Goal: Information Seeking & Learning: Learn about a topic

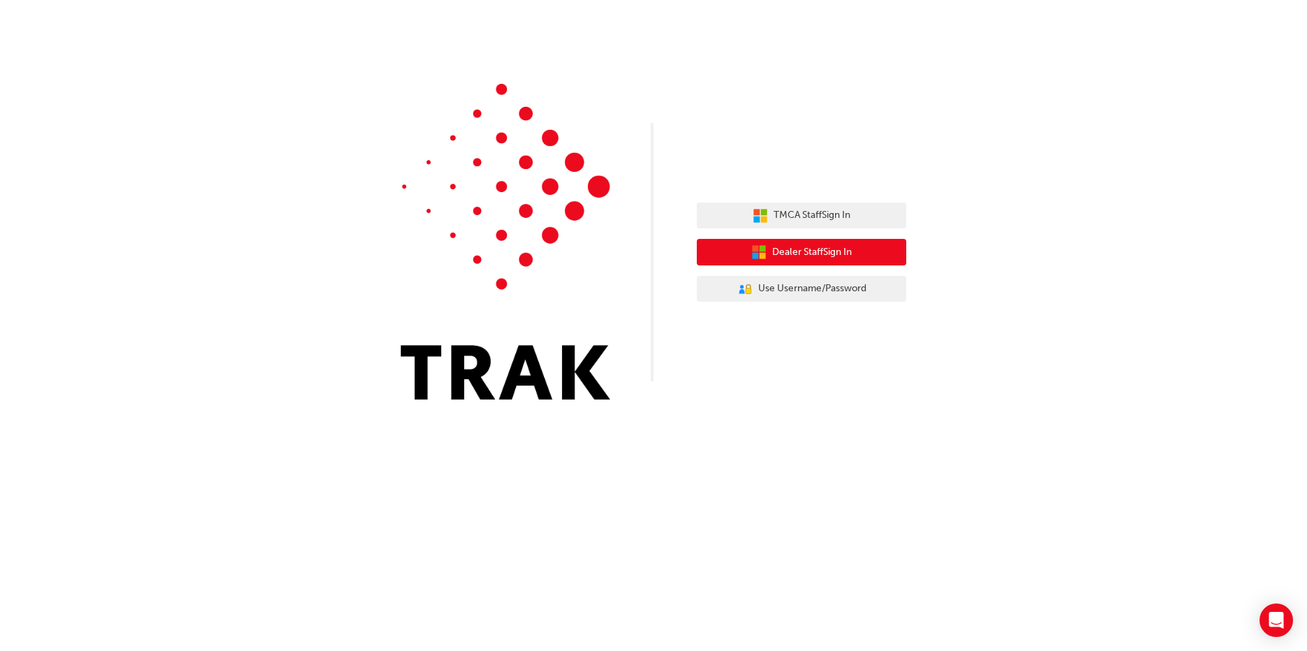
click at [823, 251] on span "Dealer Staff Sign In" at bounding box center [812, 252] width 80 height 16
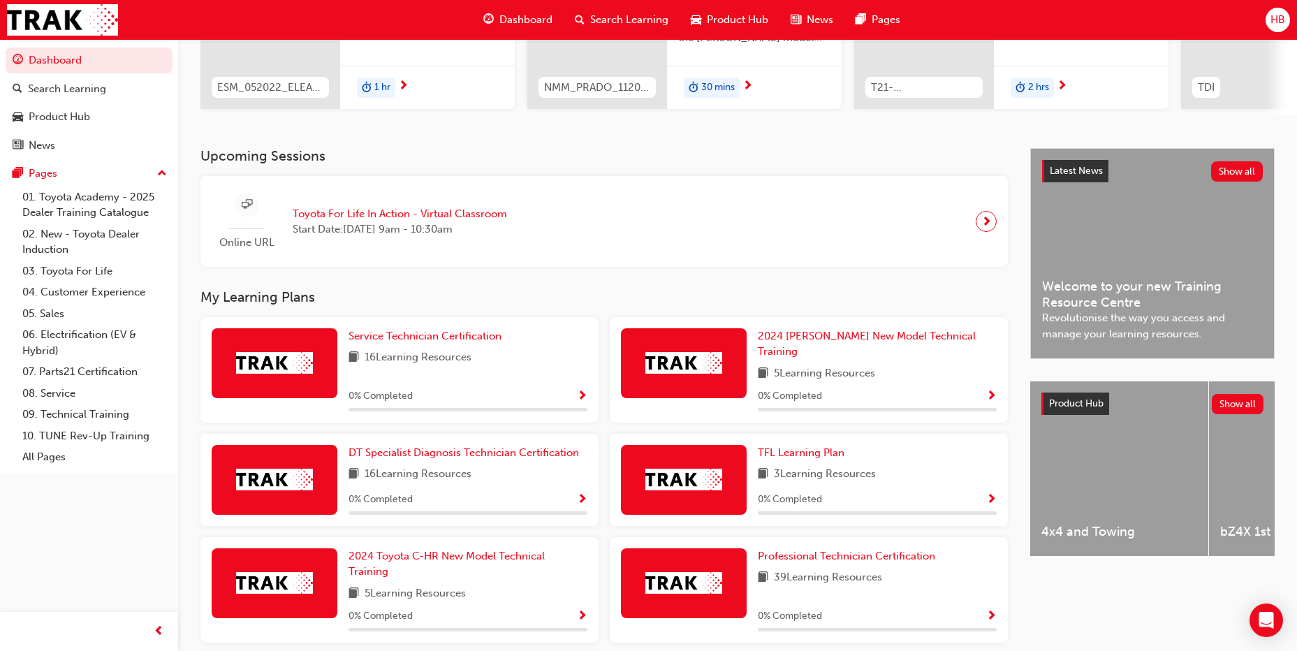
scroll to position [209, 0]
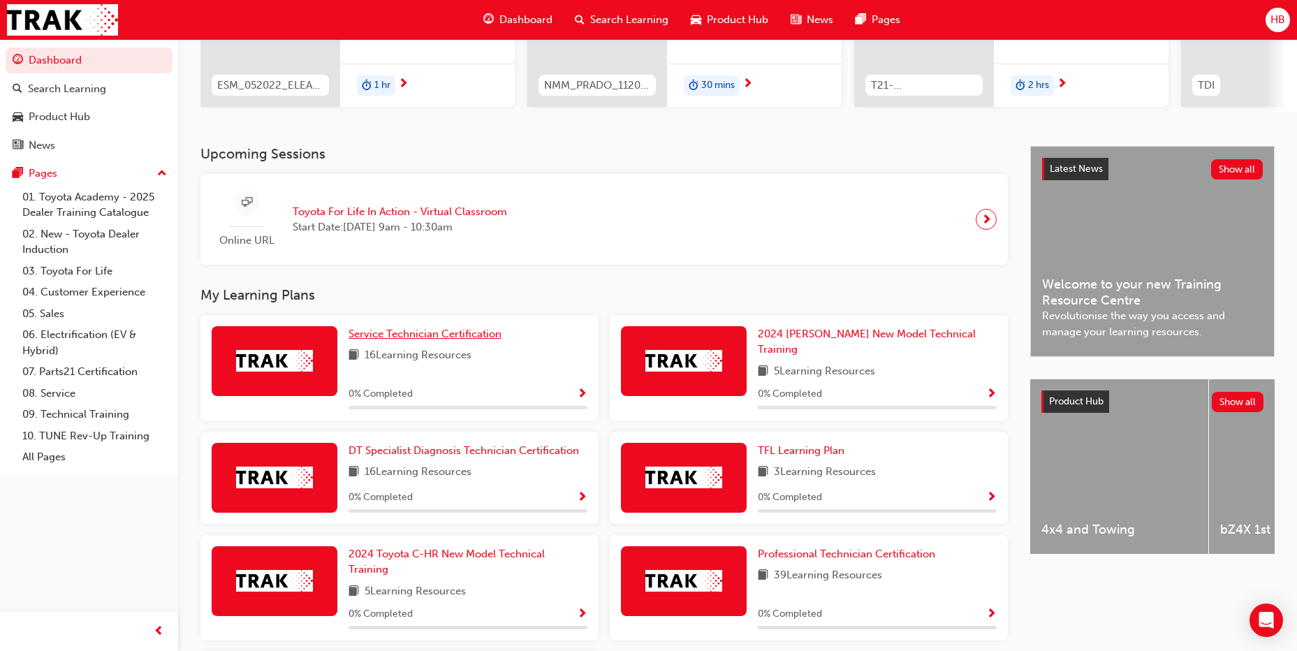
click at [430, 337] on span "Service Technician Certification" at bounding box center [424, 333] width 153 height 13
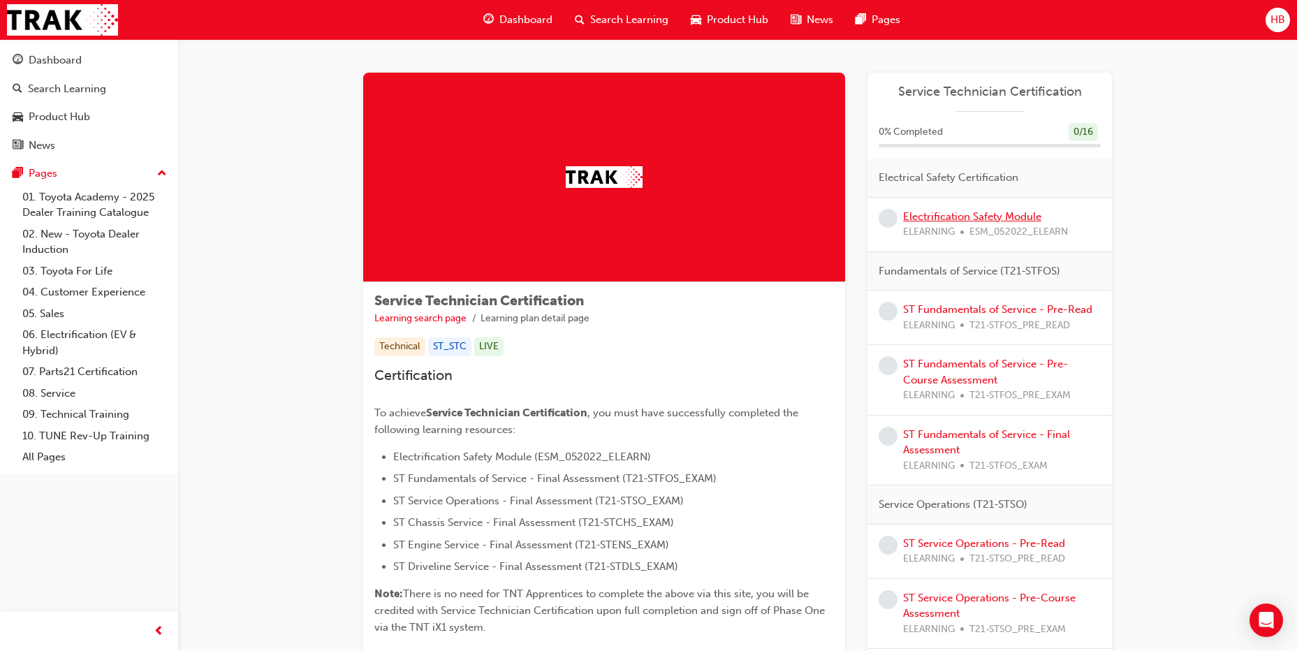
click at [1025, 217] on link "Electrification Safety Module" at bounding box center [972, 216] width 138 height 13
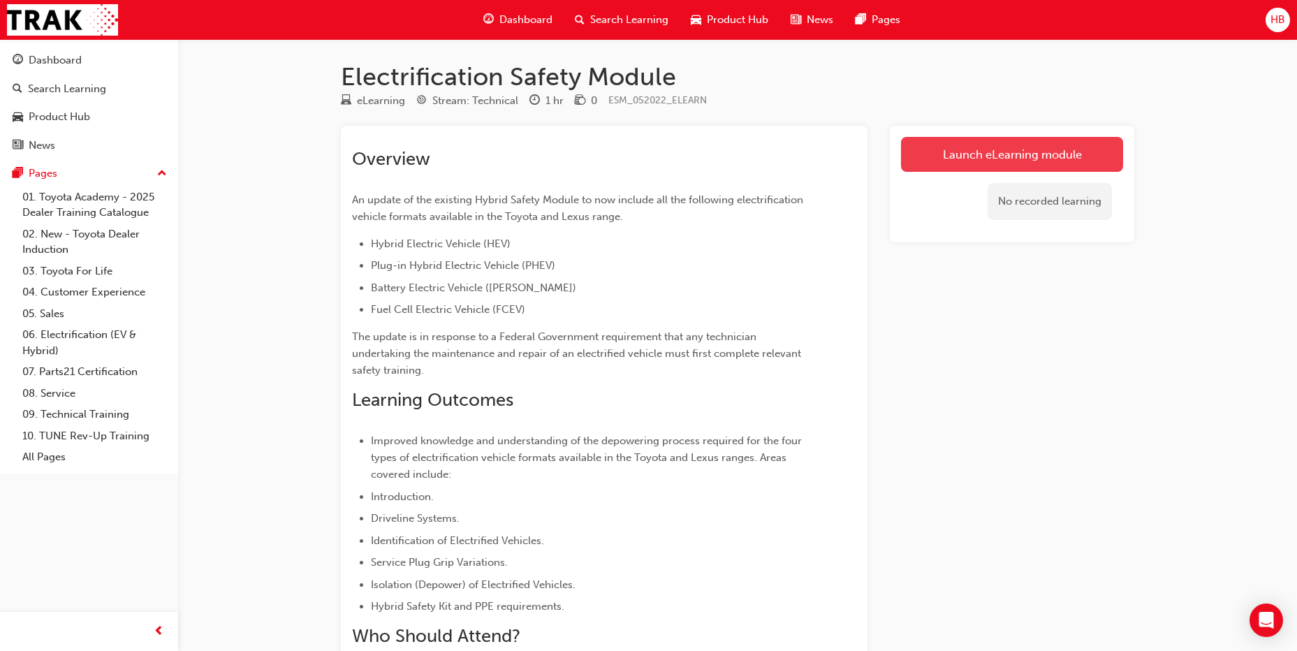
click at [963, 165] on link "Launch eLearning module" at bounding box center [1012, 154] width 222 height 35
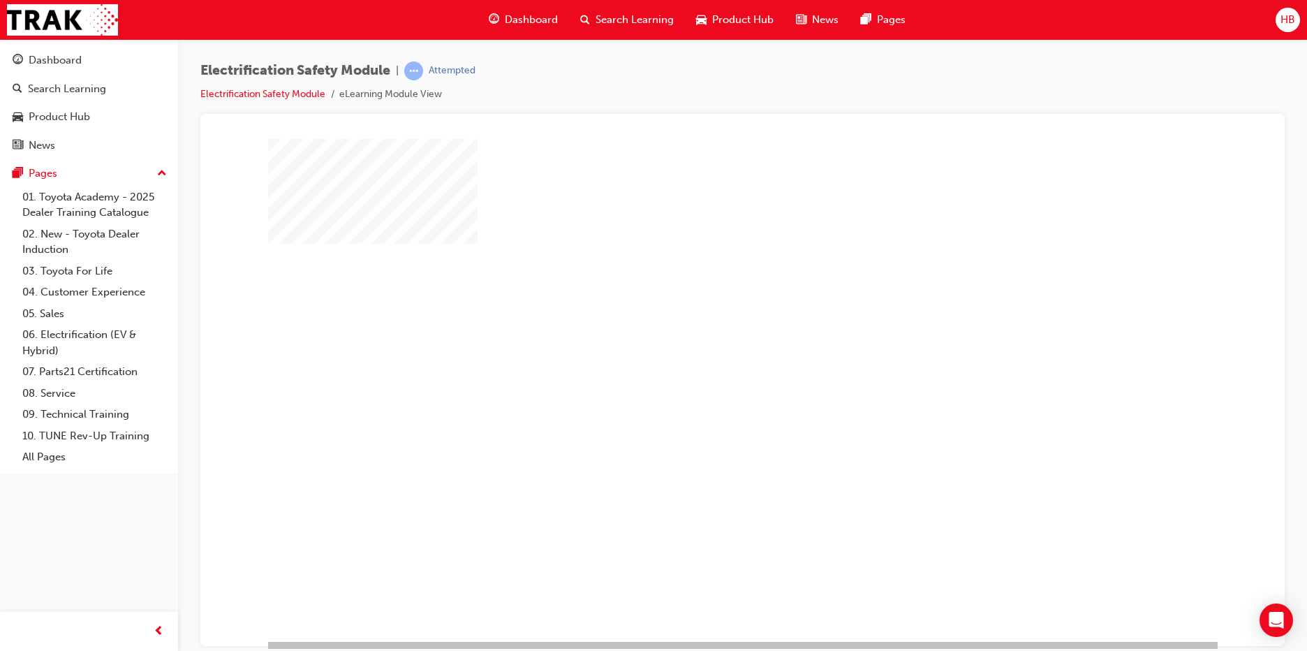
click at [702, 349] on div "play" at bounding box center [702, 349] width 0 height 0
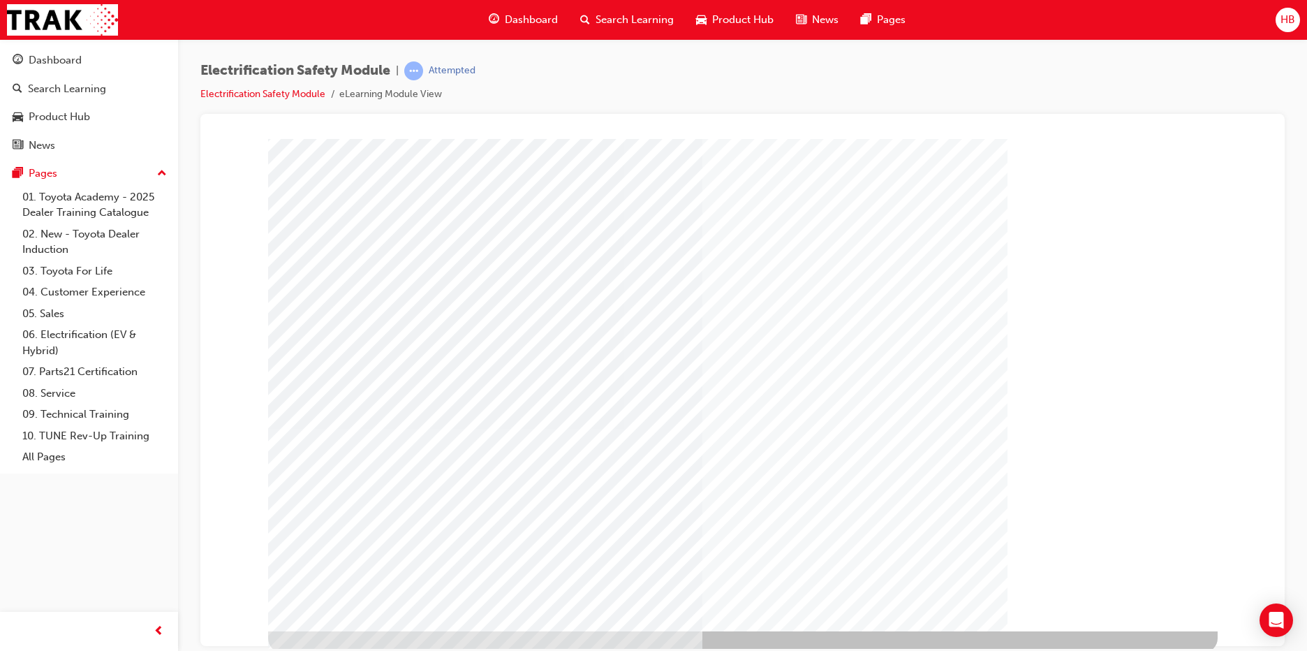
scroll to position [14, 0]
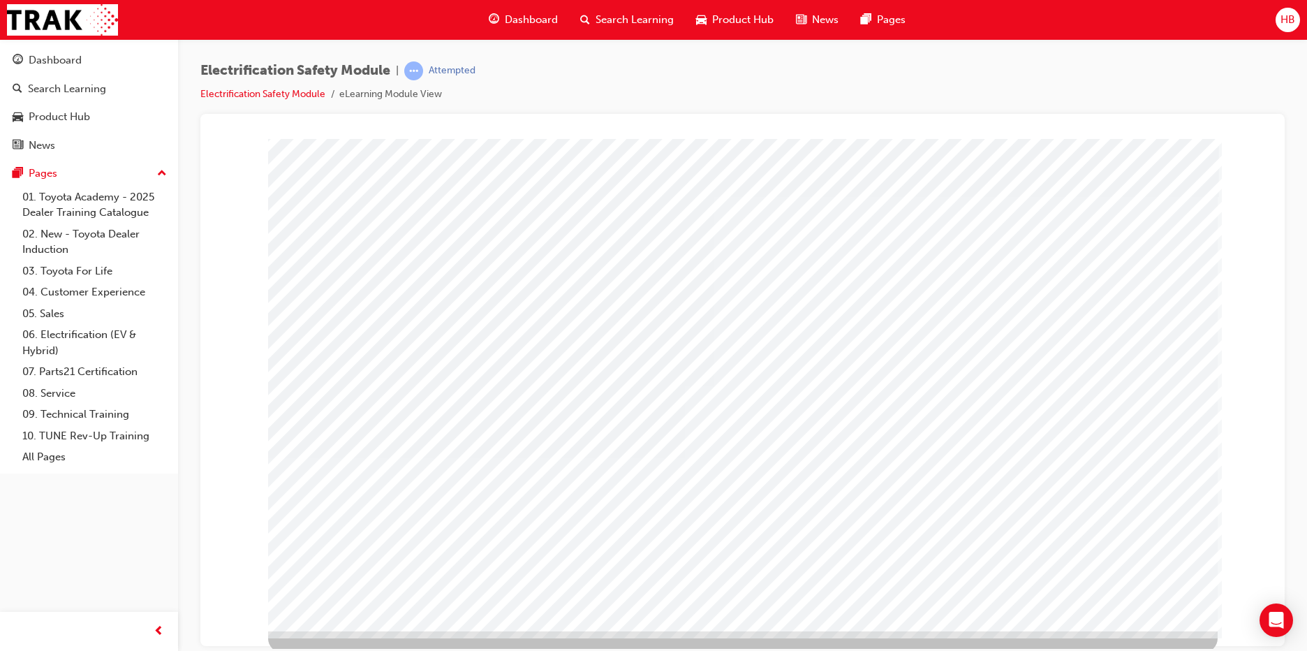
scroll to position [14, 0]
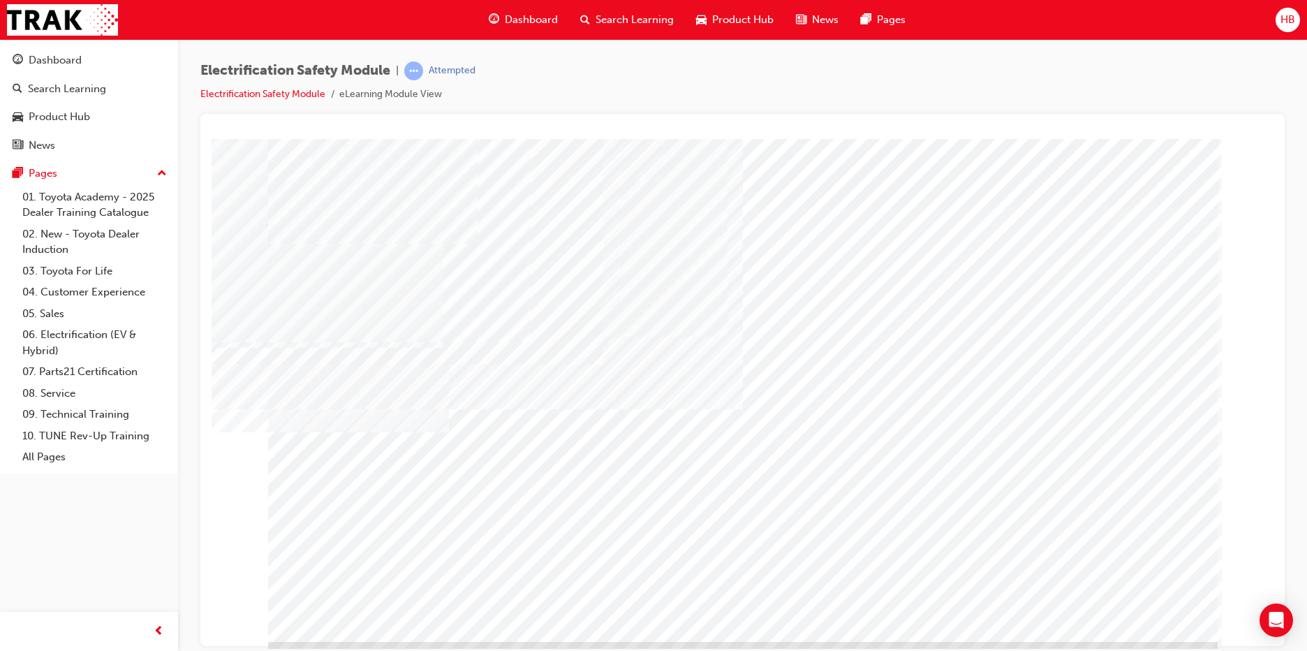
drag, startPoint x: 728, startPoint y: 367, endPoint x: 954, endPoint y: 352, distance: 226.0
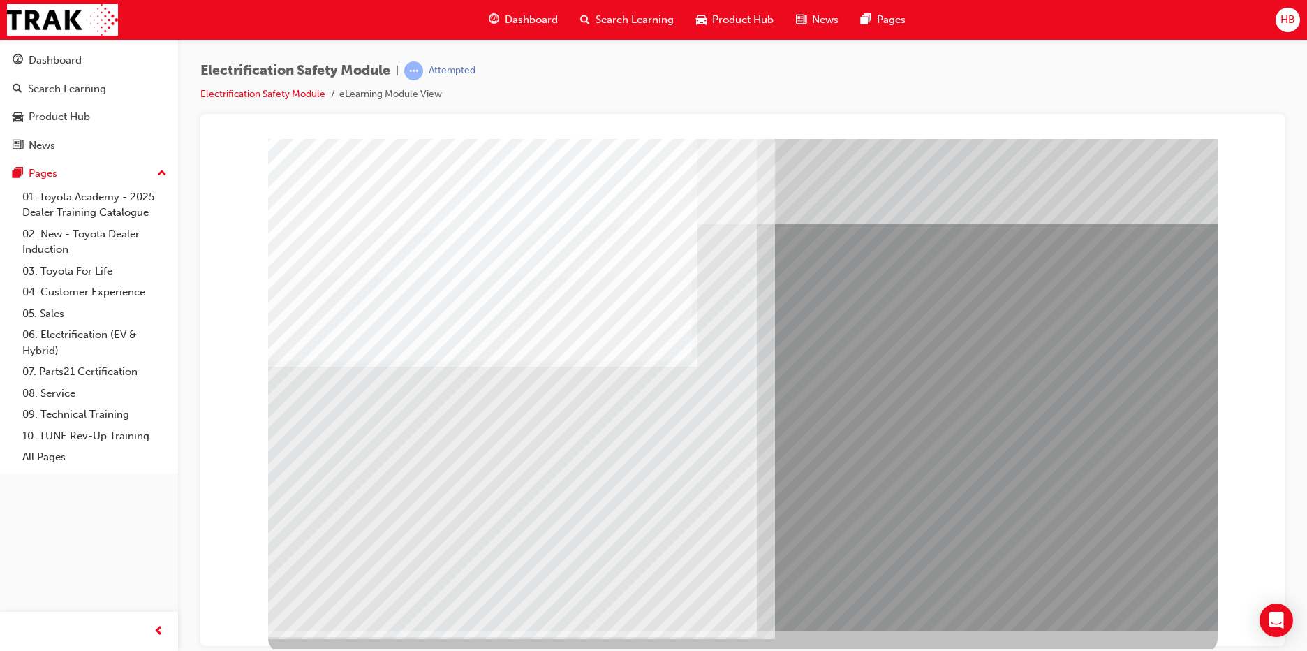
scroll to position [14, 0]
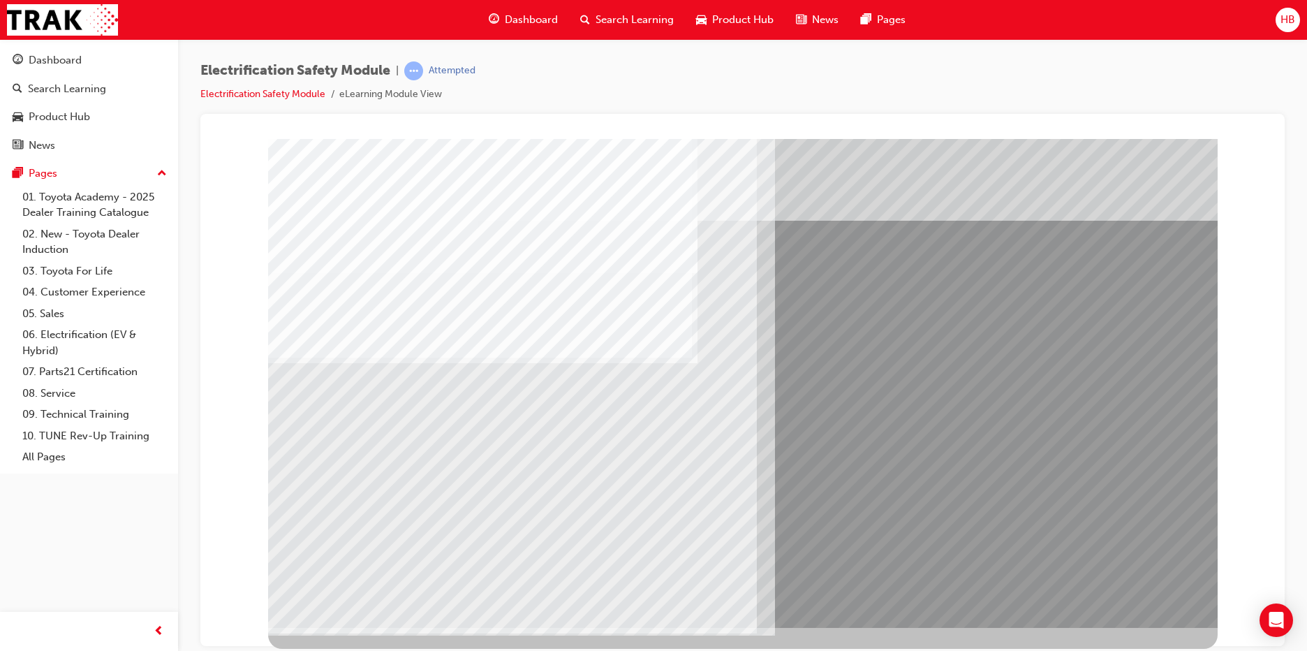
scroll to position [0, 0]
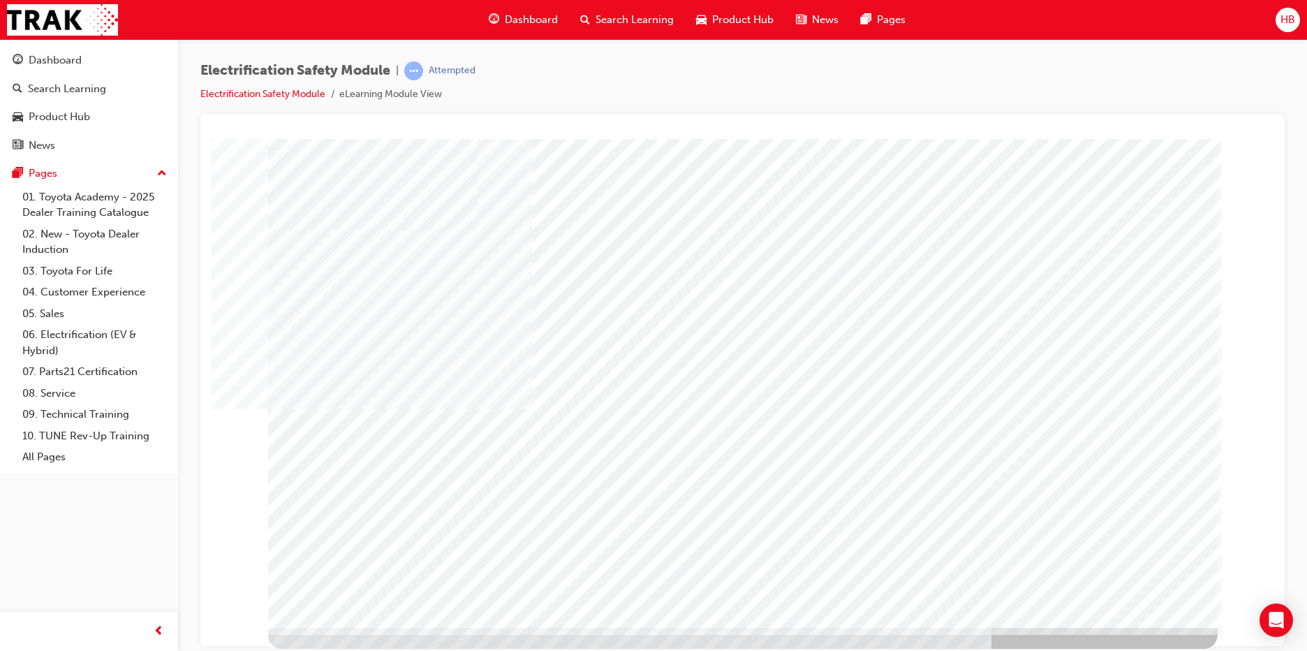
drag, startPoint x: 1158, startPoint y: 317, endPoint x: 1186, endPoint y: 303, distance: 30.6
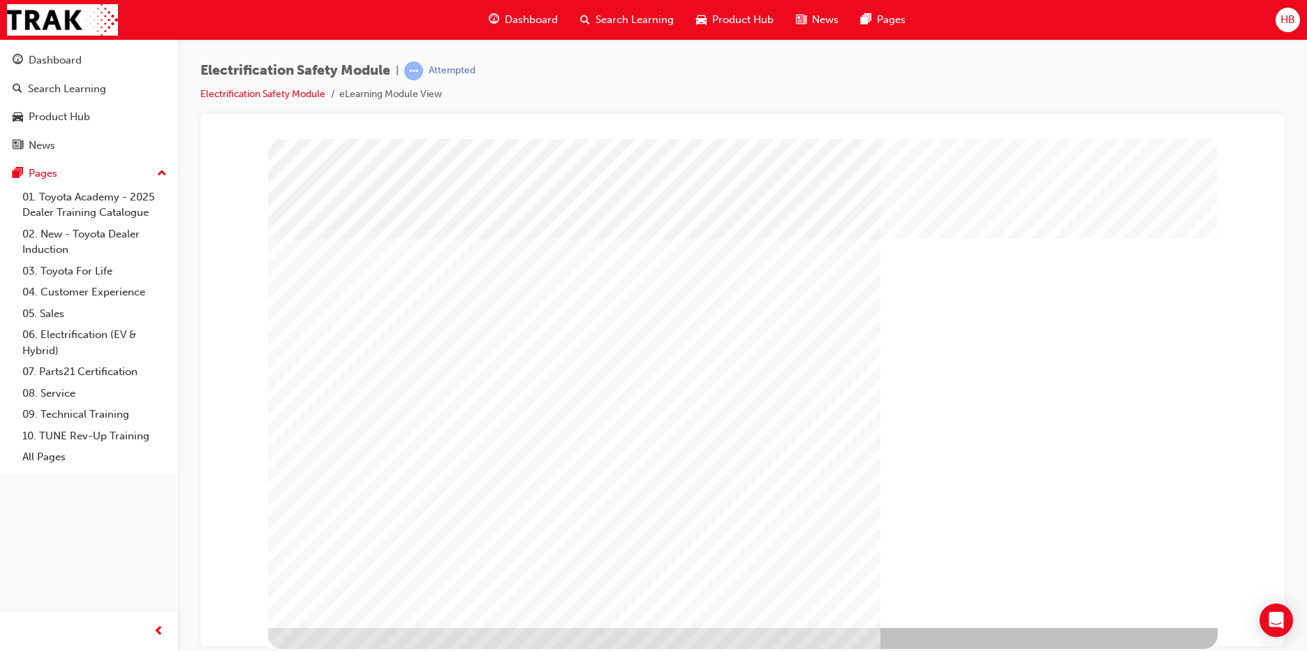
scroll to position [0, 0]
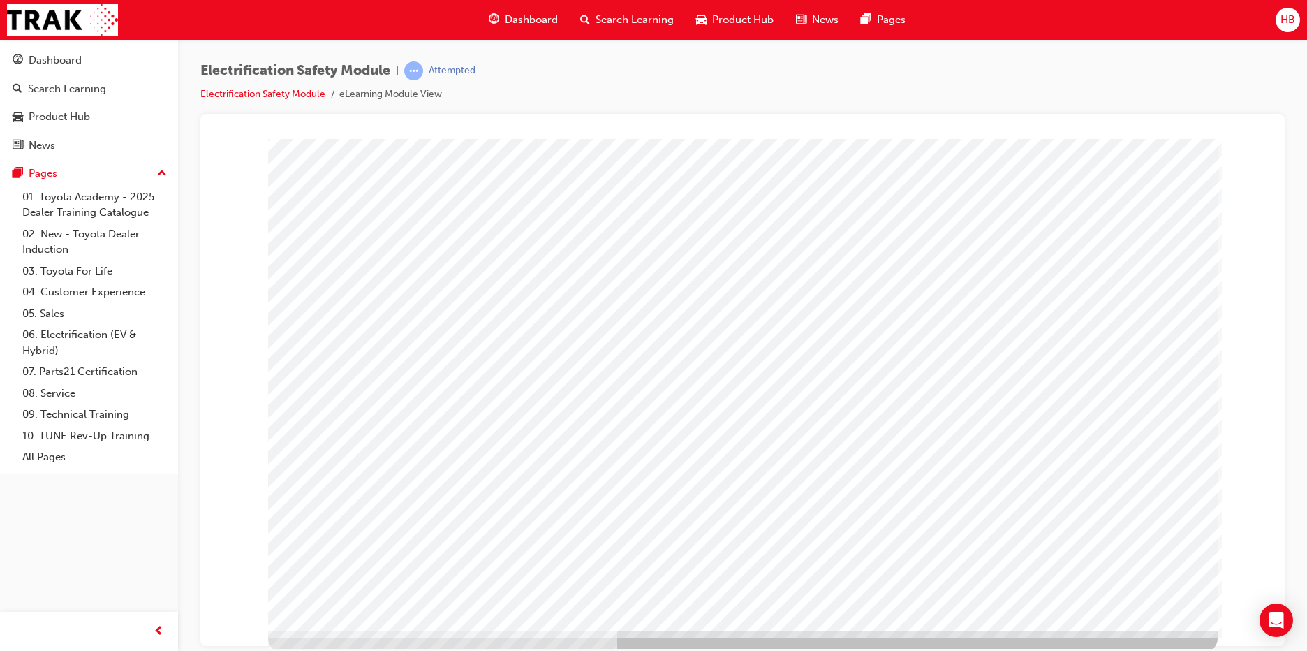
scroll to position [14, 0]
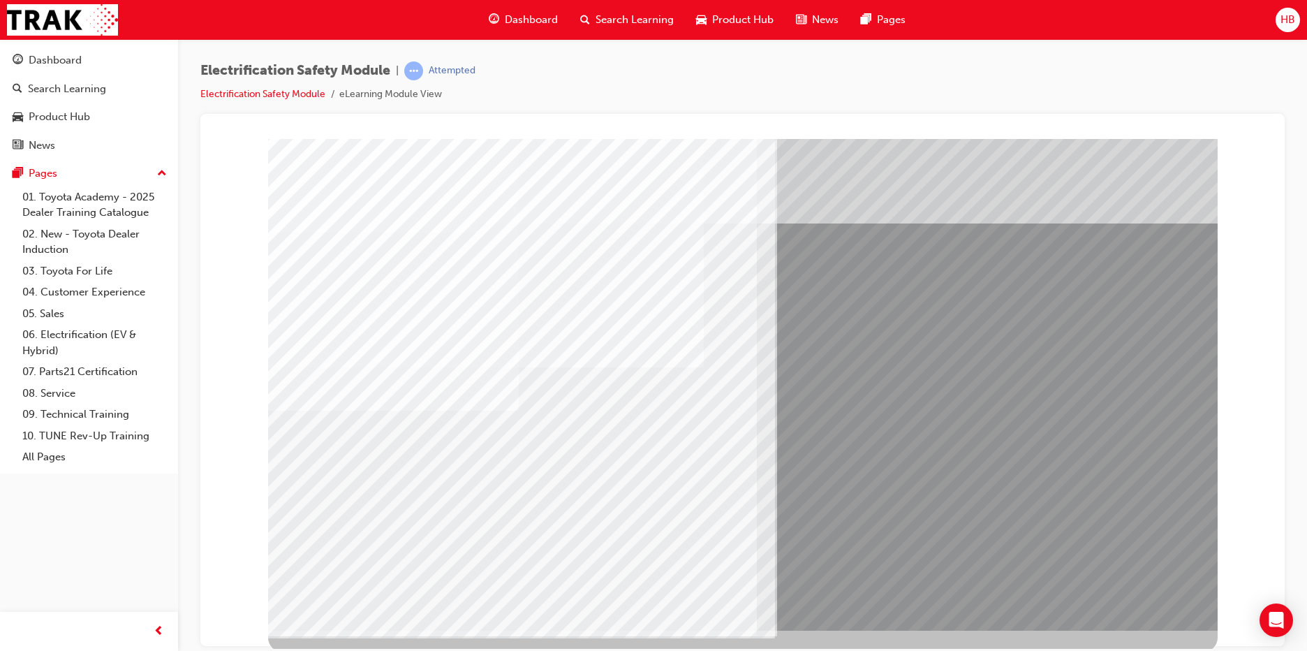
scroll to position [14, 0]
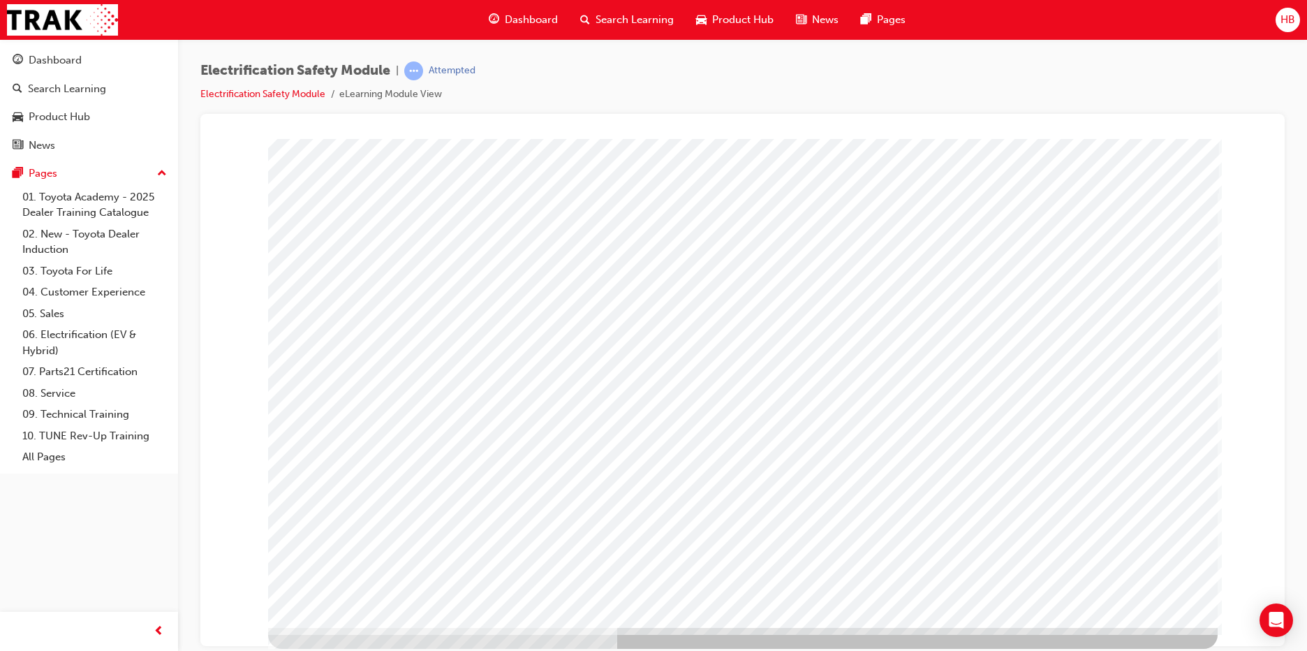
scroll to position [0, 0]
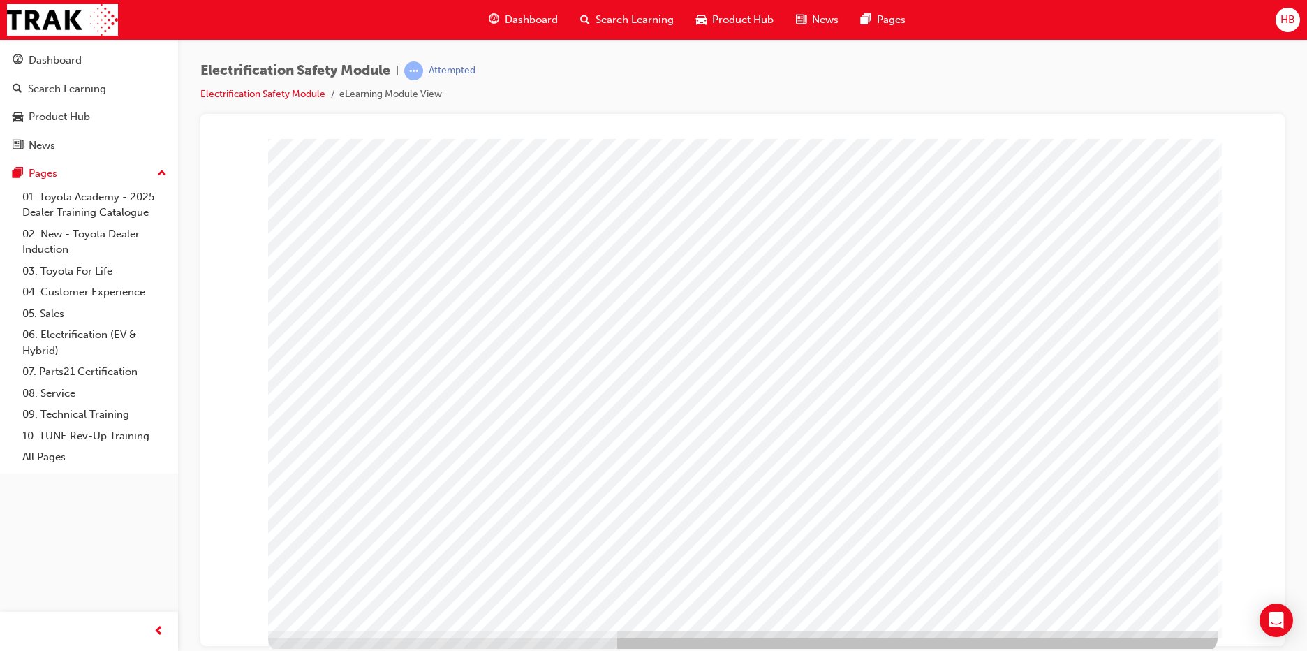
scroll to position [14, 0]
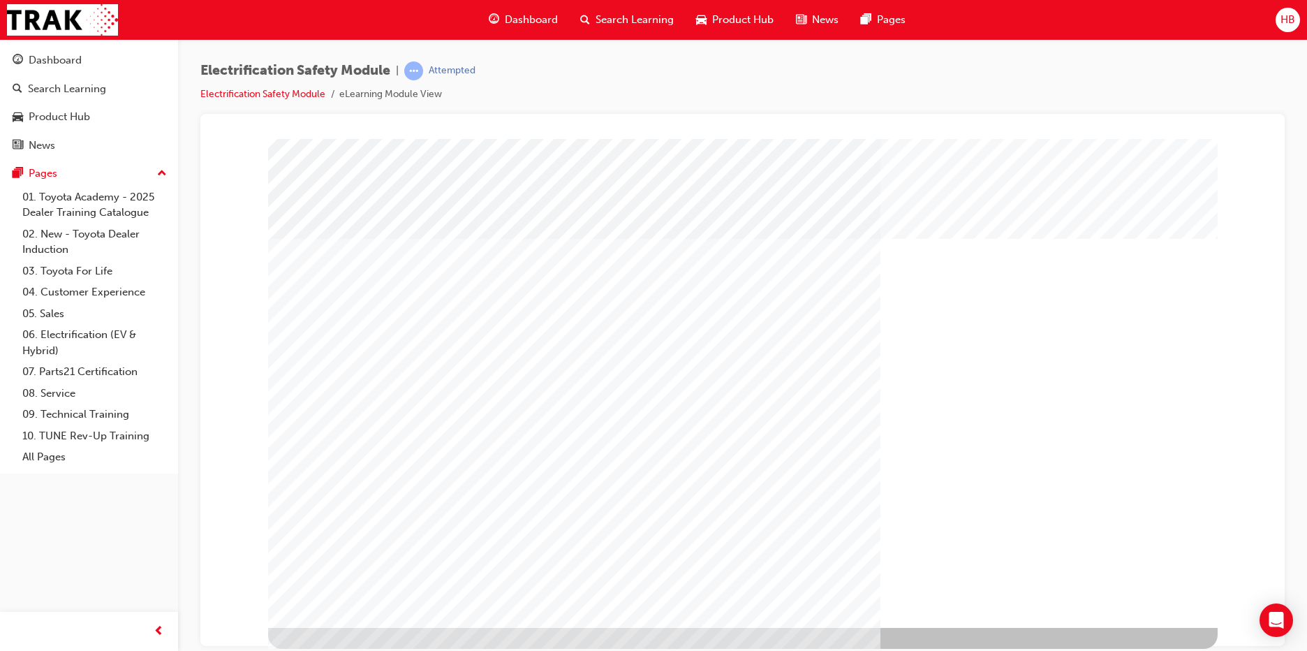
scroll to position [0, 0]
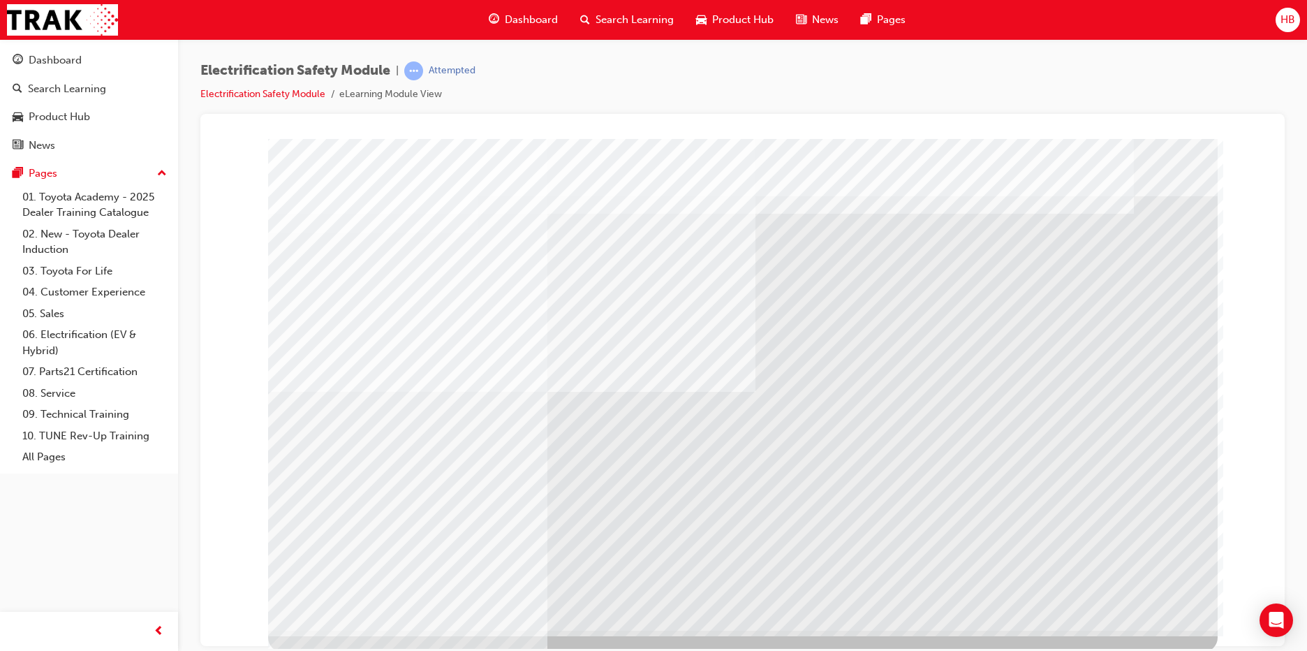
scroll to position [14, 0]
drag, startPoint x: 1149, startPoint y: 572, endPoint x: 881, endPoint y: 397, distance: 319.3
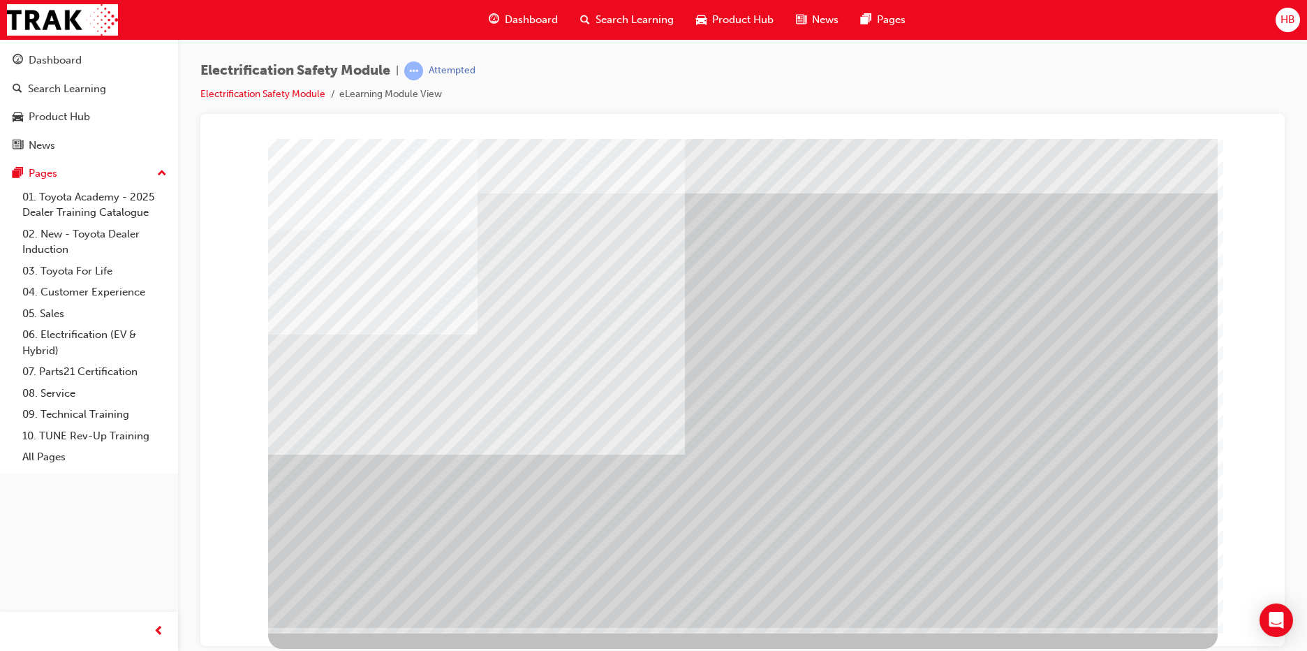
scroll to position [0, 0]
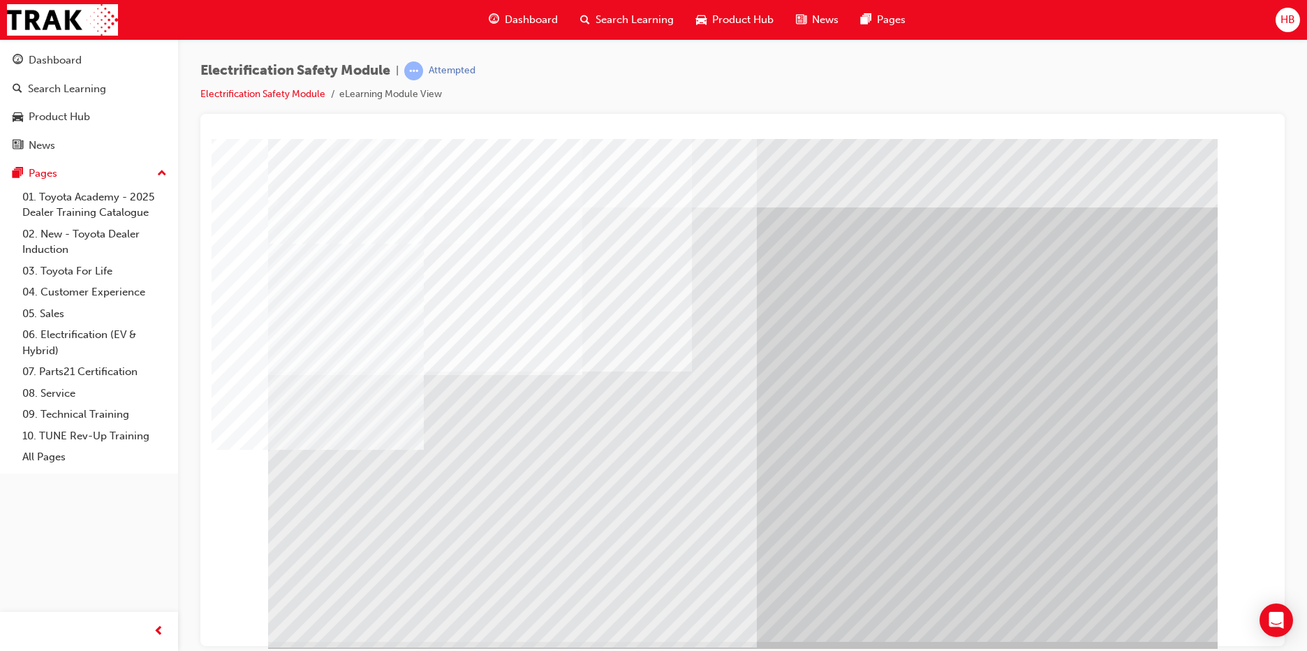
drag, startPoint x: 433, startPoint y: 501, endPoint x: 474, endPoint y: 499, distance: 41.2
drag, startPoint x: 475, startPoint y: 499, endPoint x: 494, endPoint y: 499, distance: 18.9
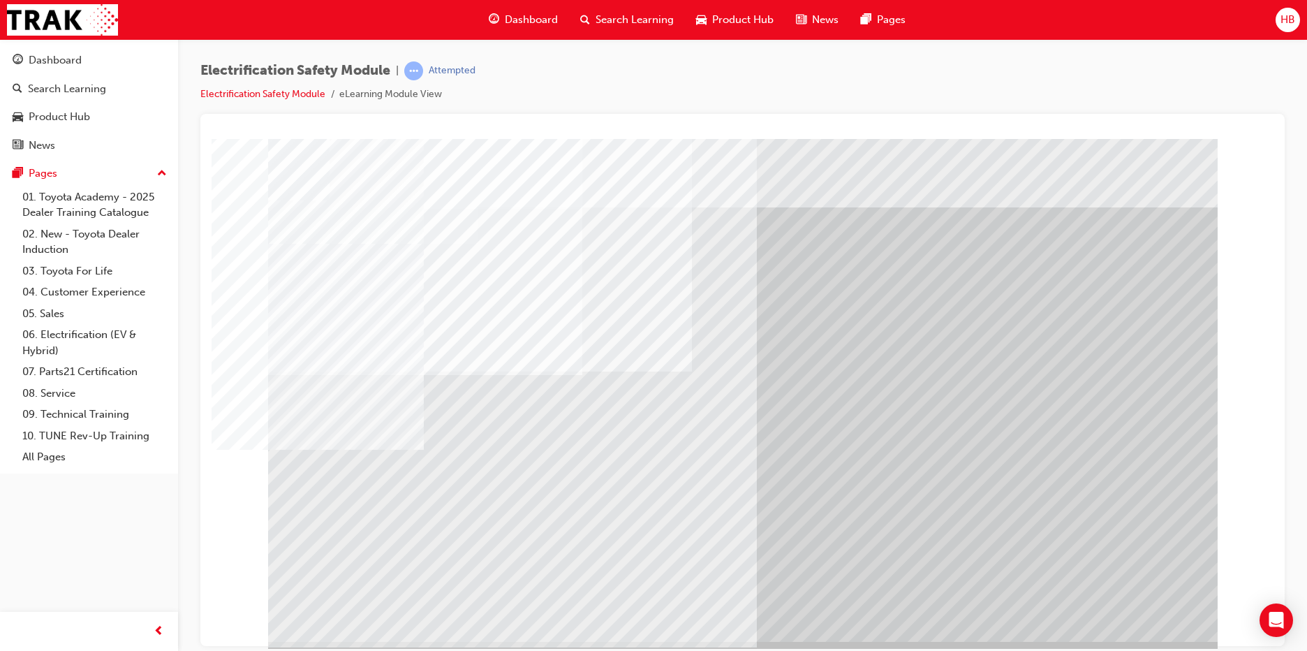
drag, startPoint x: 515, startPoint y: 499, endPoint x: 552, endPoint y: 500, distance: 37.0
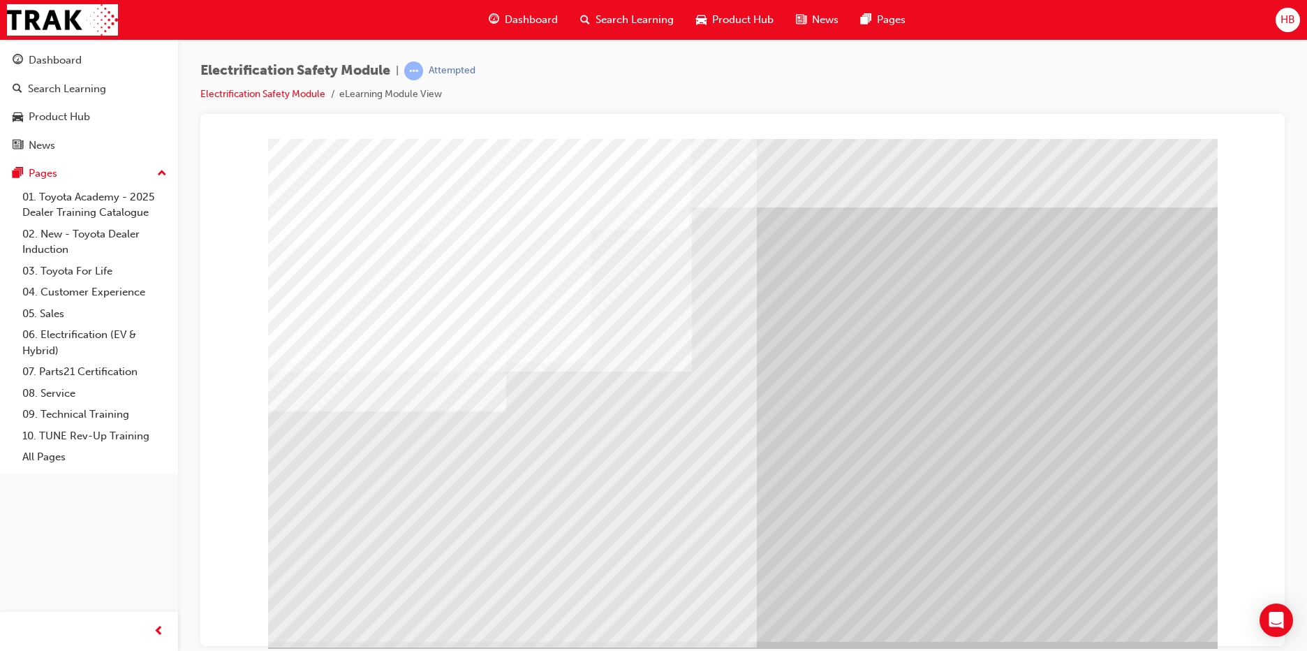
drag, startPoint x: 473, startPoint y: 457, endPoint x: 487, endPoint y: 528, distance: 71.8
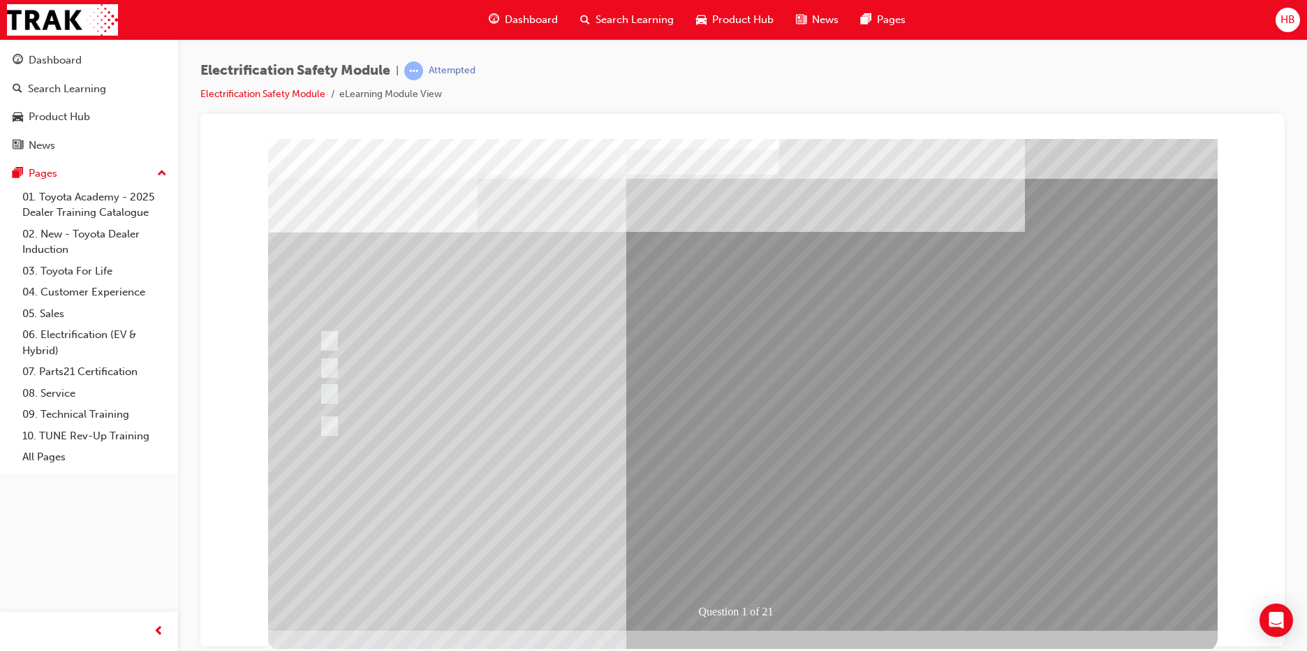
scroll to position [14, 0]
drag, startPoint x: 328, startPoint y: 250, endPoint x: 472, endPoint y: 261, distance: 144.3
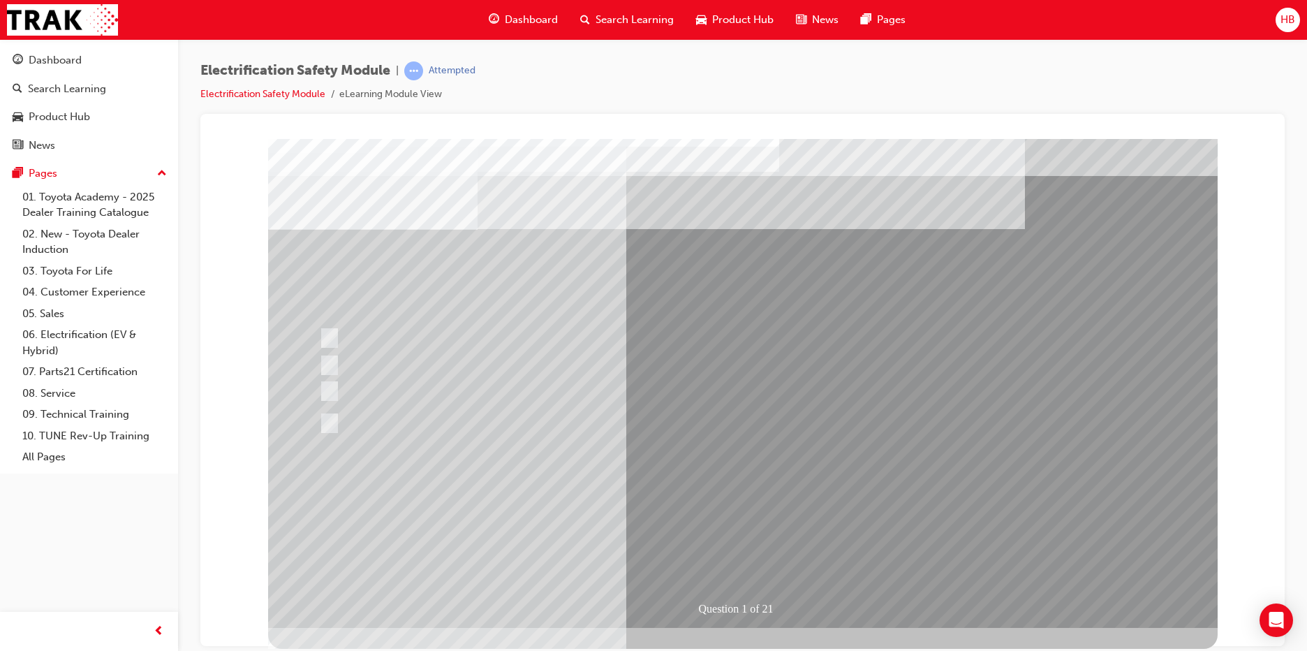
drag, startPoint x: 318, startPoint y: 250, endPoint x: 448, endPoint y: 304, distance: 141.5
drag, startPoint x: 332, startPoint y: 250, endPoint x: 476, endPoint y: 280, distance: 146.9
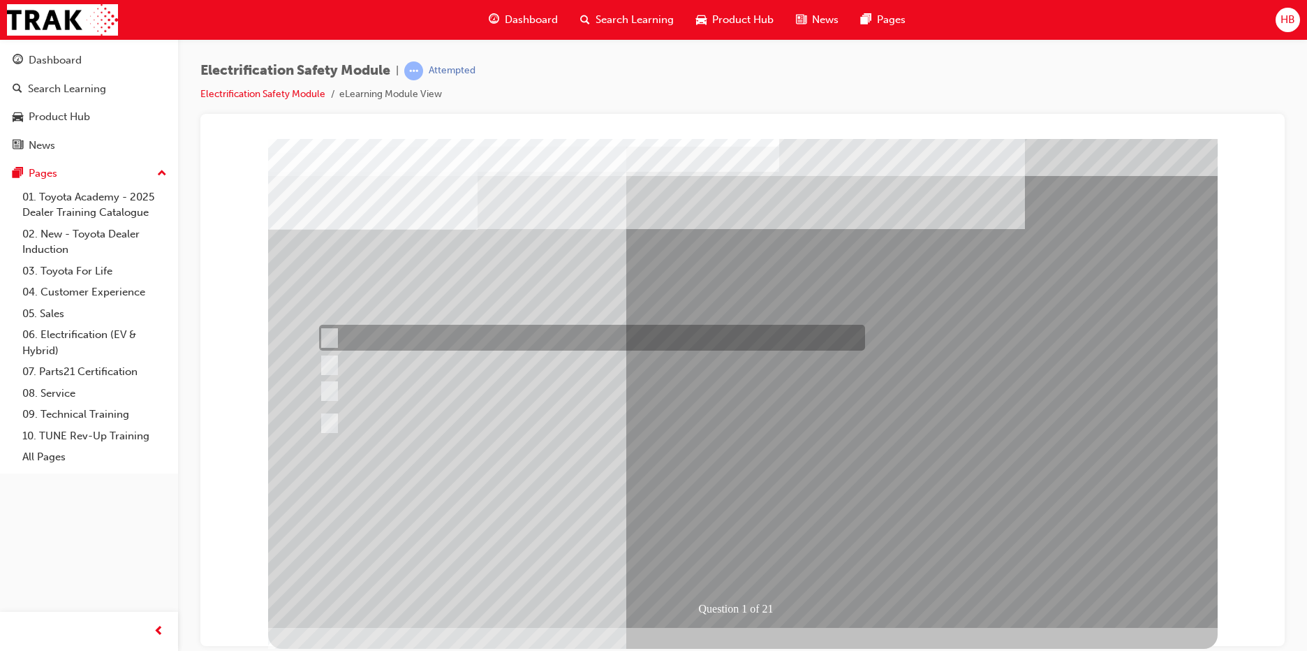
click at [327, 341] on input "The Plug-in Hybrid Electric has DC charging capability via a charging station." at bounding box center [326, 337] width 15 height 15
radio input "true"
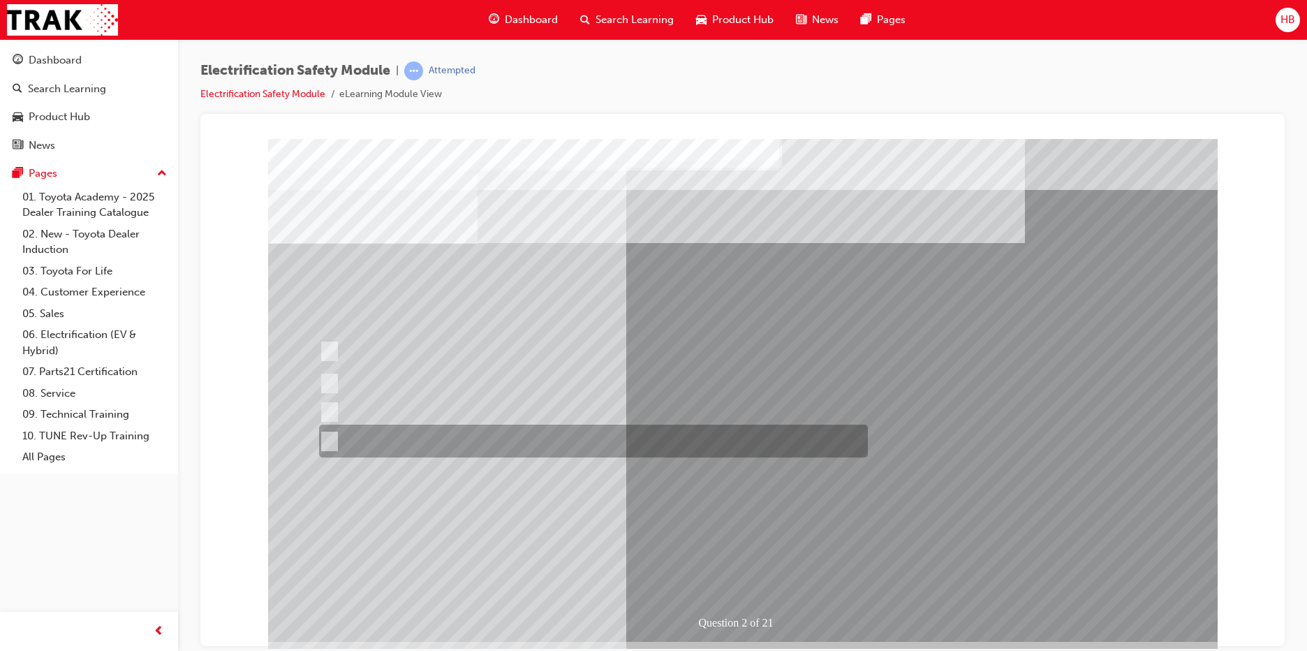
click at [330, 441] on input "The Hybrid & Plug-in Hybrid Electric Vehicle are more fuel efficient." at bounding box center [326, 441] width 15 height 15
radio input "true"
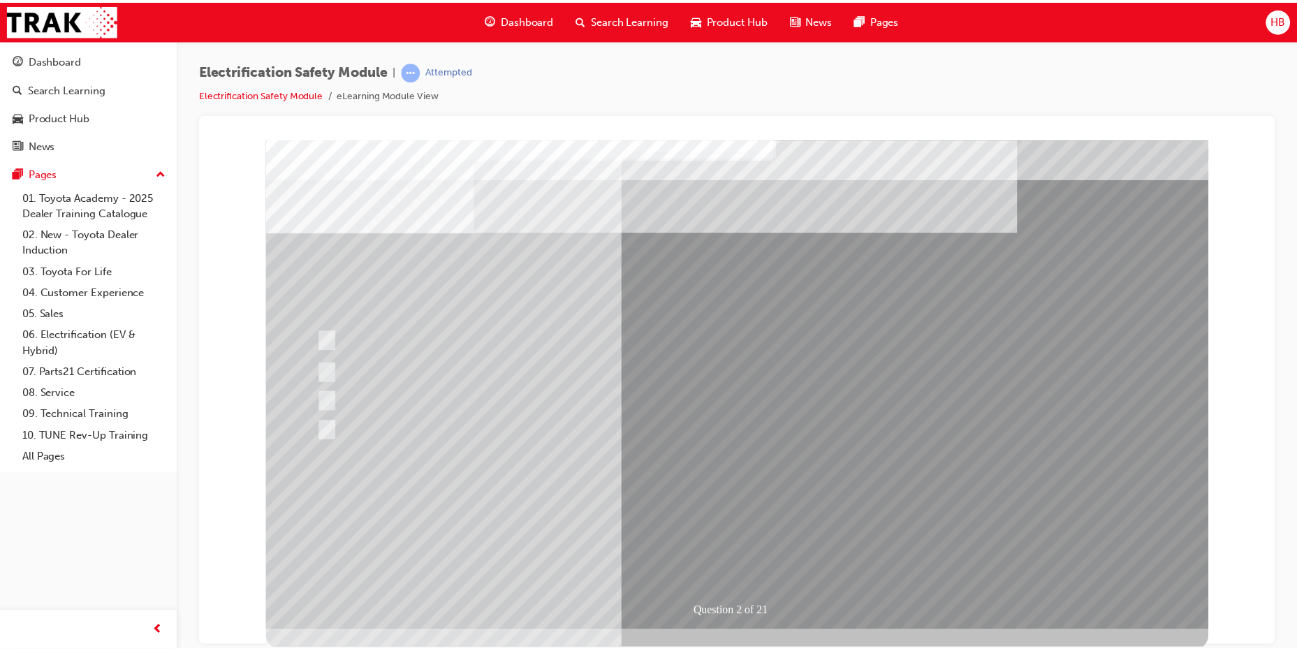
scroll to position [14, 0]
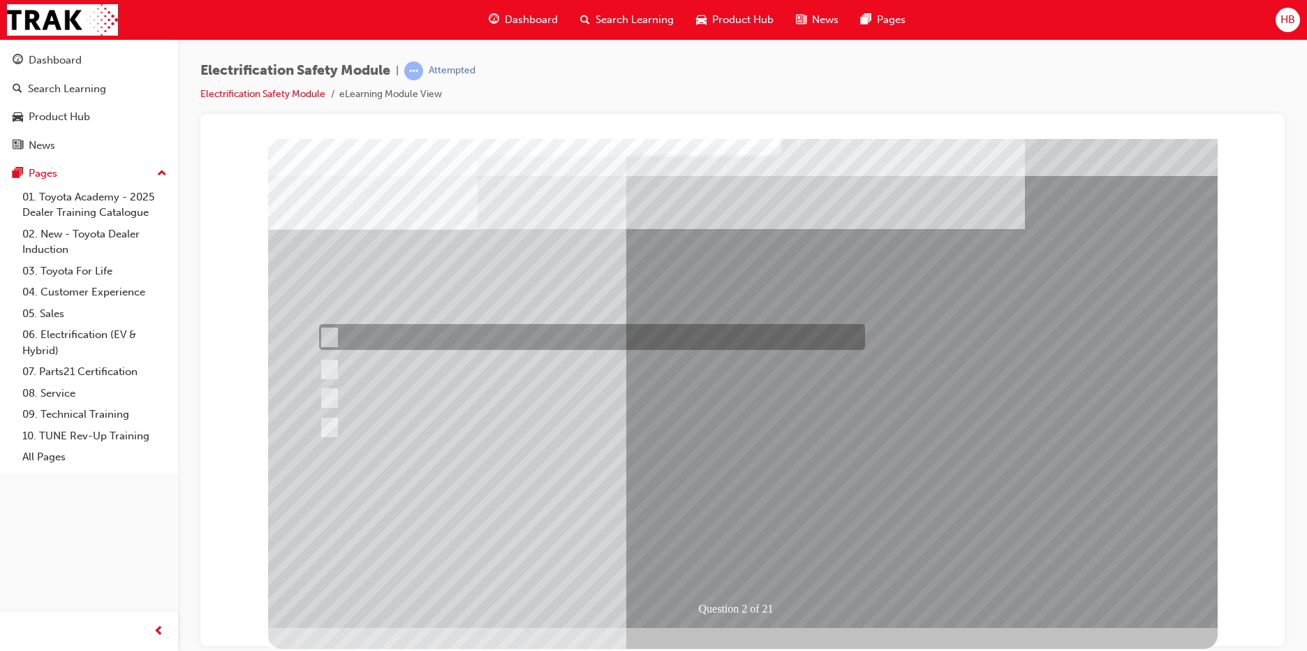
click at [332, 336] on input "The Battery Electric uses a DC charging system." at bounding box center [326, 337] width 15 height 15
radio input "true"
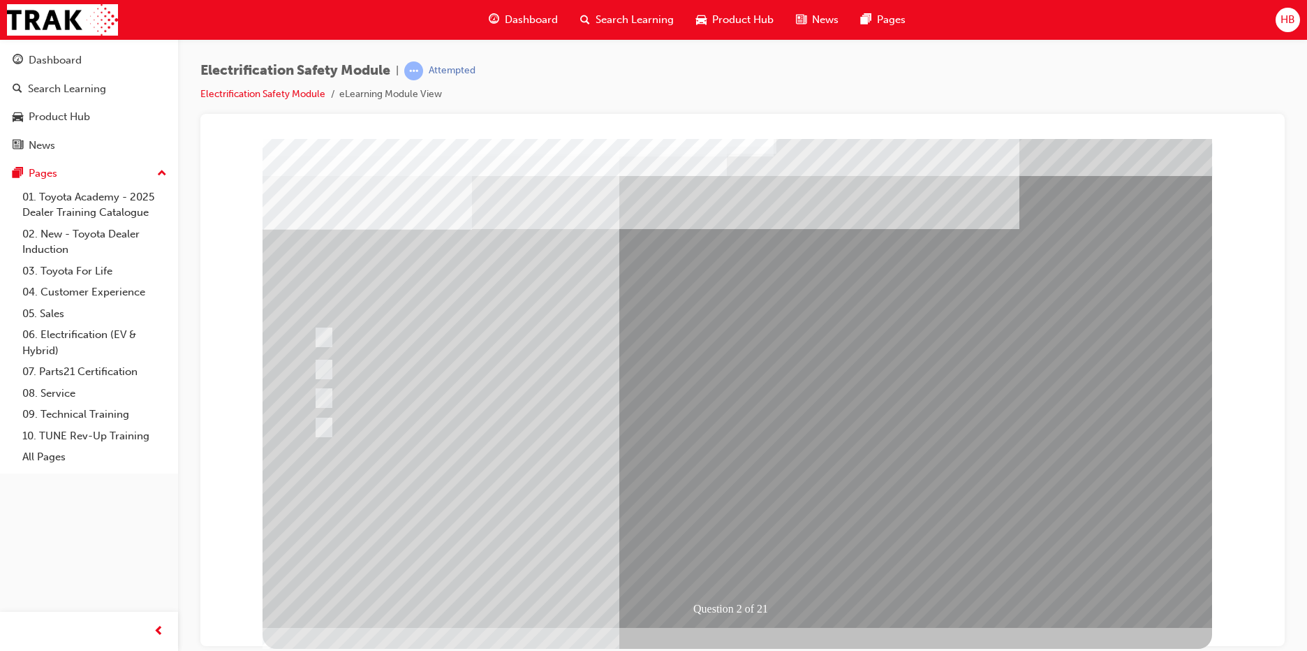
scroll to position [0, 0]
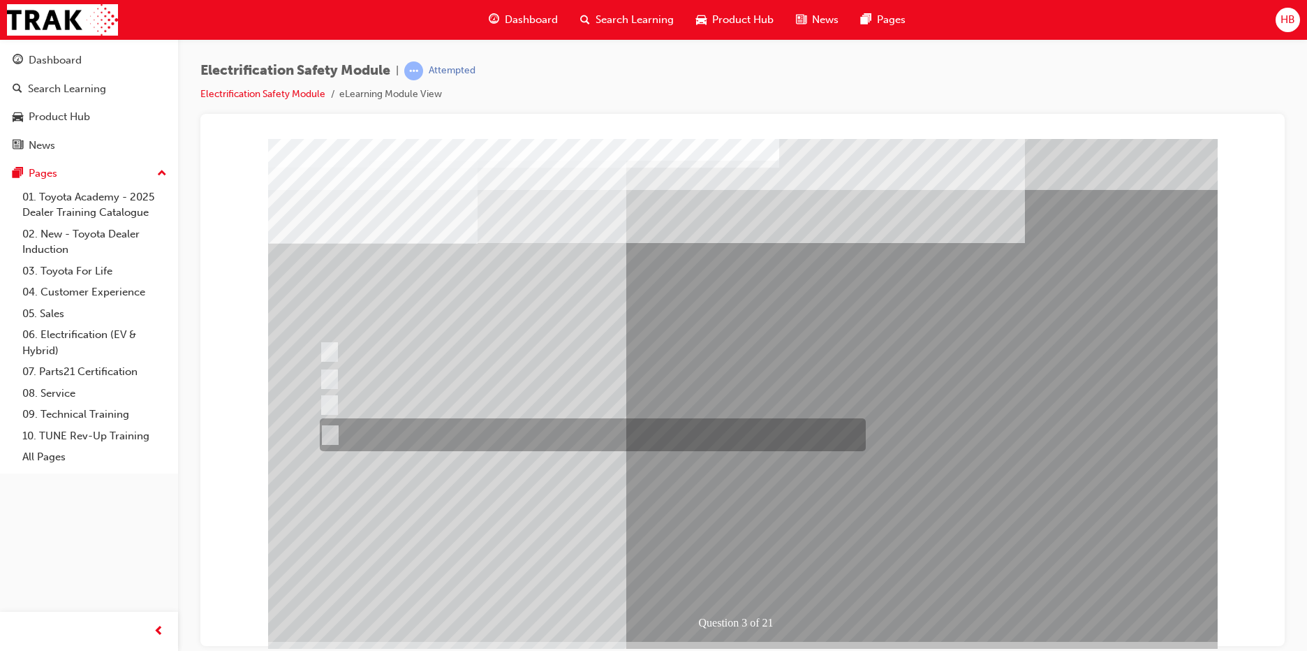
click at [328, 431] on input "The FCEV produces electric power via a Fuel Cell Stack supporting the Hybrid ba…" at bounding box center [327, 434] width 15 height 15
radio input "true"
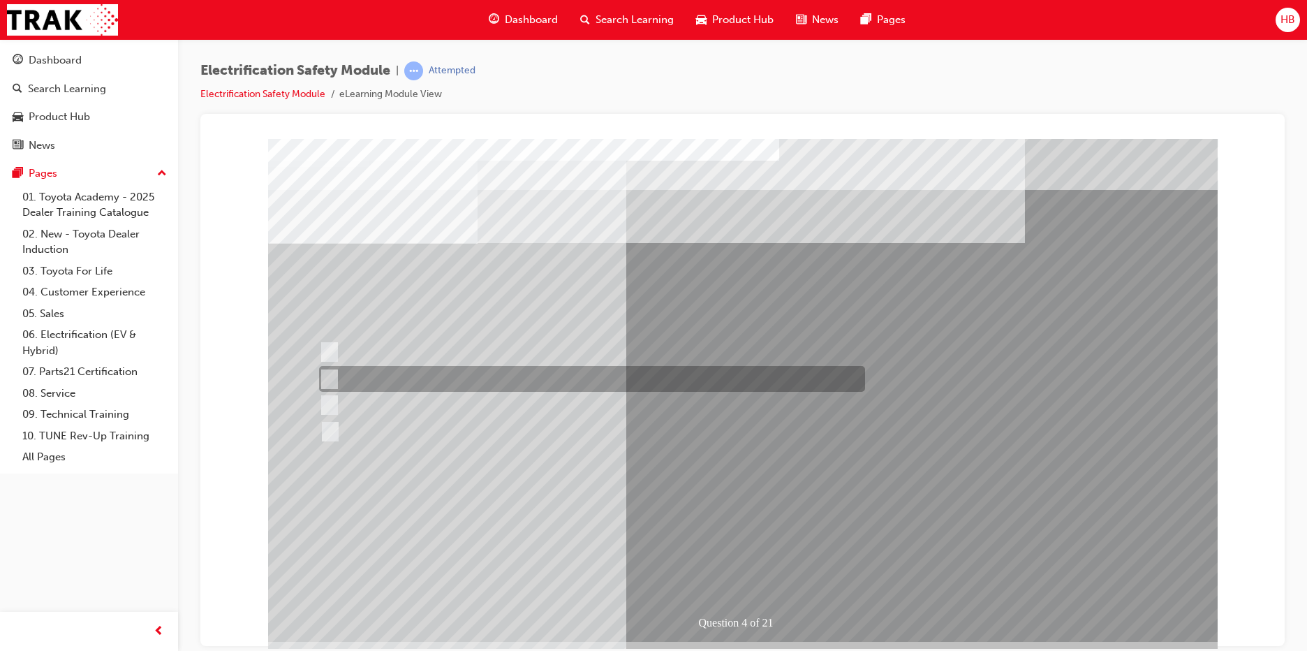
click at [332, 379] on input "EV or H2 labels on the License Plate." at bounding box center [325, 378] width 15 height 15
checkbox input "true"
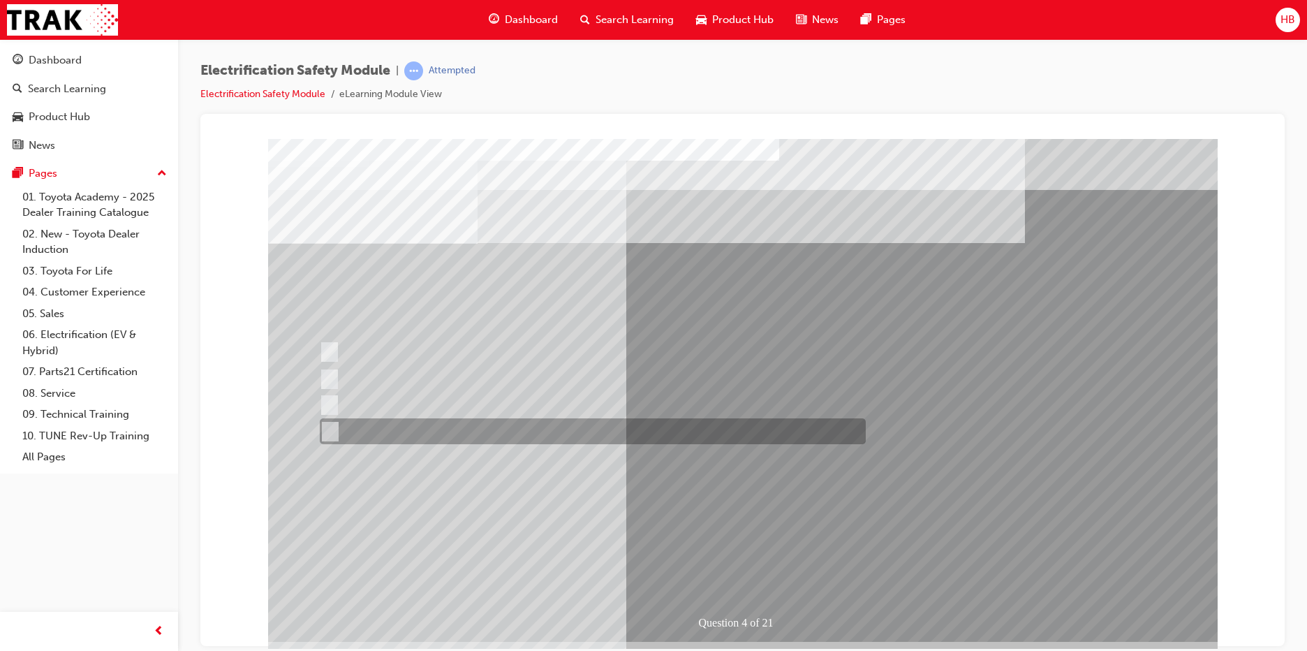
click at [333, 430] on input "Charge ports or H2 Filler Port in place of a Fuel Filler." at bounding box center [326, 431] width 15 height 15
checkbox input "true"
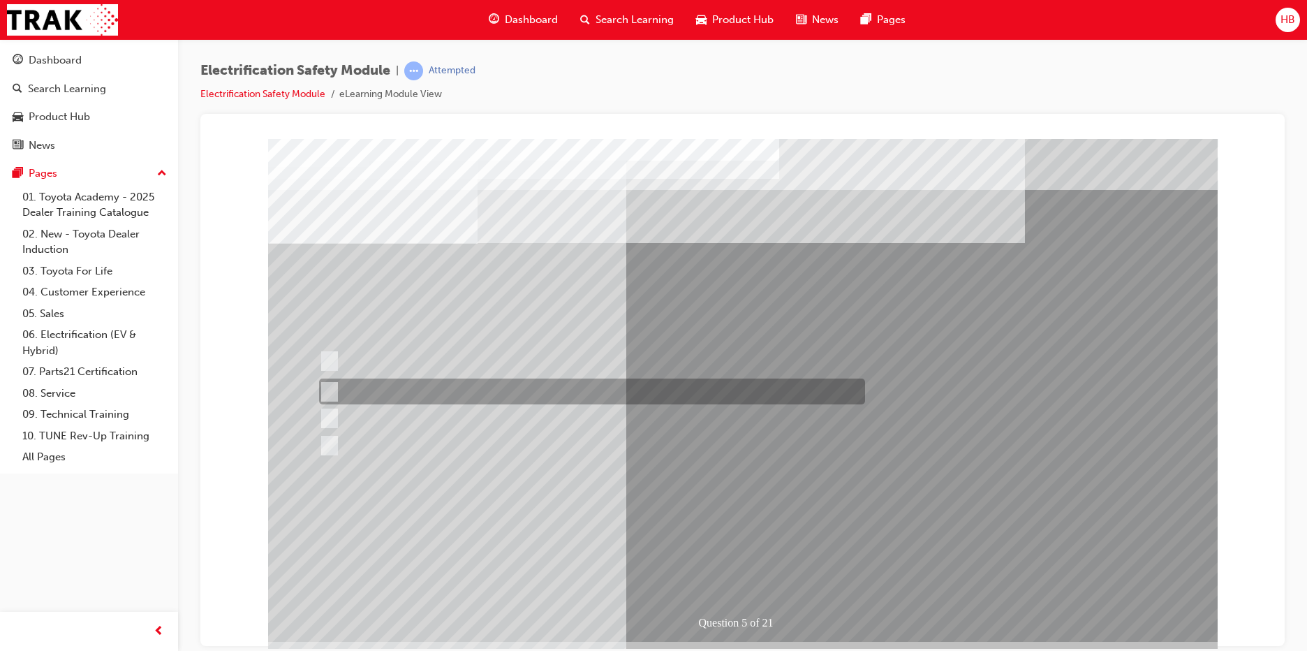
click at [332, 388] on input "The Main Display will show the power flow for the driveline." at bounding box center [325, 391] width 15 height 15
checkbox input "true"
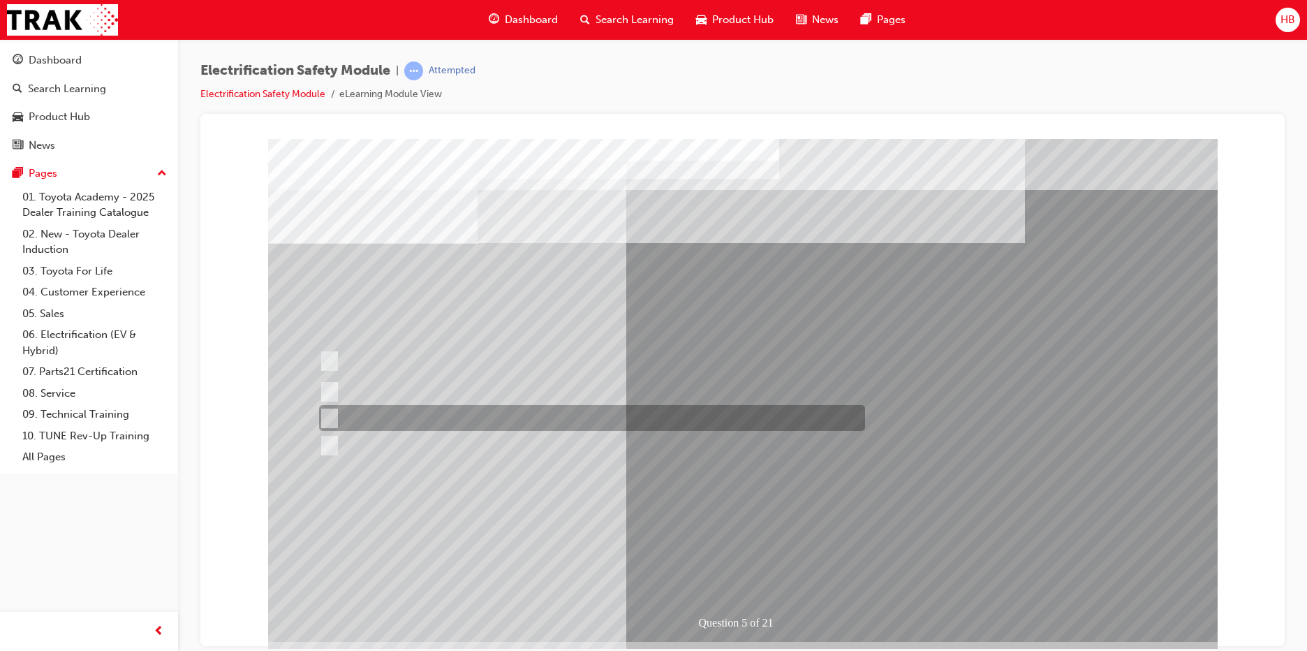
click at [333, 415] on input "Vehicle Motive Force selection types illuminated e.g. (EV/HV)." at bounding box center [325, 418] width 15 height 15
checkbox input "true"
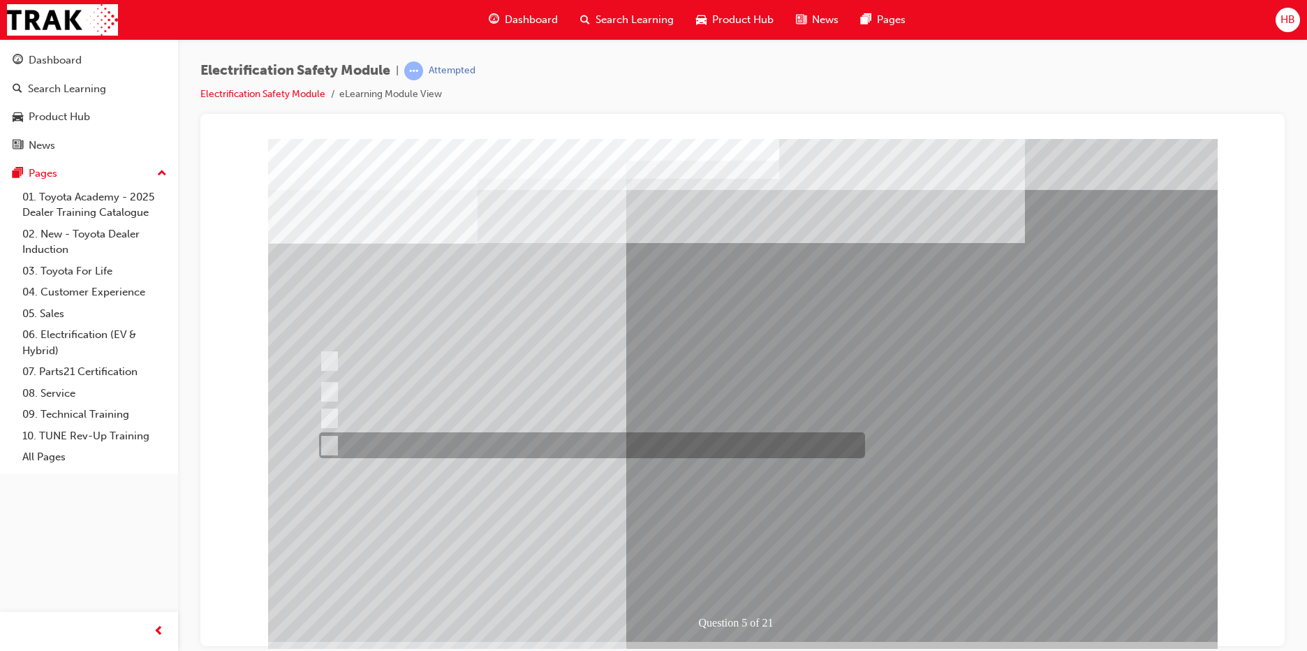
click at [330, 441] on input "Battery Level indicator (State of Charge)." at bounding box center [325, 445] width 15 height 15
checkbox input "true"
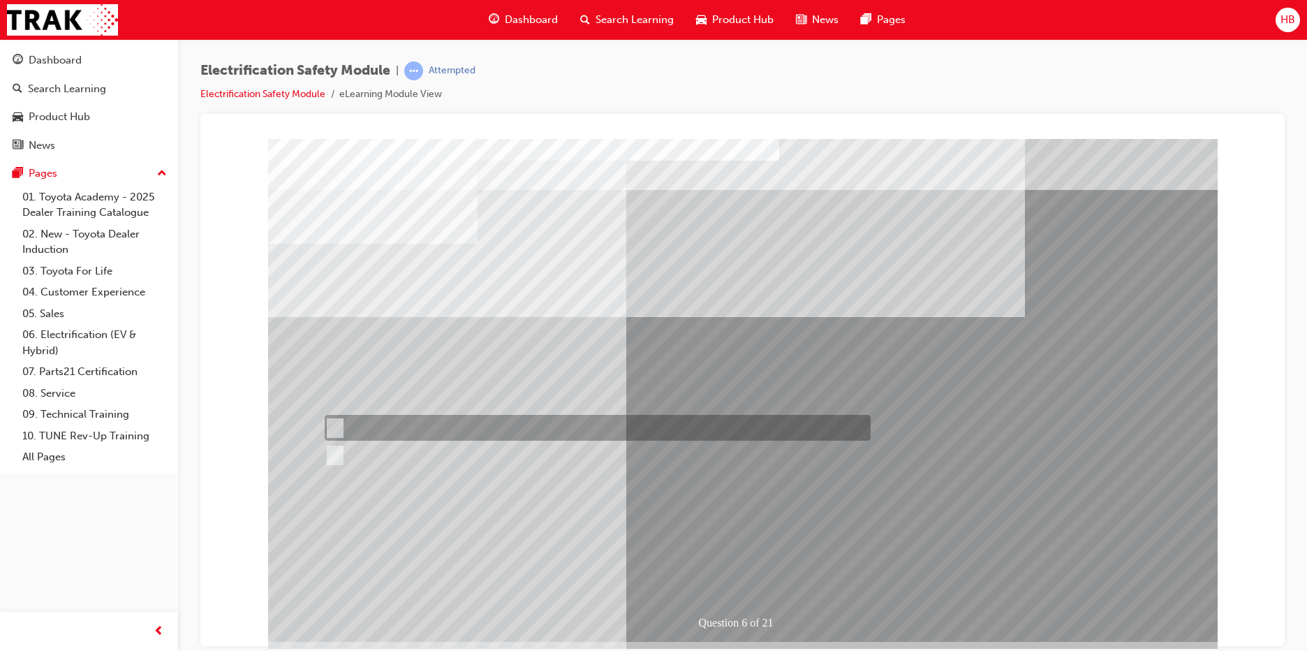
click at [367, 432] on div at bounding box center [594, 428] width 546 height 26
radio input "true"
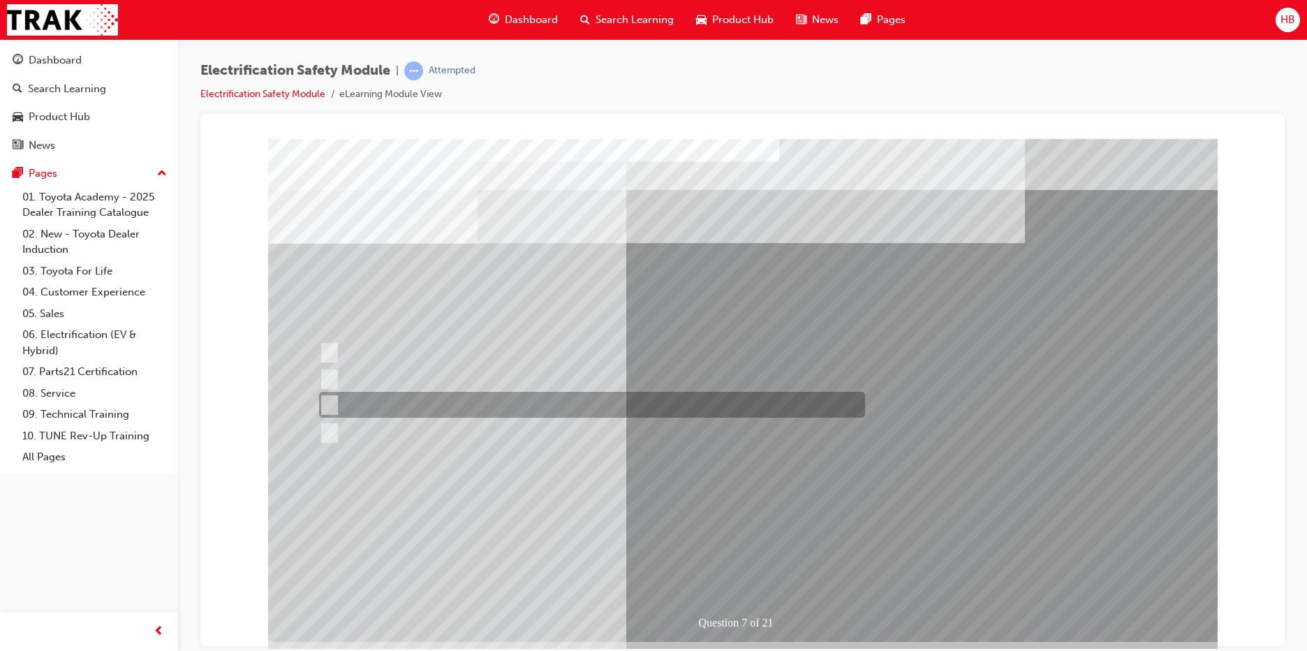
click at [332, 402] on input "Damage all ECUs and actuators." at bounding box center [326, 404] width 15 height 15
radio input "true"
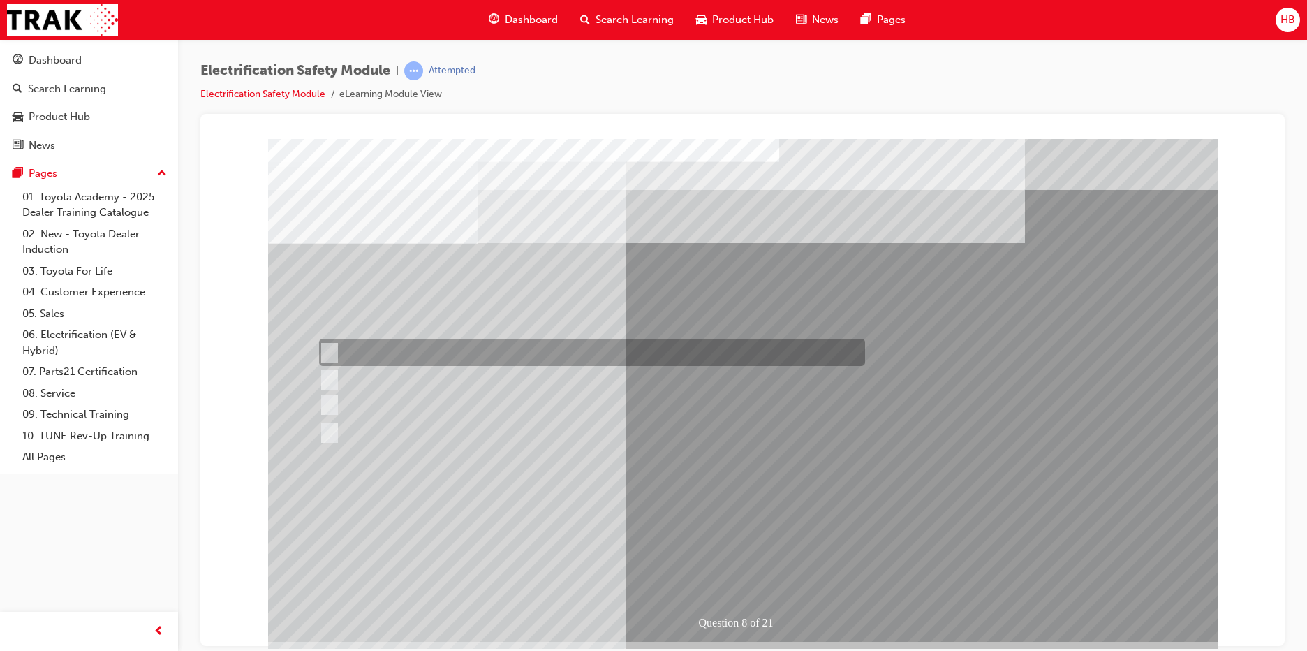
click at [333, 350] on input "Working on the High Voltage System." at bounding box center [326, 352] width 15 height 15
radio input "true"
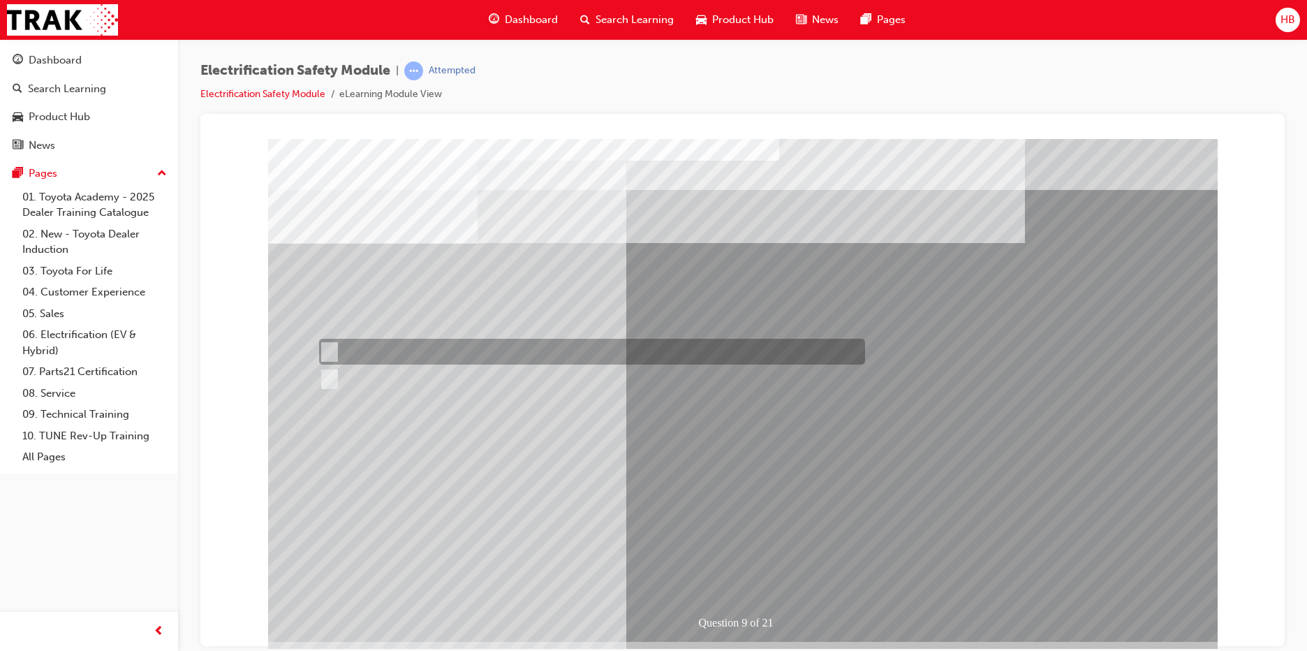
click at [334, 350] on div at bounding box center [589, 352] width 546 height 26
radio input "true"
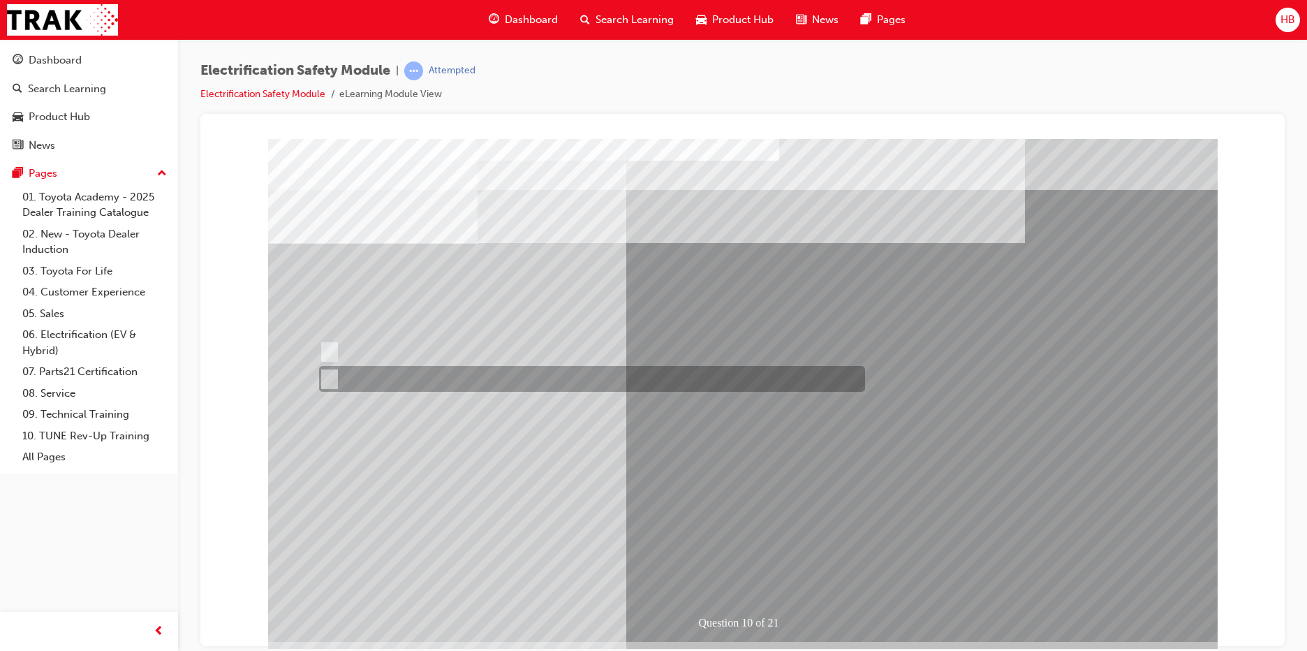
click at [332, 371] on input "True" at bounding box center [326, 378] width 15 height 15
radio input "true"
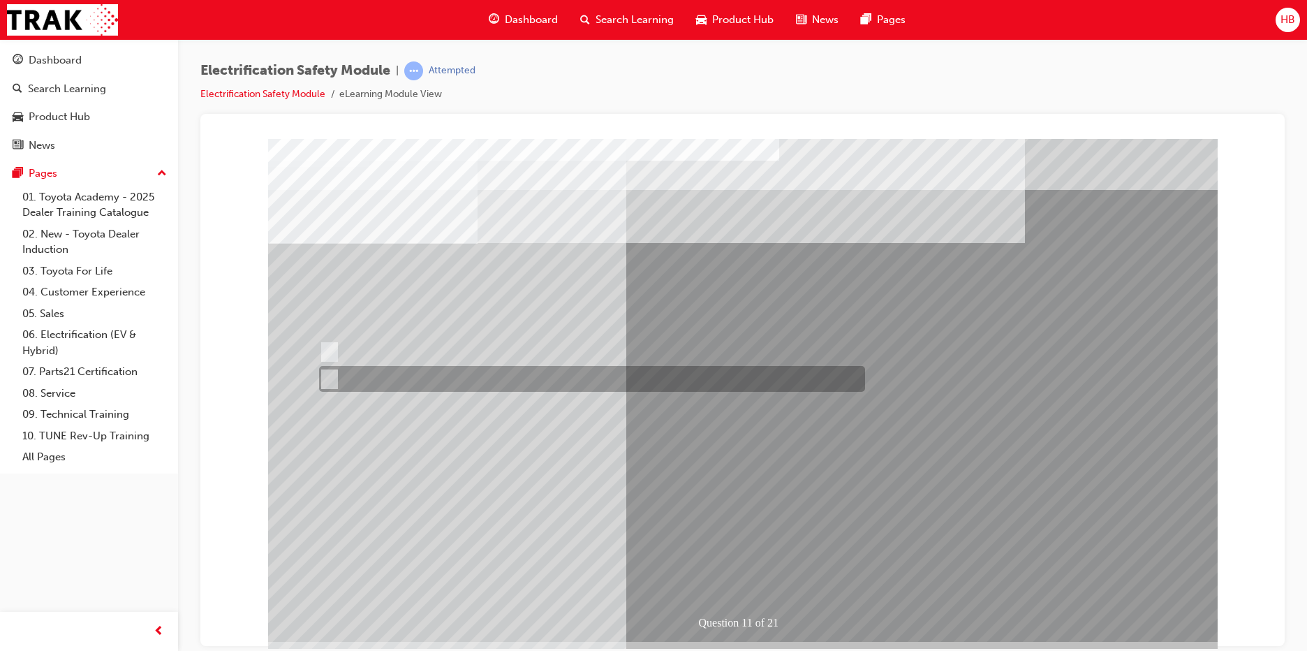
click at [331, 376] on input "False" at bounding box center [326, 378] width 15 height 15
radio input "true"
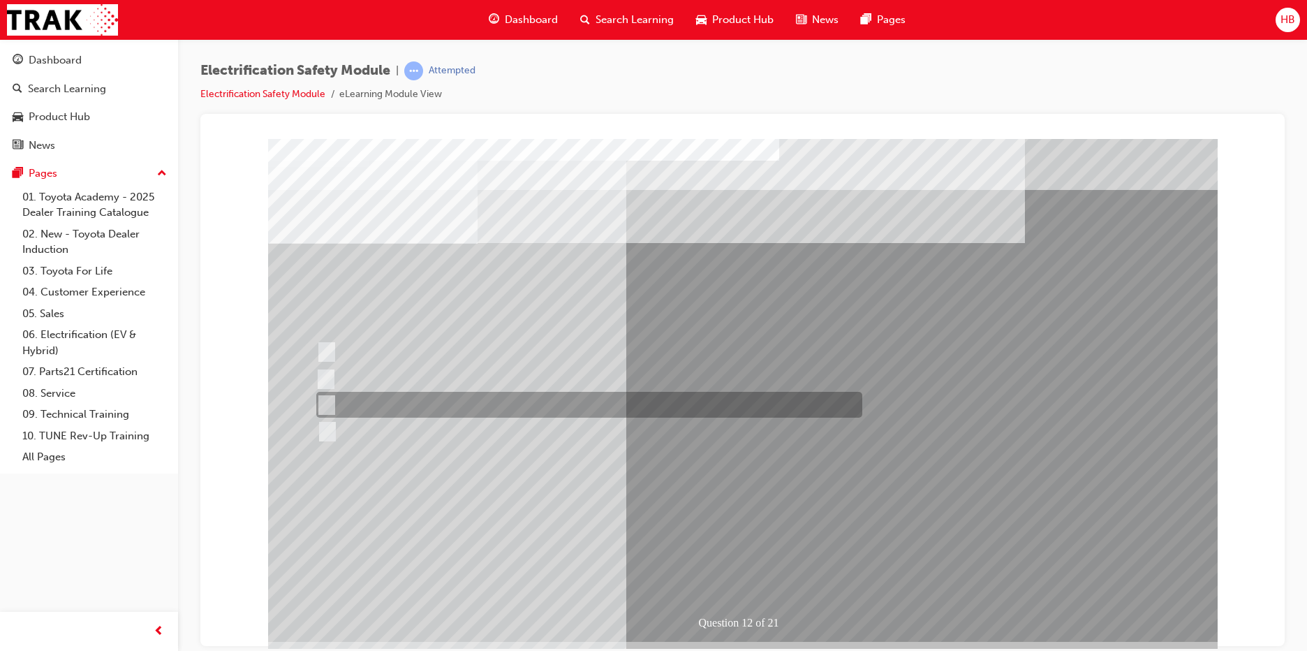
click at [327, 406] on input "Outside the vehicle’s detection area for entry and start system." at bounding box center [323, 404] width 15 height 15
radio input "true"
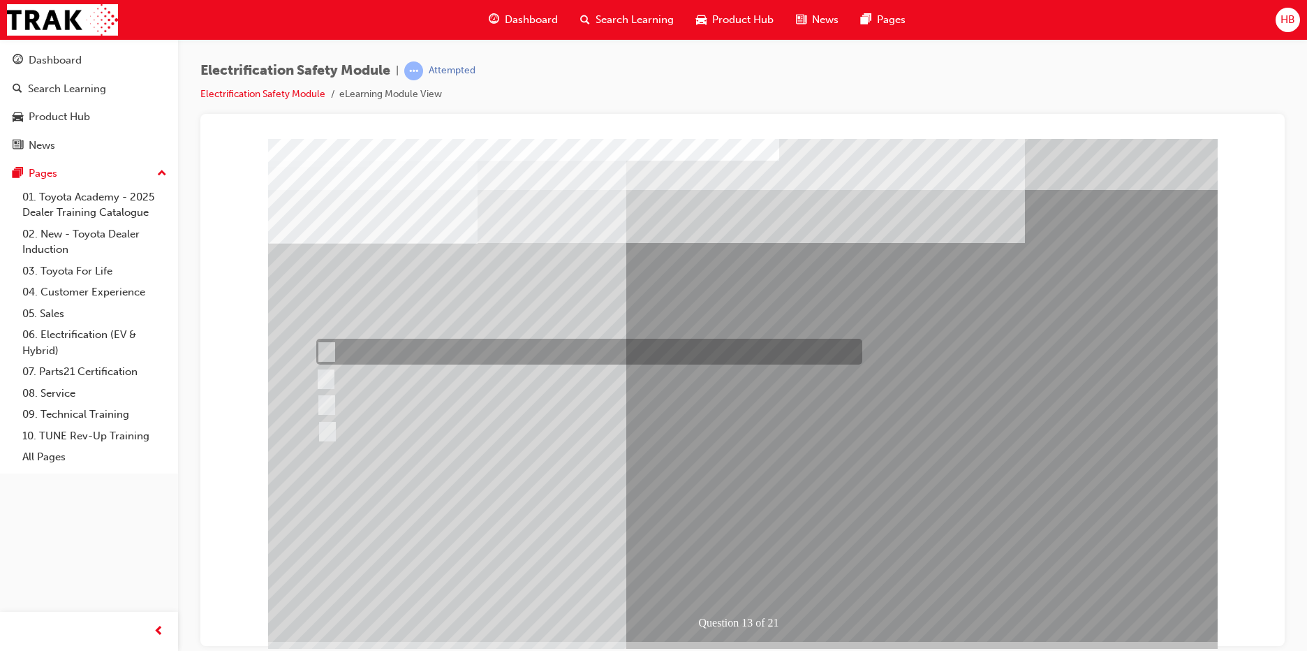
click at [327, 349] on input "Remove the Service Plug Grip" at bounding box center [323, 351] width 15 height 15
radio input "true"
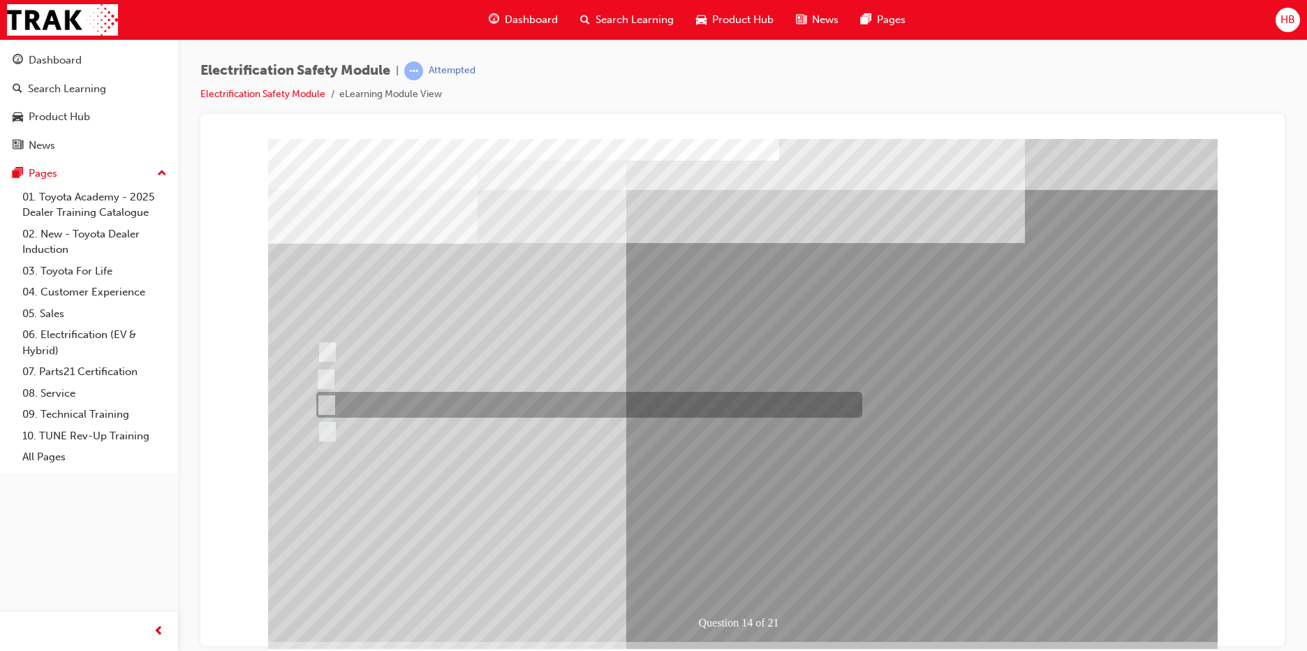
click at [328, 405] on input "10 minutes" at bounding box center [323, 404] width 15 height 15
radio input "true"
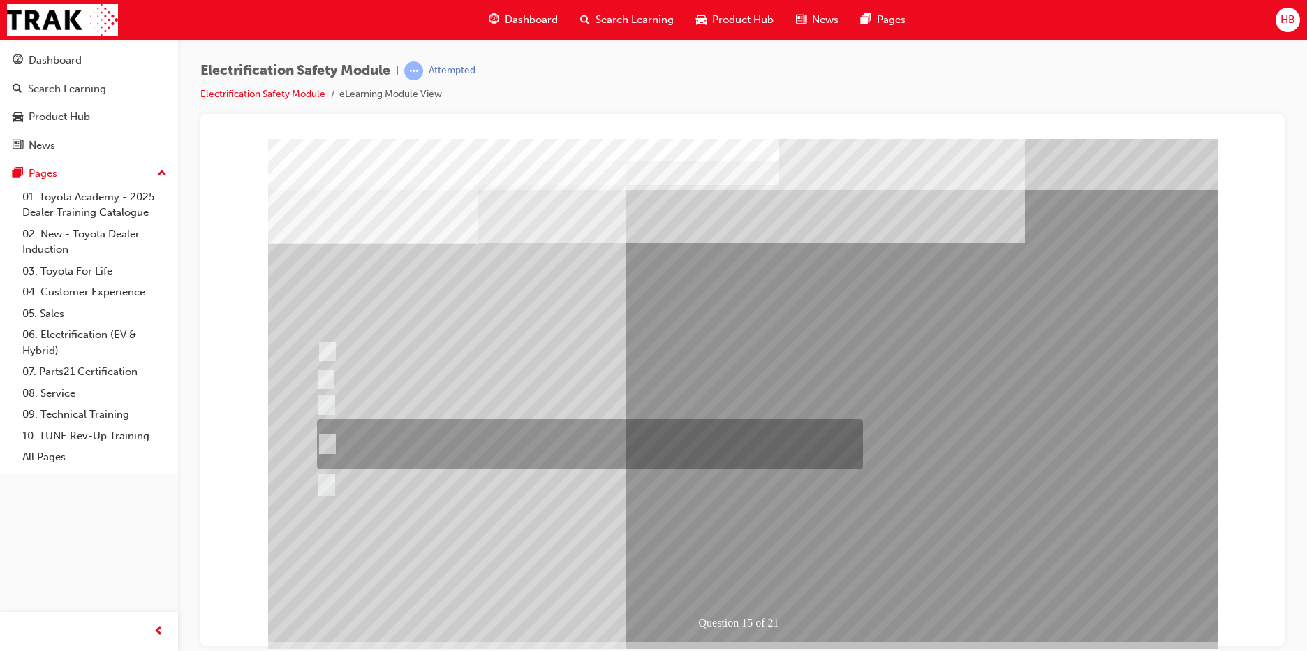
click at [330, 444] on input "The High Voltage Capacitor Terminal for 0 volts and the High Voltage Capacitor …" at bounding box center [324, 443] width 15 height 15
radio input "true"
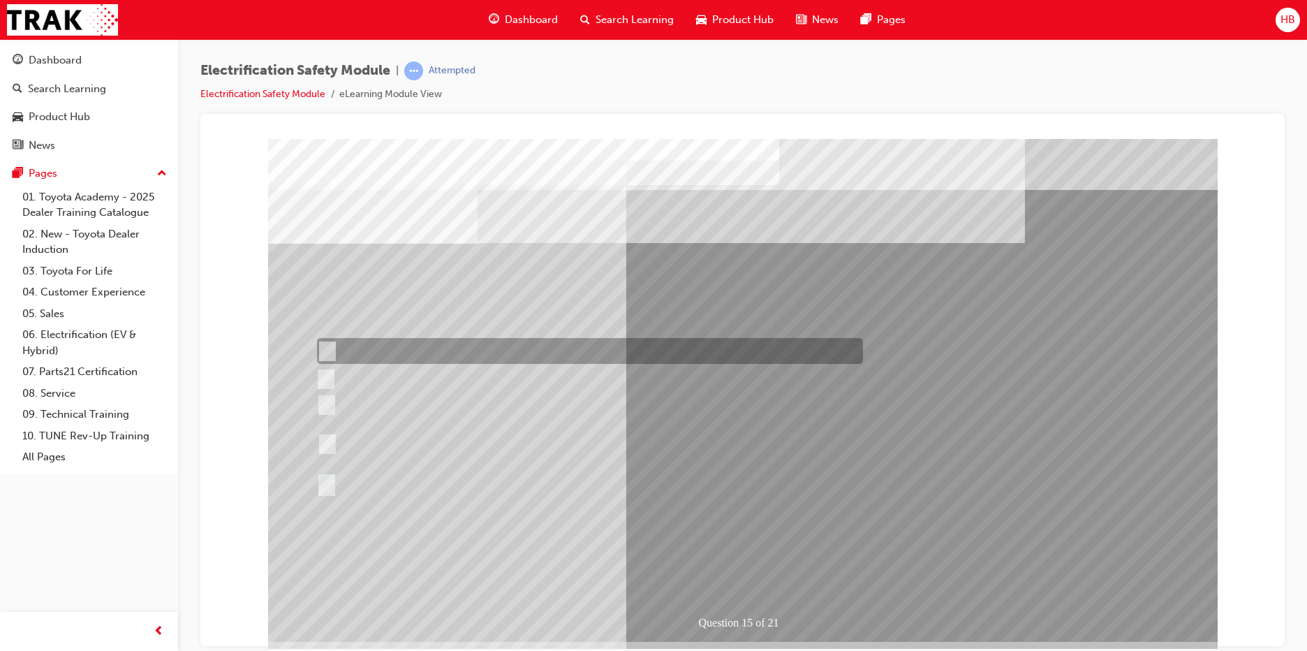
click at [330, 350] on input "The Hybrid Battery connector for 0 volts with an inductive tester." at bounding box center [324, 351] width 15 height 15
radio input "true"
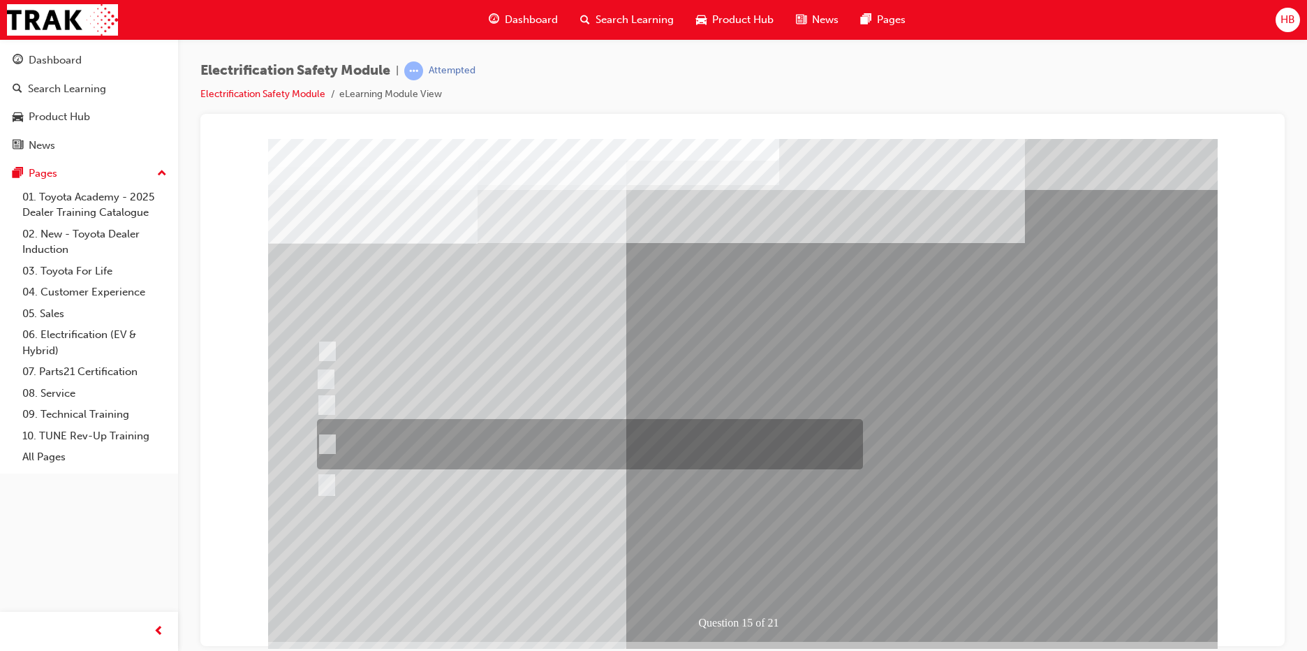
click at [330, 446] on input "The High Voltage Capacitor Terminal for 0 volts and the High Voltage Capacitor …" at bounding box center [324, 443] width 15 height 15
radio input "true"
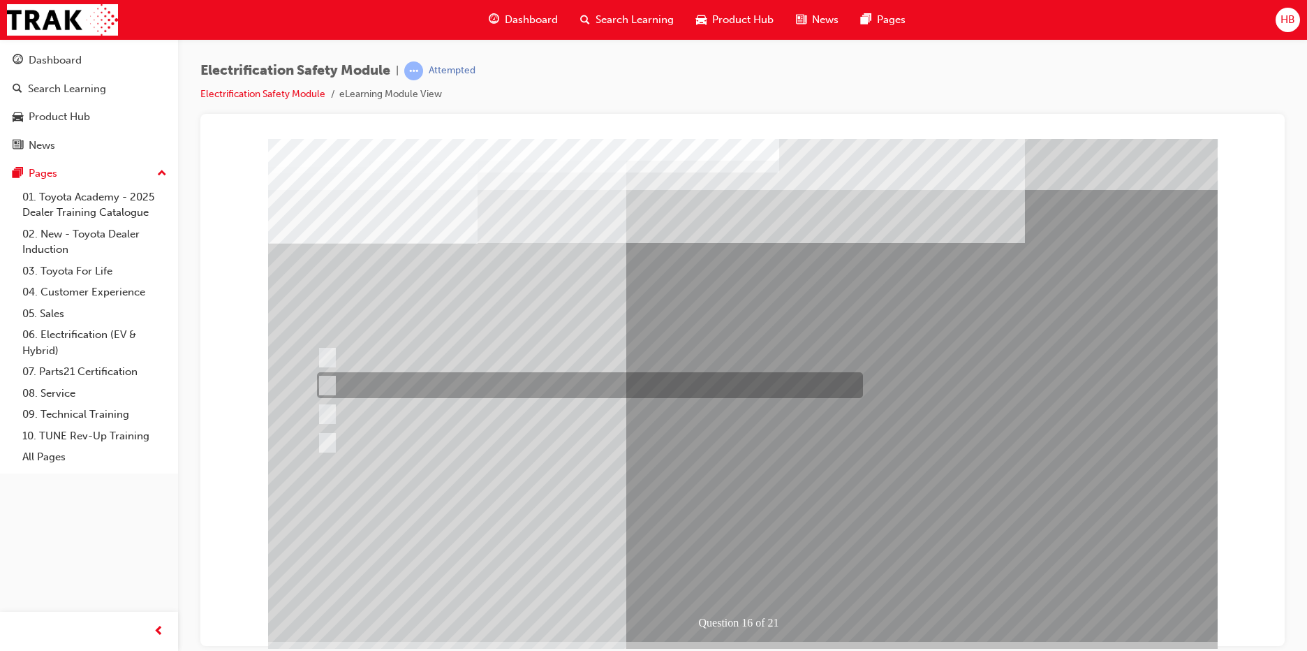
click at [526, 388] on div at bounding box center [586, 385] width 546 height 26
radio input "true"
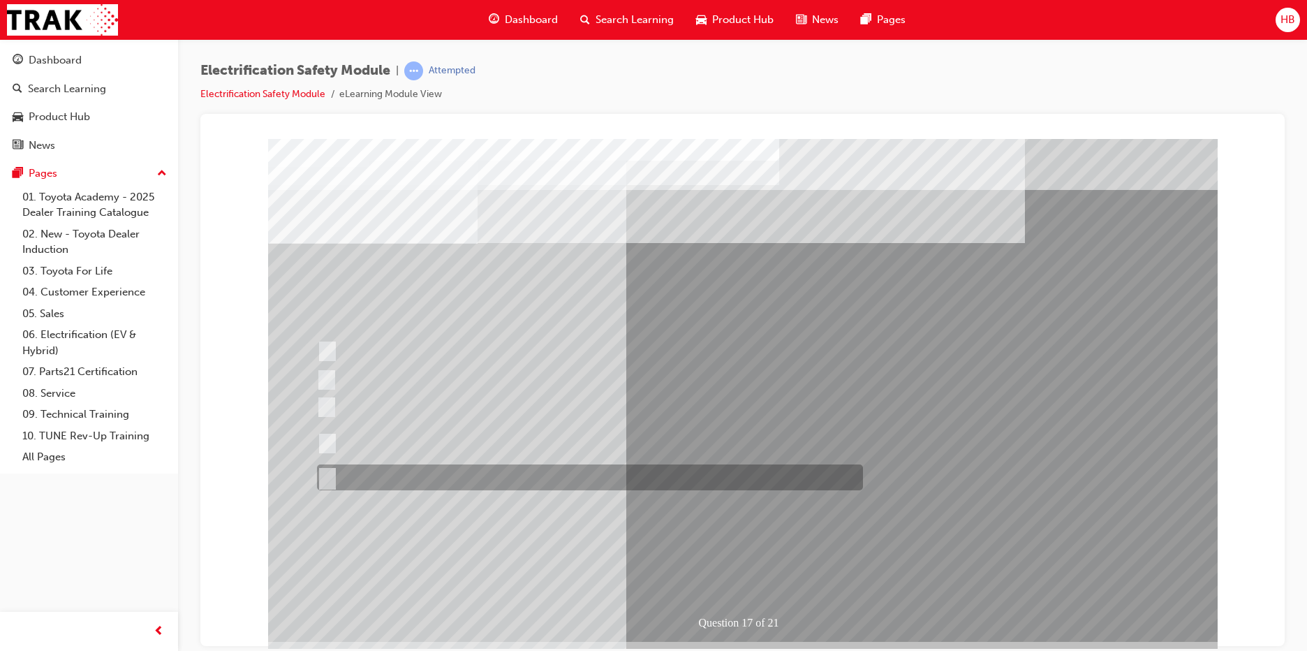
click at [437, 476] on div at bounding box center [586, 477] width 546 height 26
radio input "true"
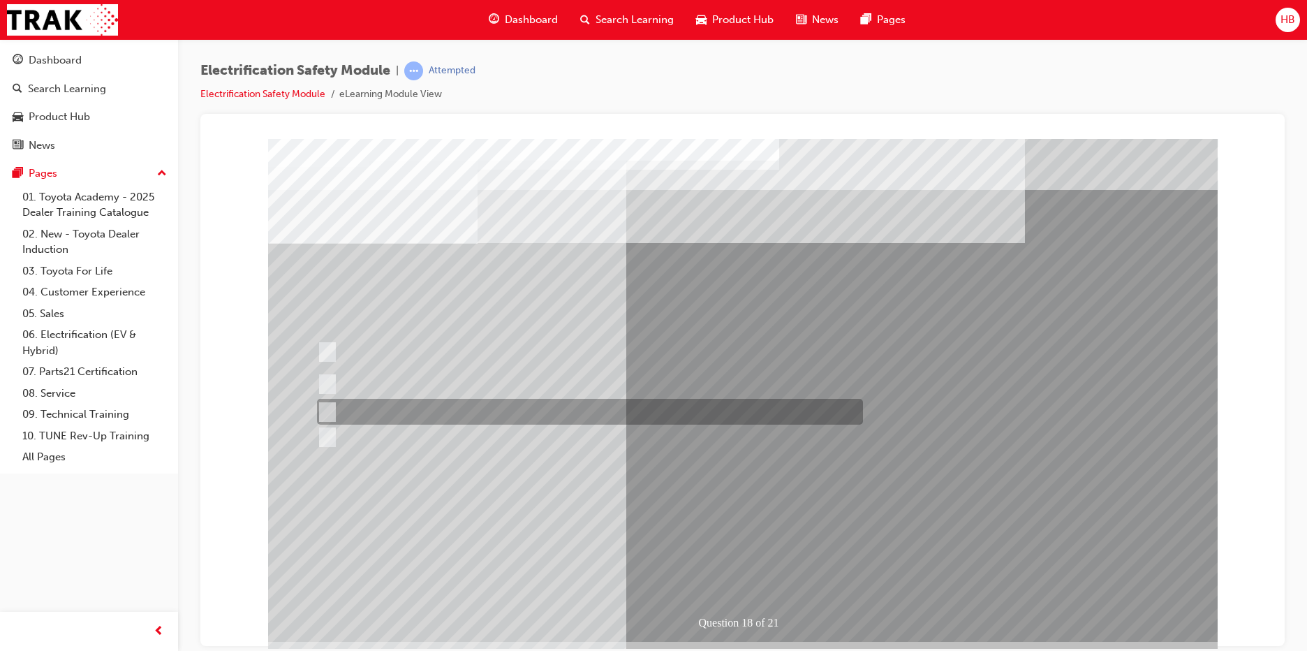
click at [566, 413] on div at bounding box center [586, 412] width 546 height 26
radio input "true"
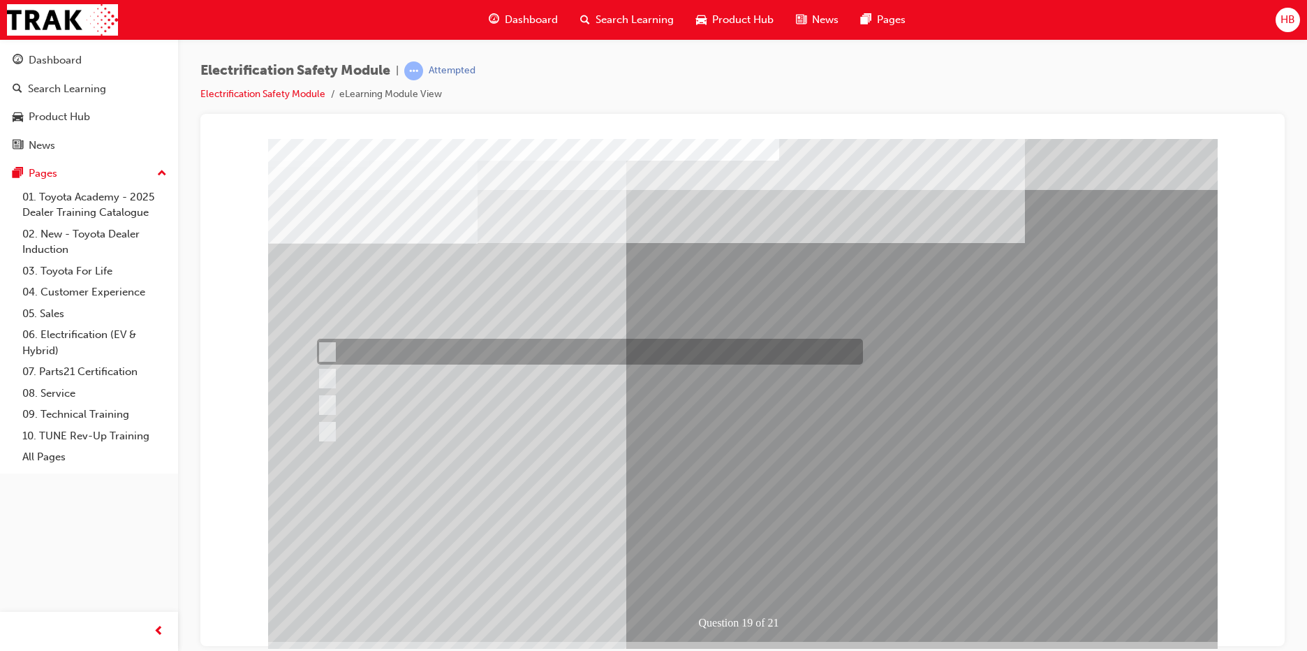
click at [649, 353] on div at bounding box center [586, 352] width 546 height 26
radio input "true"
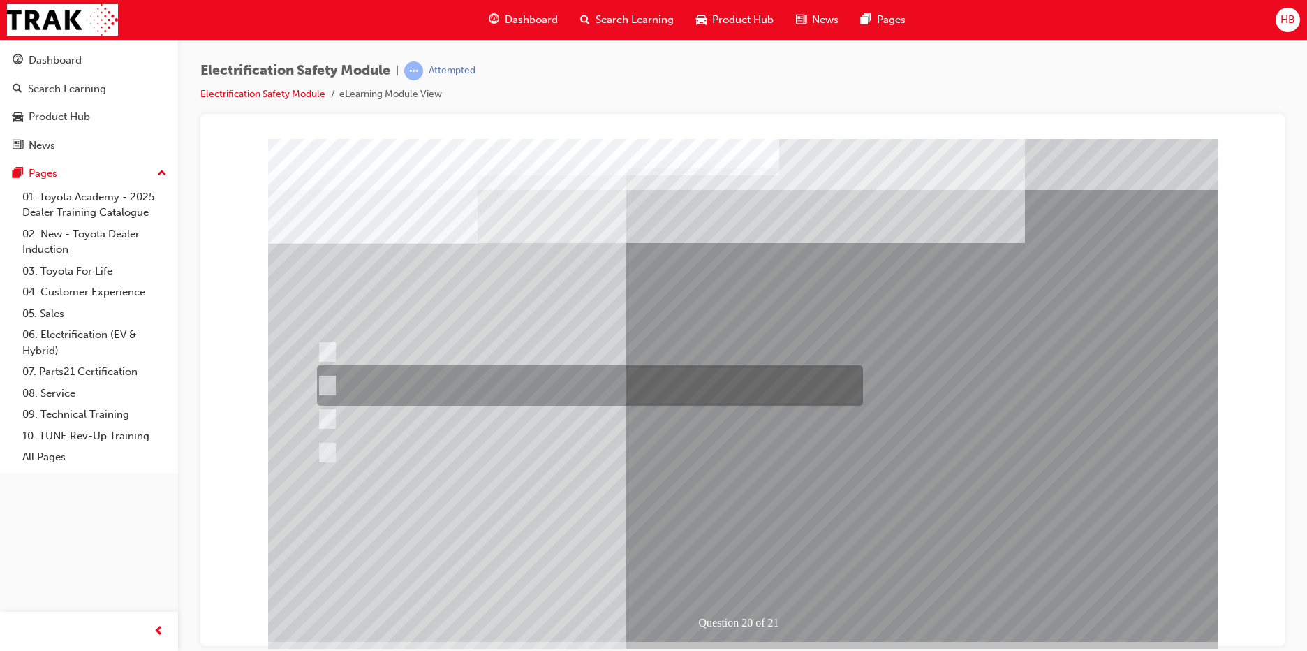
click at [329, 384] on input "To provide added protection against electrical shock in conjunction with electr…" at bounding box center [324, 385] width 15 height 15
radio input "true"
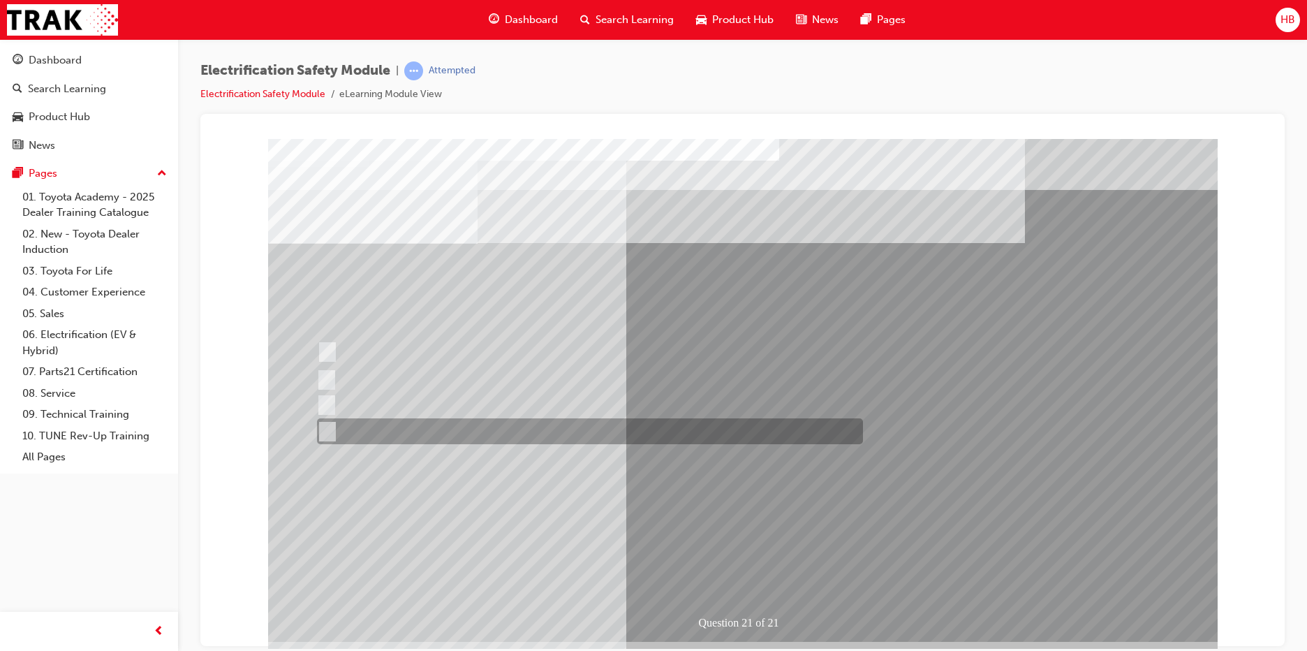
click at [412, 430] on div at bounding box center [586, 431] width 546 height 26
radio input "true"
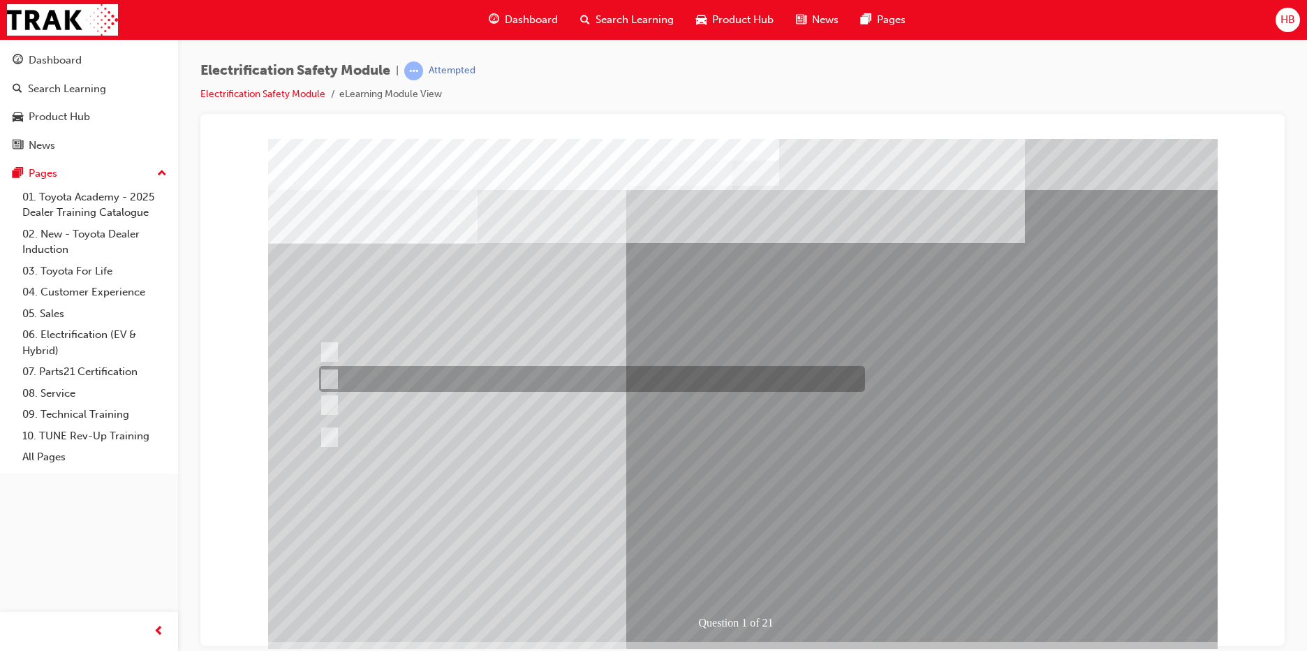
click at [327, 378] on input "The Hybrid Electric has AC charging capability via a wall box charger." at bounding box center [326, 378] width 15 height 15
radio input "true"
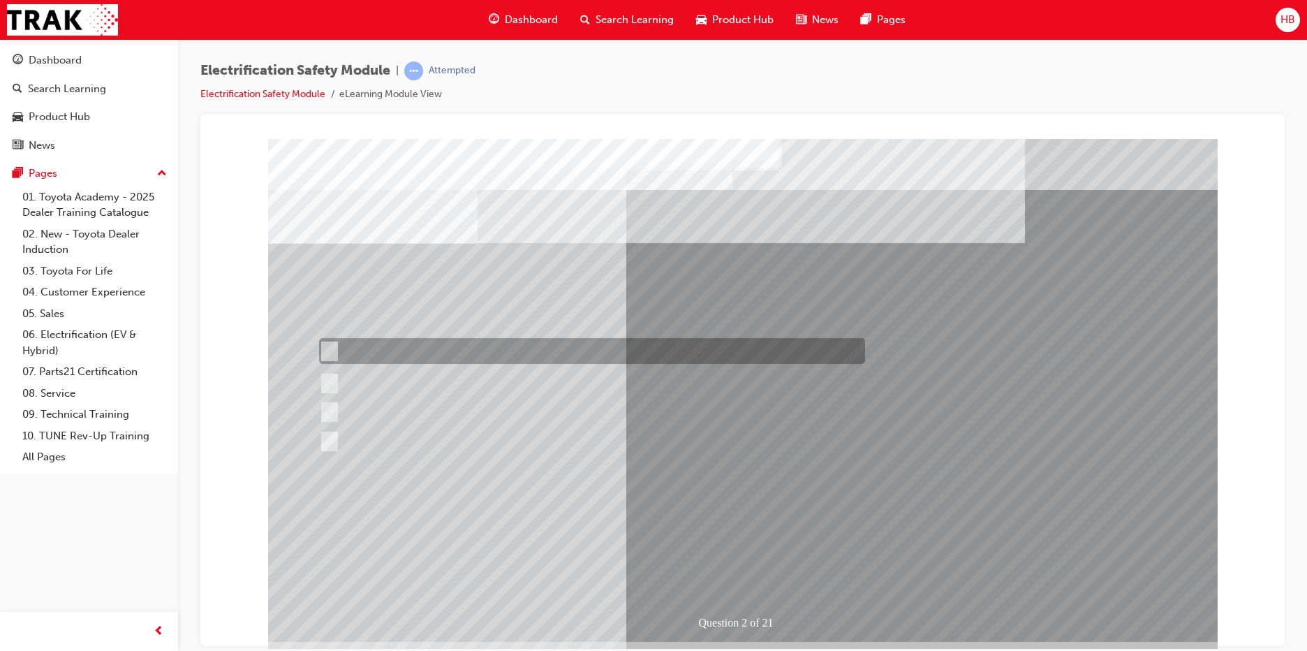
click at [543, 355] on div at bounding box center [589, 351] width 546 height 26
radio input "true"
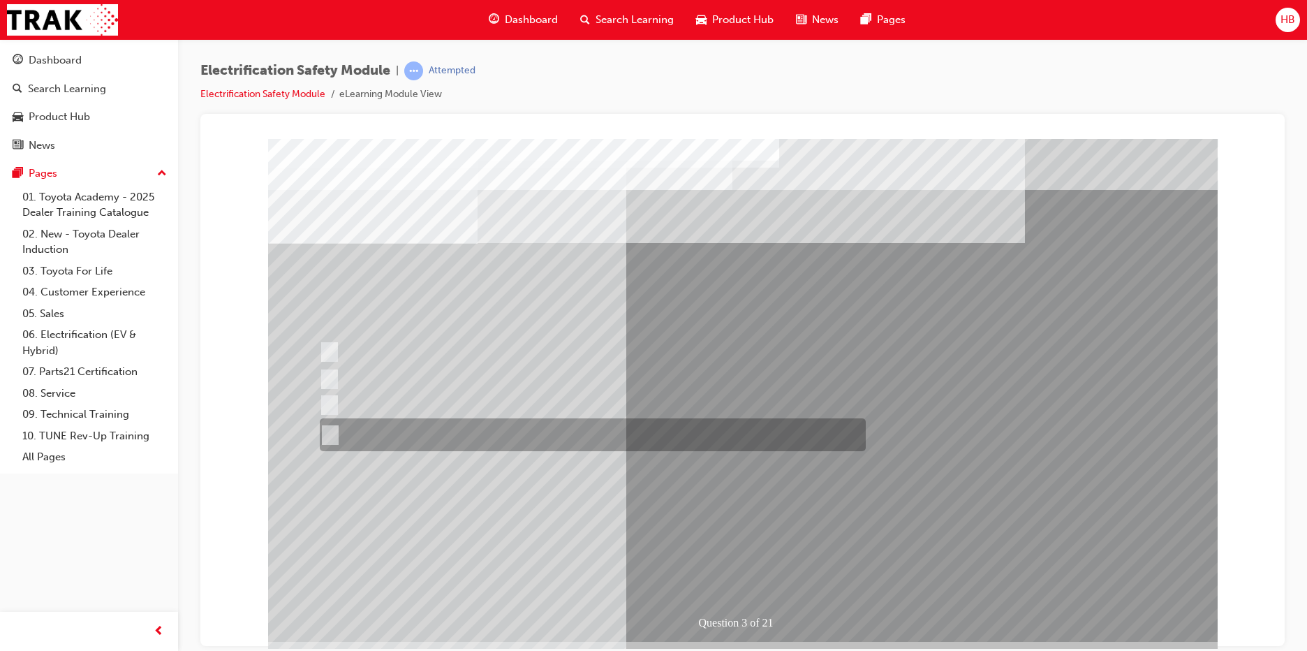
click at [328, 435] on input "The FCEV produces electric power via a Fuel Cell Stack supporting the Hybrid ba…" at bounding box center [327, 434] width 15 height 15
radio input "true"
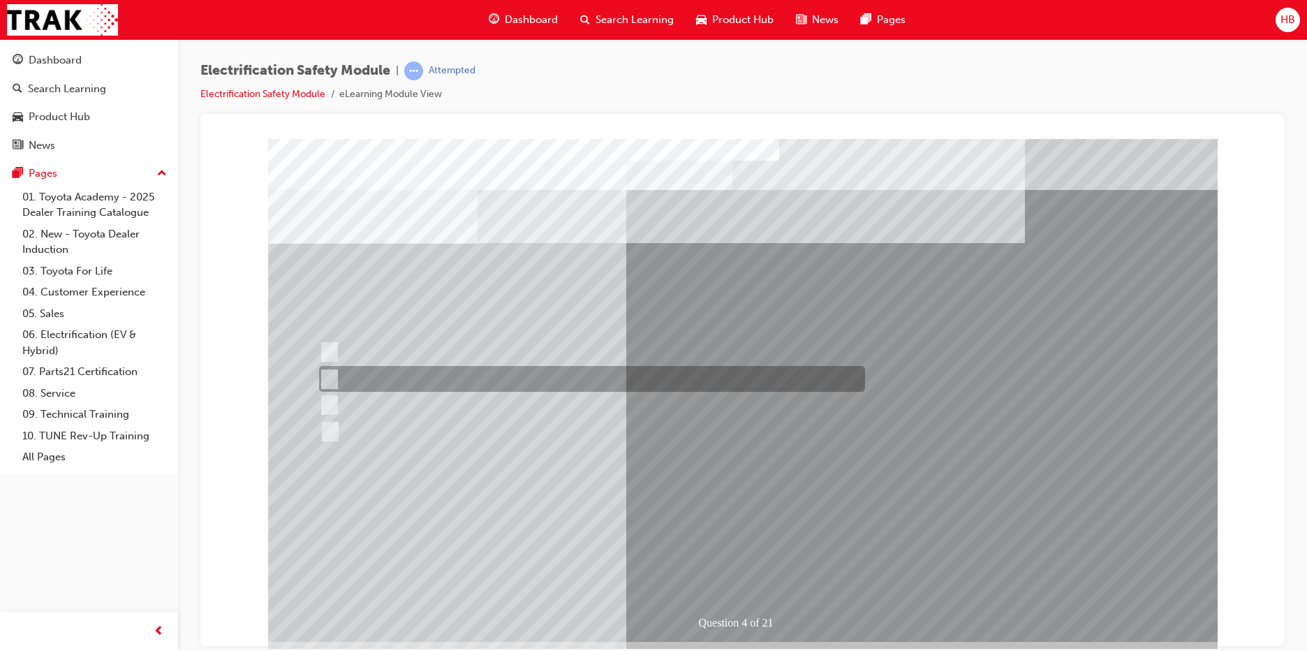
click at [334, 376] on div at bounding box center [589, 379] width 546 height 26
checkbox input "true"
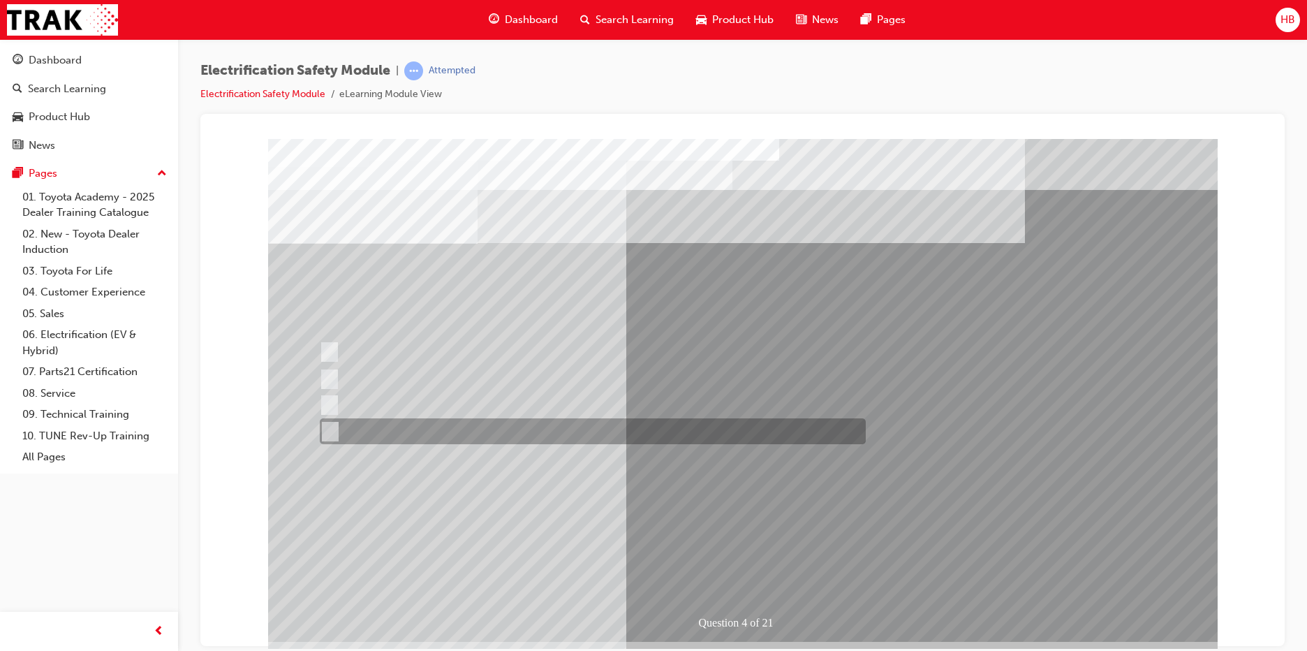
click at [327, 426] on input "Charge ports or H2 Filler Port in place of a Fuel Filler." at bounding box center [326, 431] width 15 height 15
checkbox input "true"
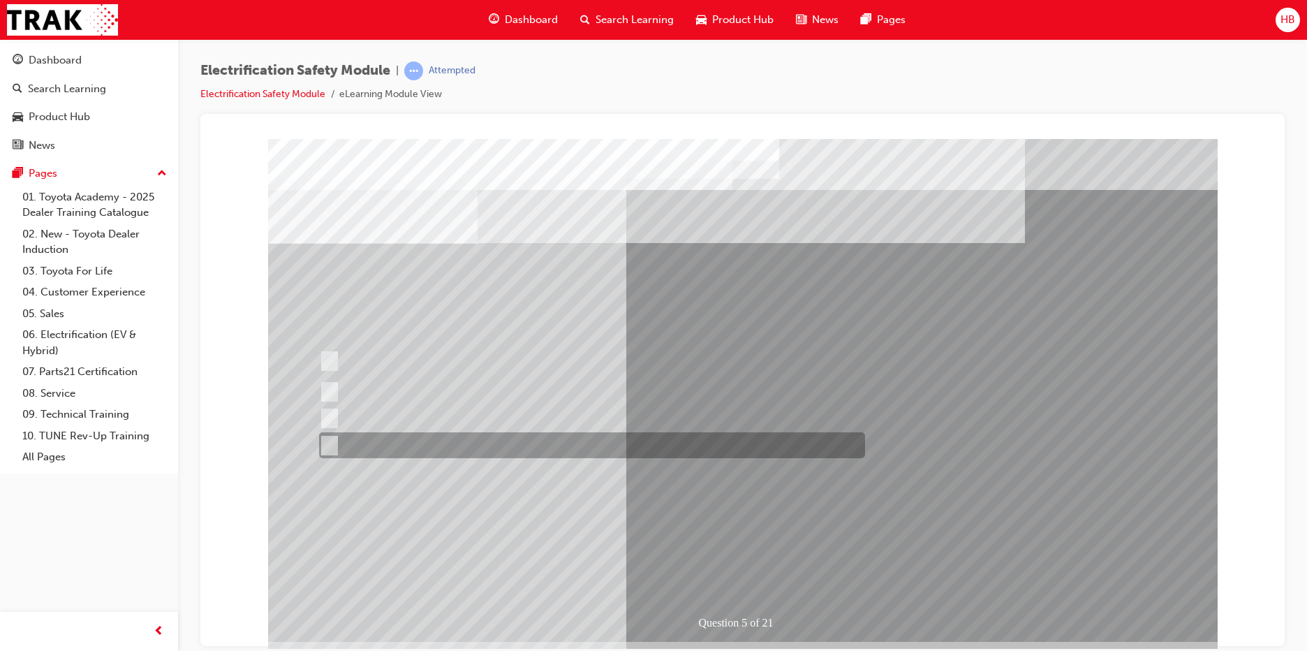
click at [330, 441] on input "Battery Level indicator (State of Charge)." at bounding box center [325, 445] width 15 height 15
checkbox input "true"
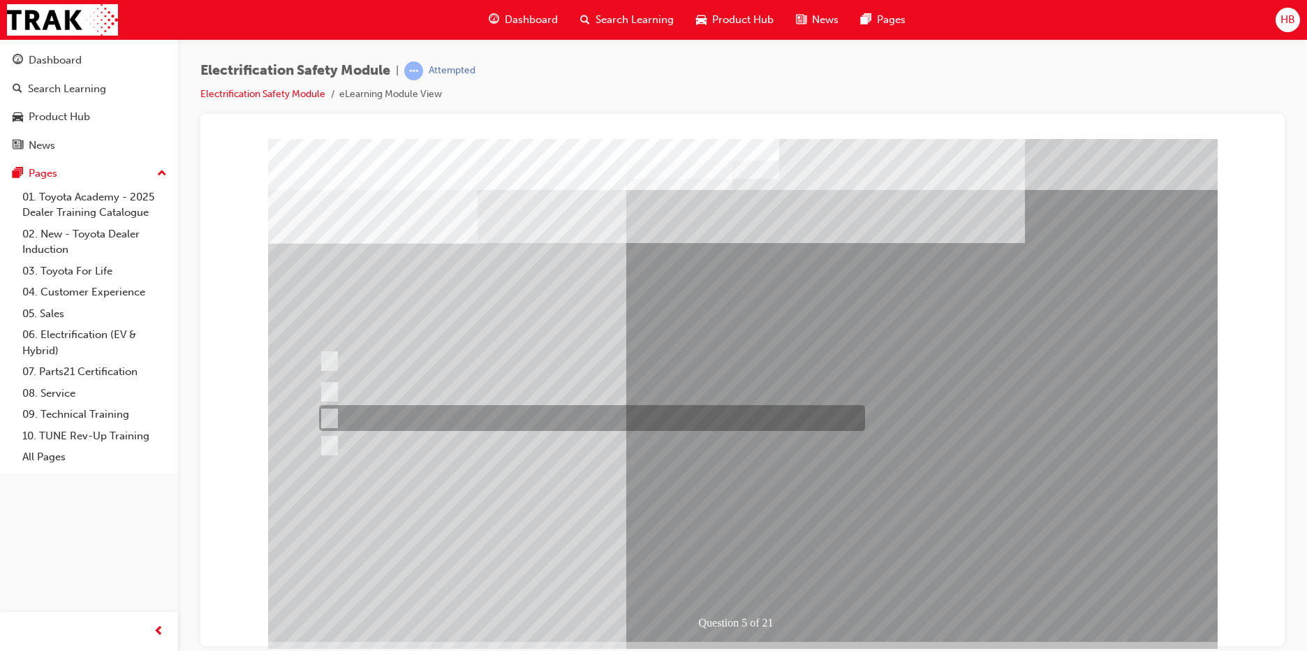
click at [329, 415] on input "Vehicle Motive Force selection types illuminated e.g. (EV/HV)." at bounding box center [325, 418] width 15 height 15
checkbox input "true"
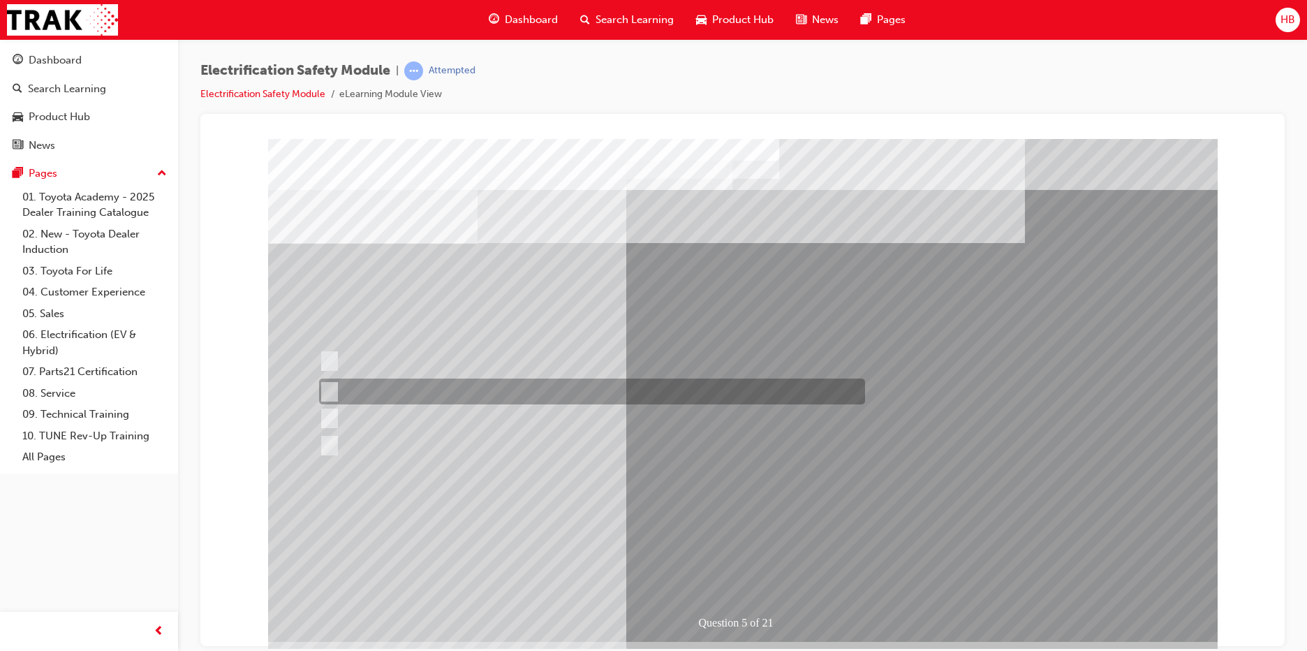
click at [329, 393] on input "The Main Display will show the power flow for the driveline." at bounding box center [325, 391] width 15 height 15
checkbox input "true"
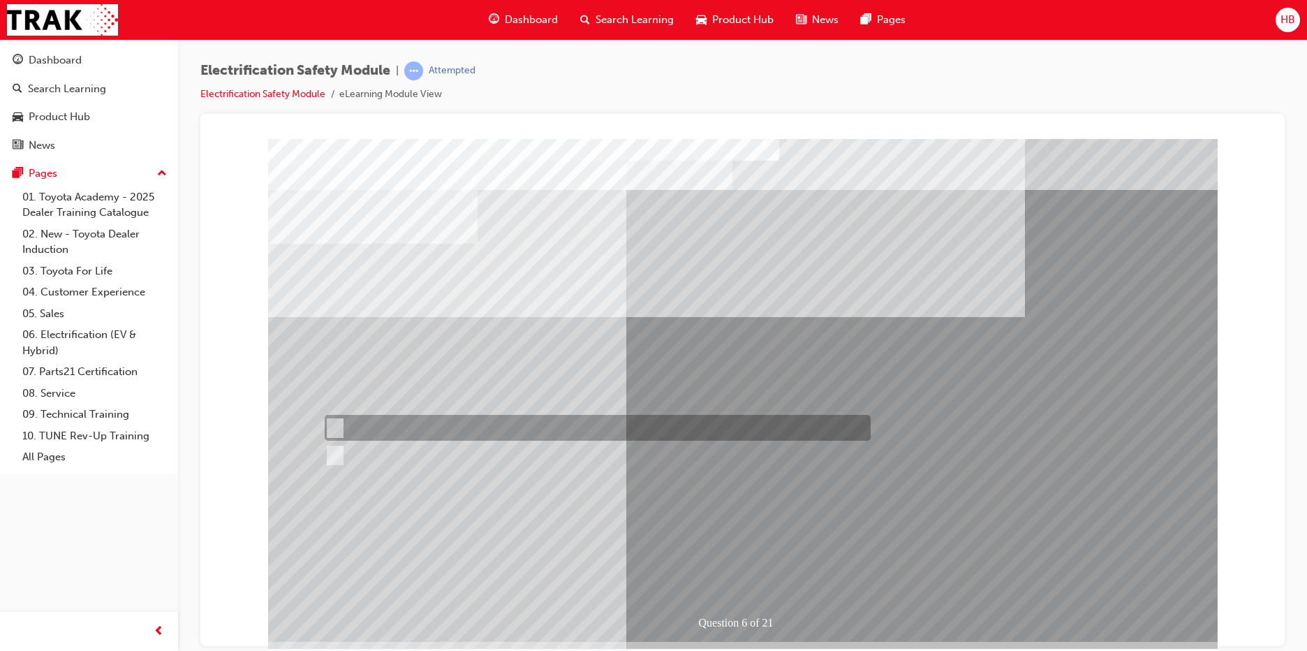
click at [334, 428] on input "True" at bounding box center [332, 427] width 15 height 15
radio input "true"
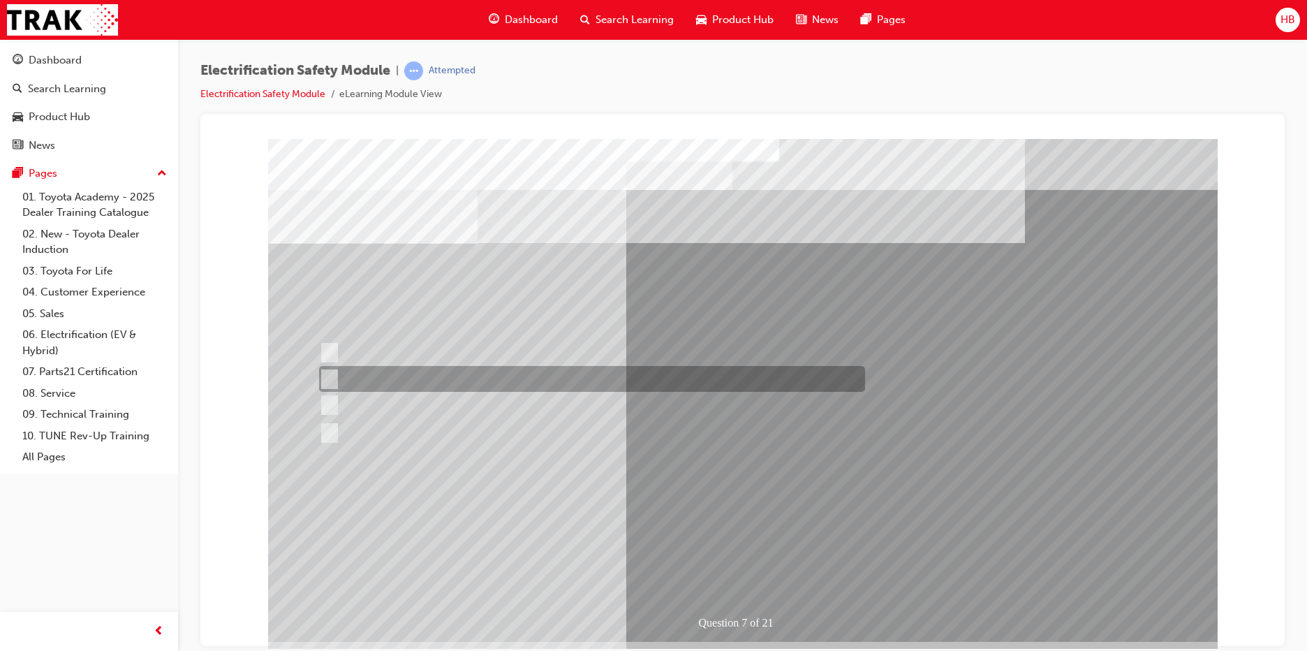
click at [479, 379] on div at bounding box center [589, 379] width 546 height 26
radio input "true"
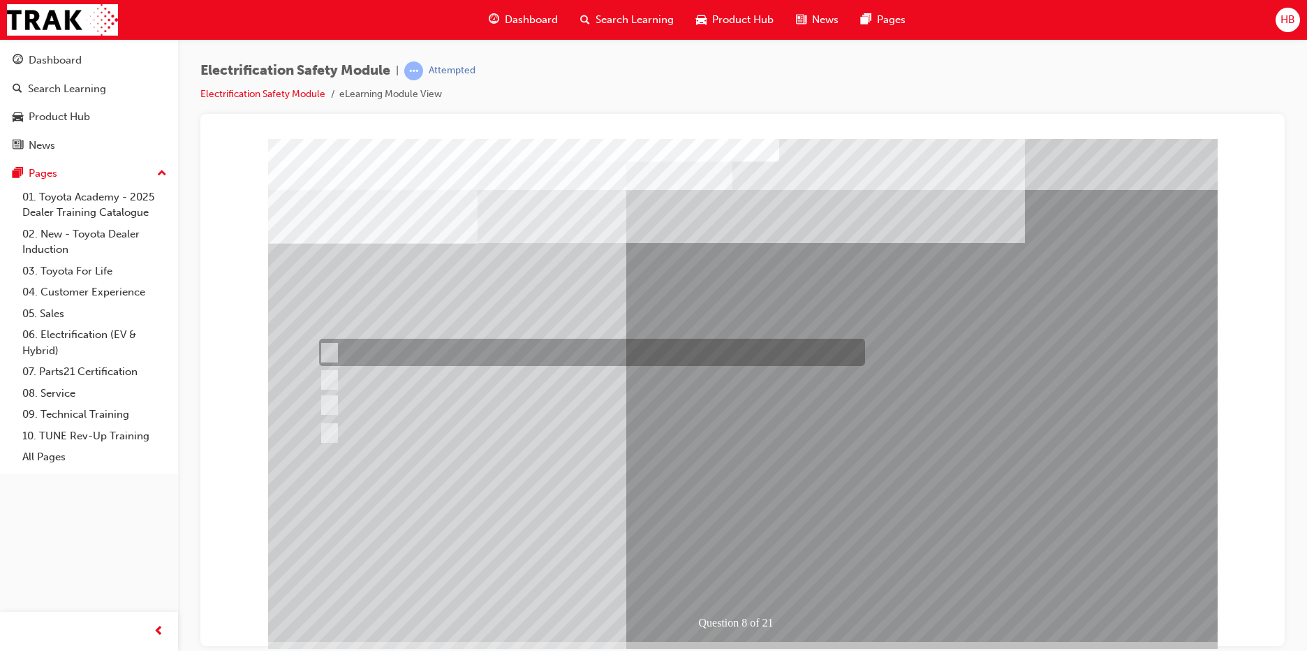
click at [569, 350] on div at bounding box center [589, 352] width 546 height 27
radio input "true"
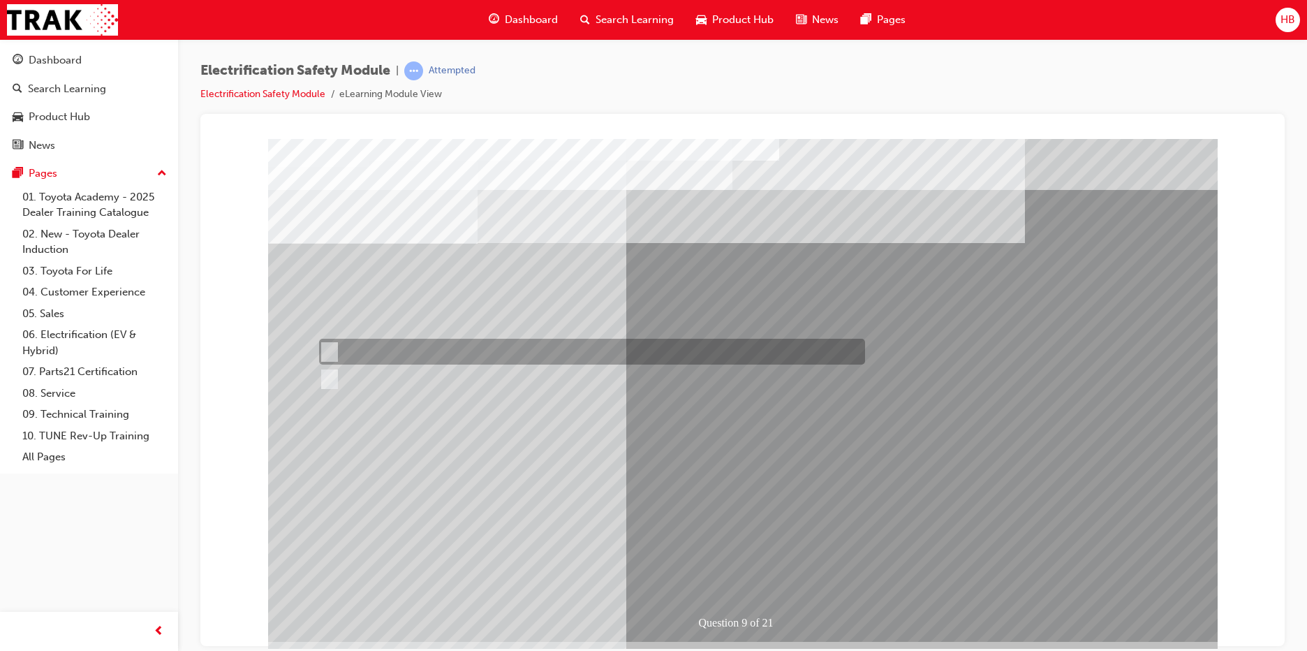
click at [331, 355] on input "True" at bounding box center [326, 351] width 15 height 15
radio input "true"
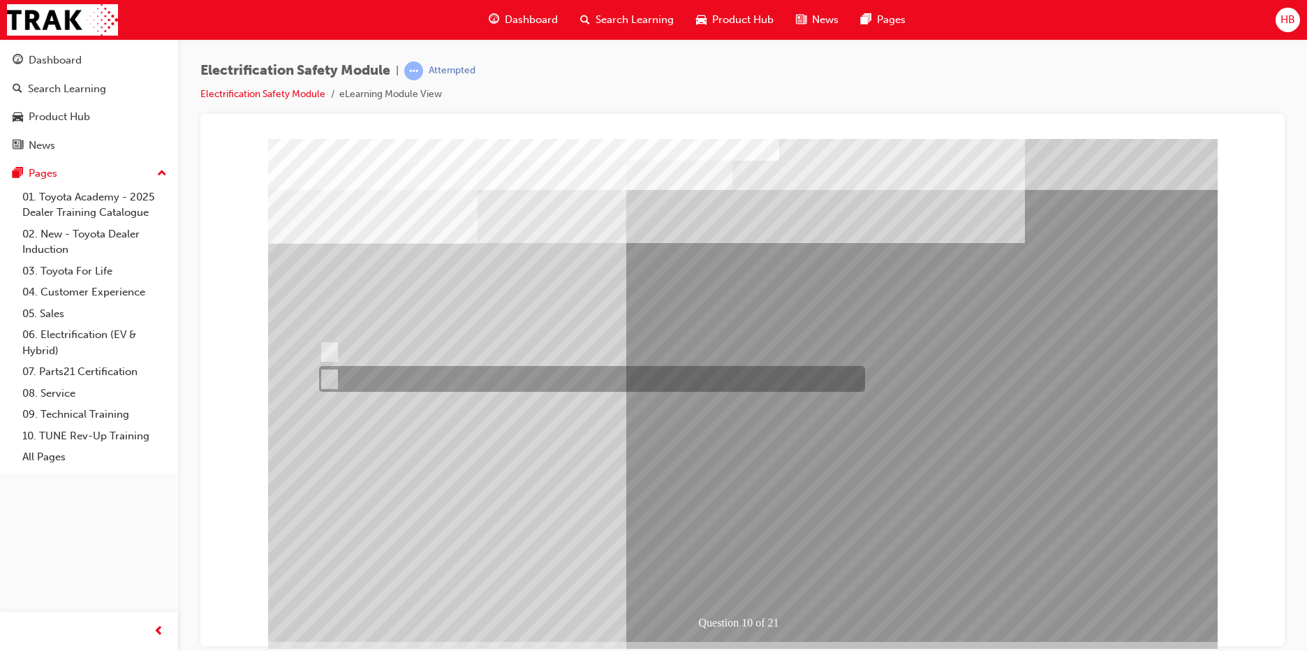
click at [330, 380] on input "True" at bounding box center [326, 378] width 15 height 15
radio input "true"
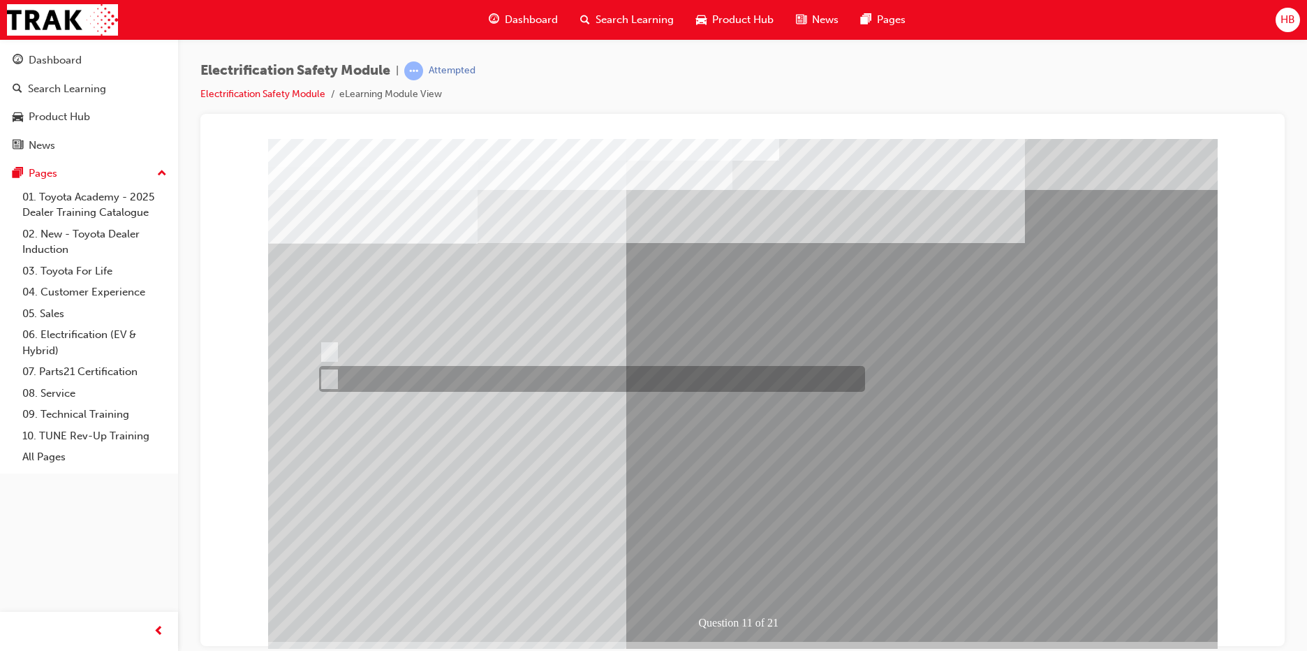
click at [332, 375] on input "False" at bounding box center [326, 378] width 15 height 15
radio input "true"
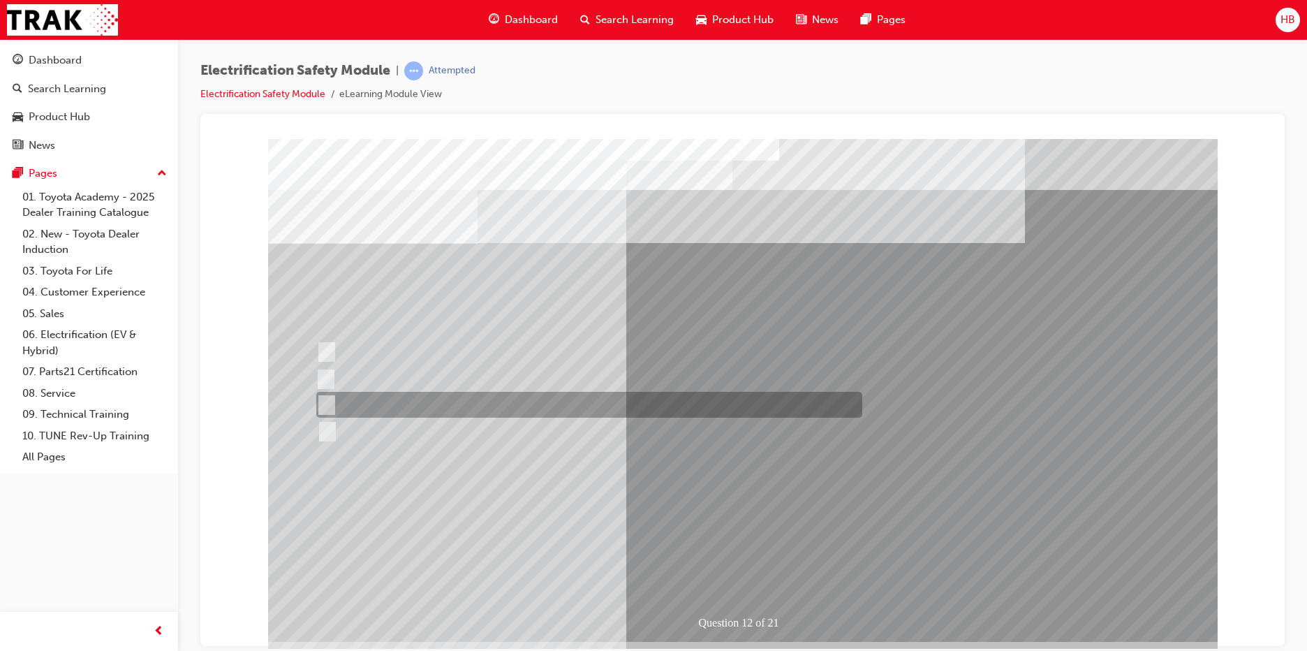
click at [559, 399] on div at bounding box center [586, 405] width 546 height 26
radio input "true"
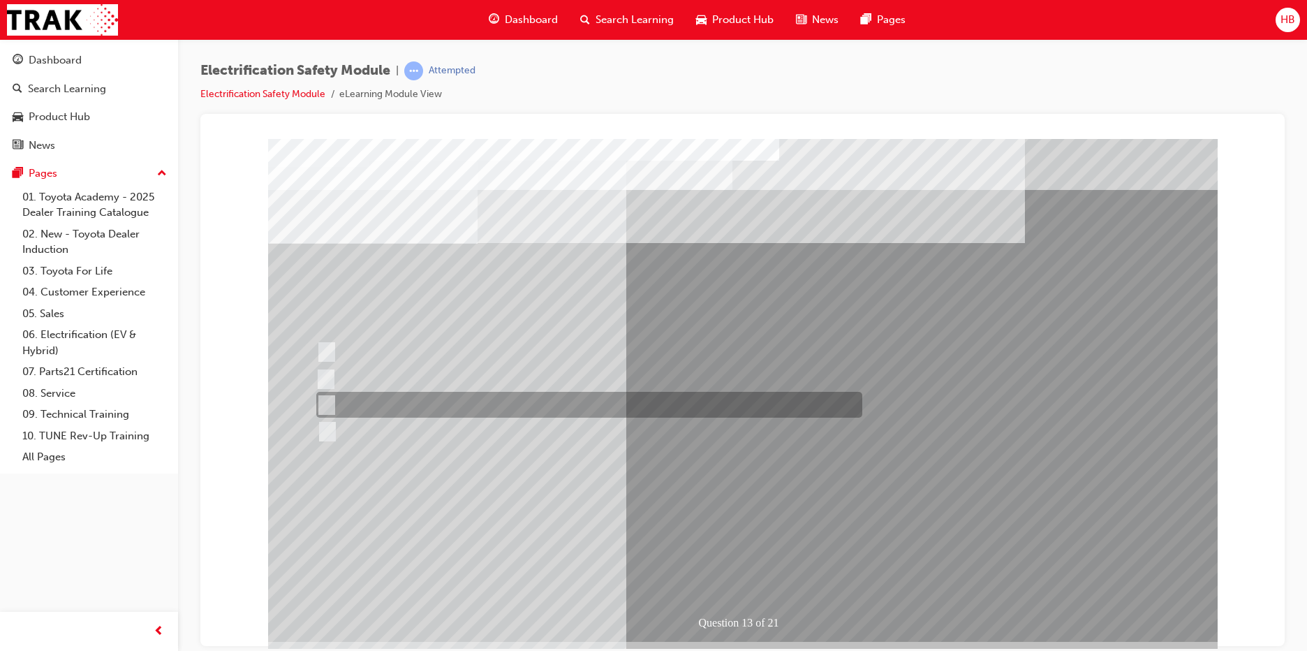
click at [586, 400] on div at bounding box center [586, 405] width 546 height 26
radio input "true"
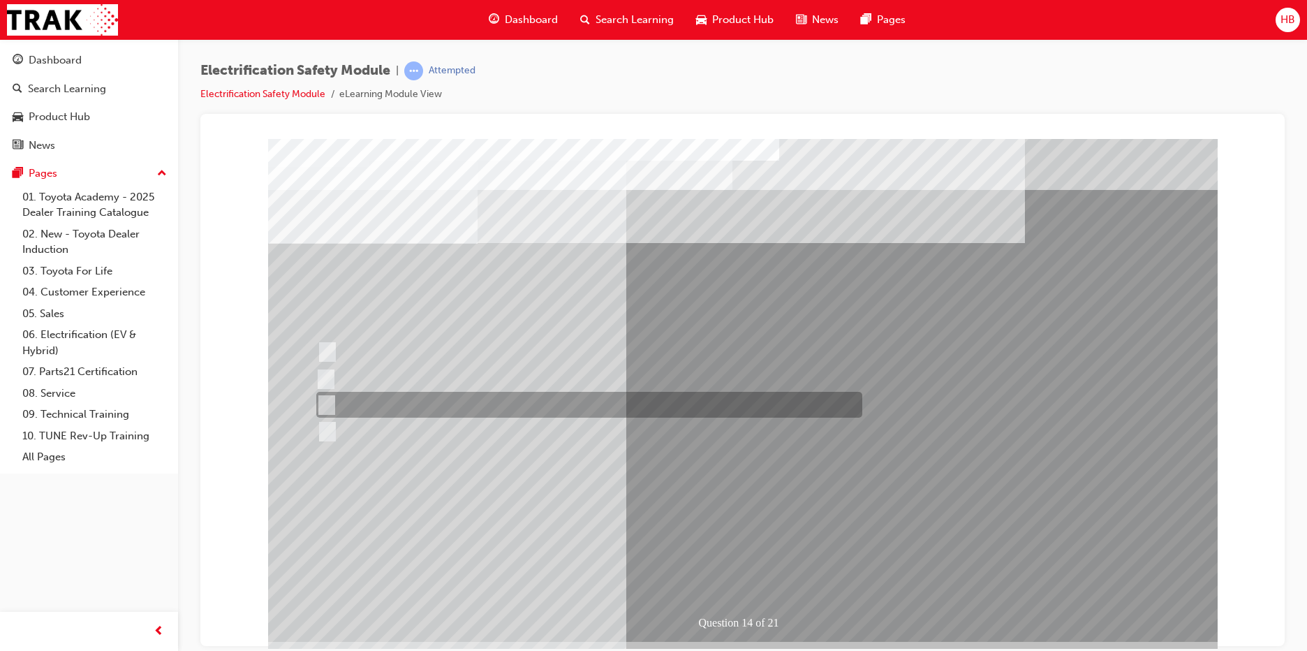
click at [371, 403] on div at bounding box center [586, 405] width 546 height 26
radio input "true"
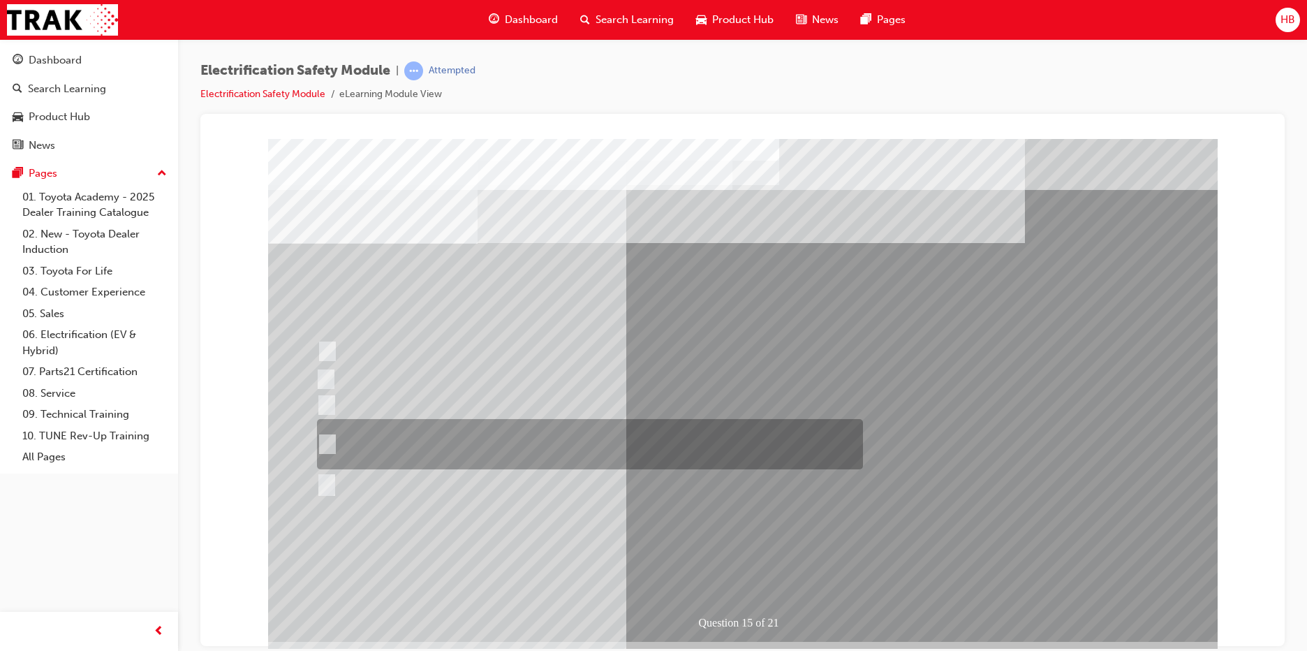
click at [553, 431] on div at bounding box center [586, 444] width 546 height 50
radio input "true"
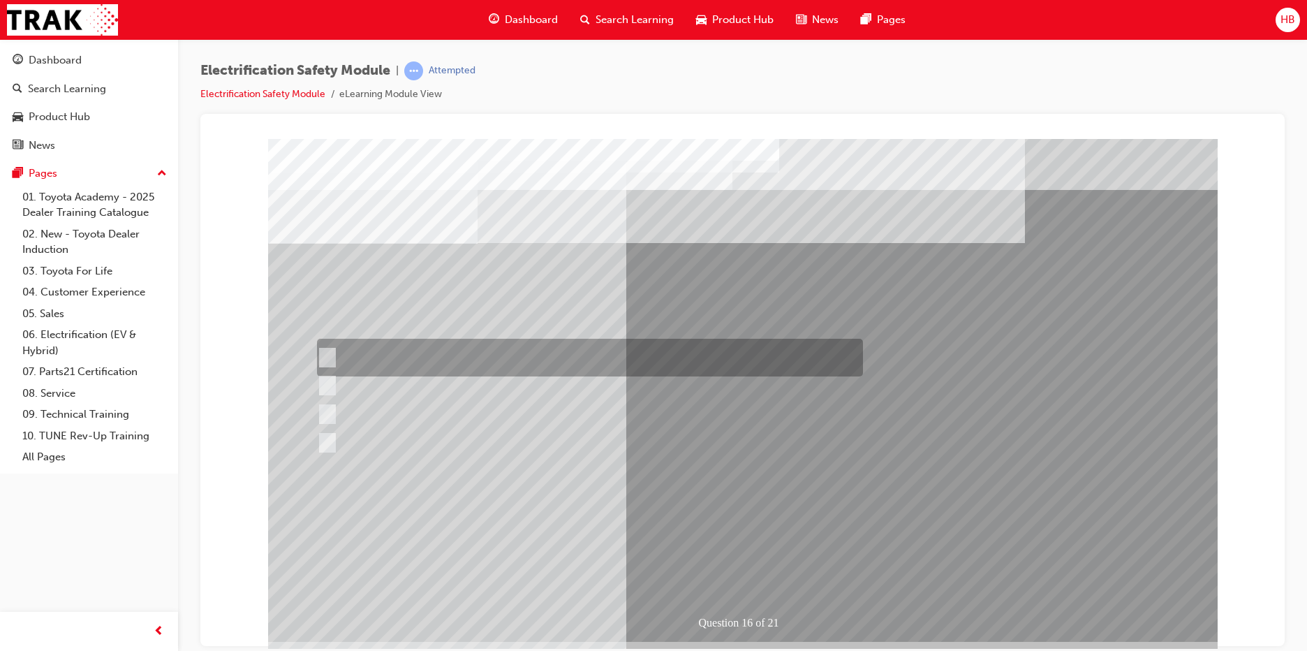
click at [489, 360] on div at bounding box center [586, 358] width 546 height 38
radio input "true"
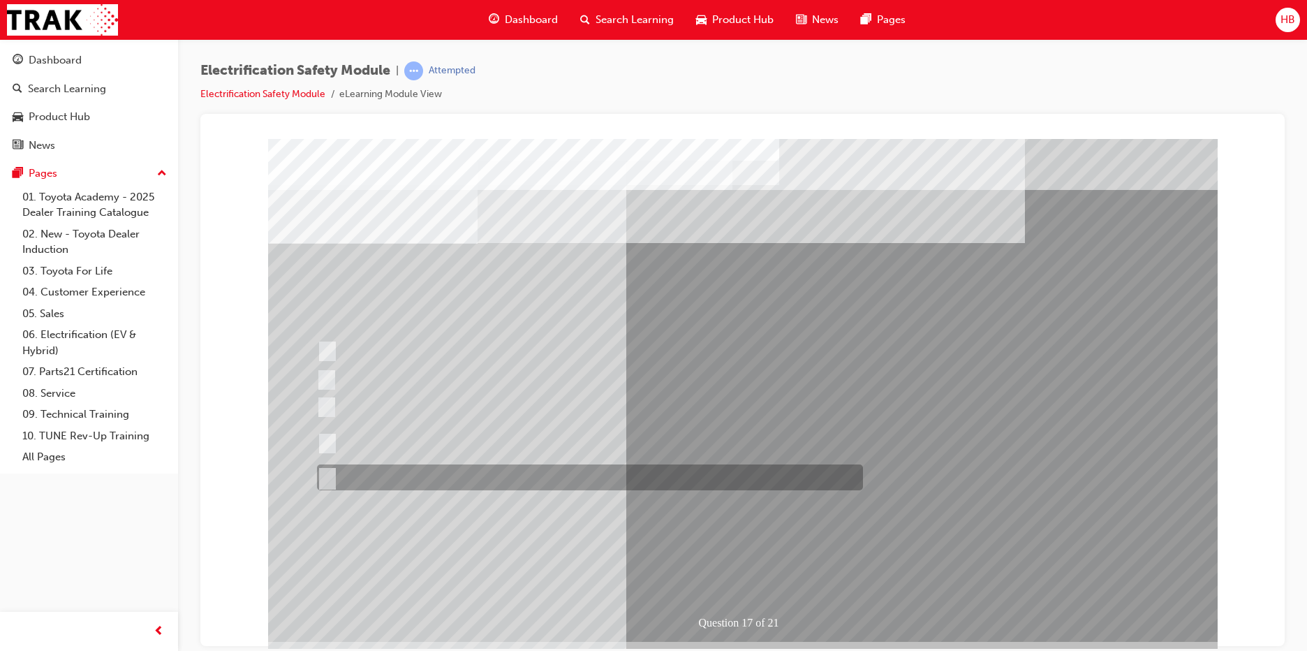
click at [416, 475] on div at bounding box center [586, 477] width 546 height 26
radio input "true"
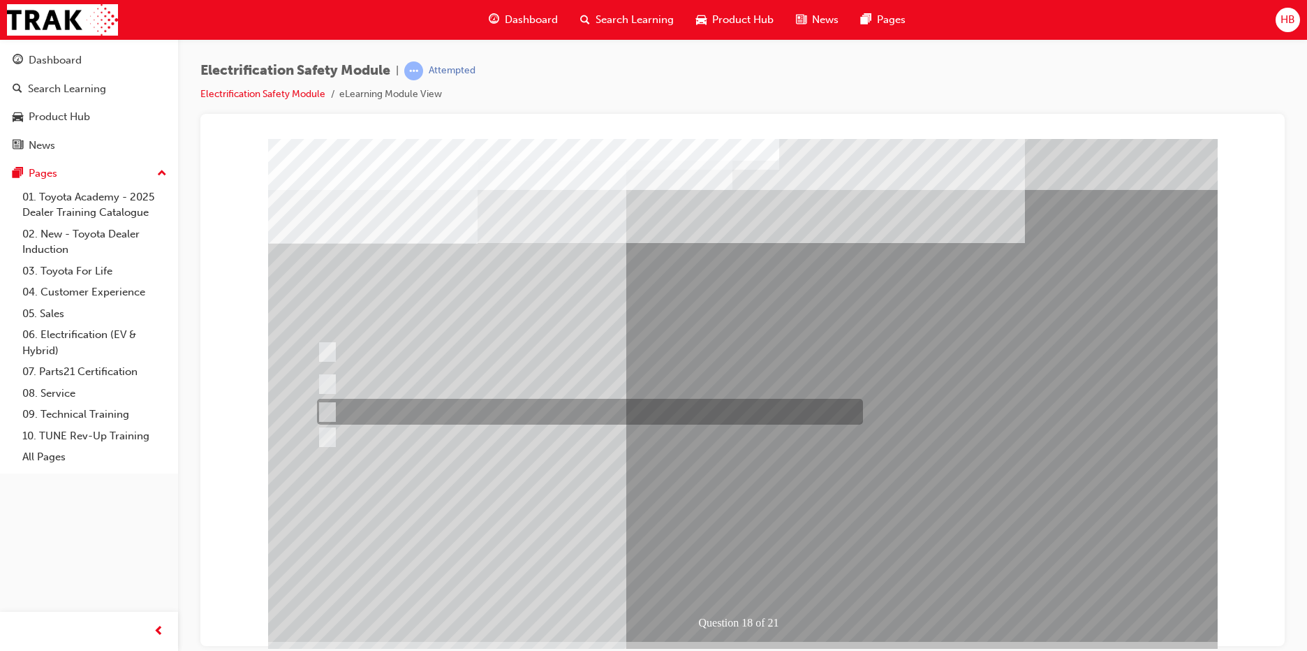
click at [578, 413] on div at bounding box center [586, 412] width 546 height 26
radio input "true"
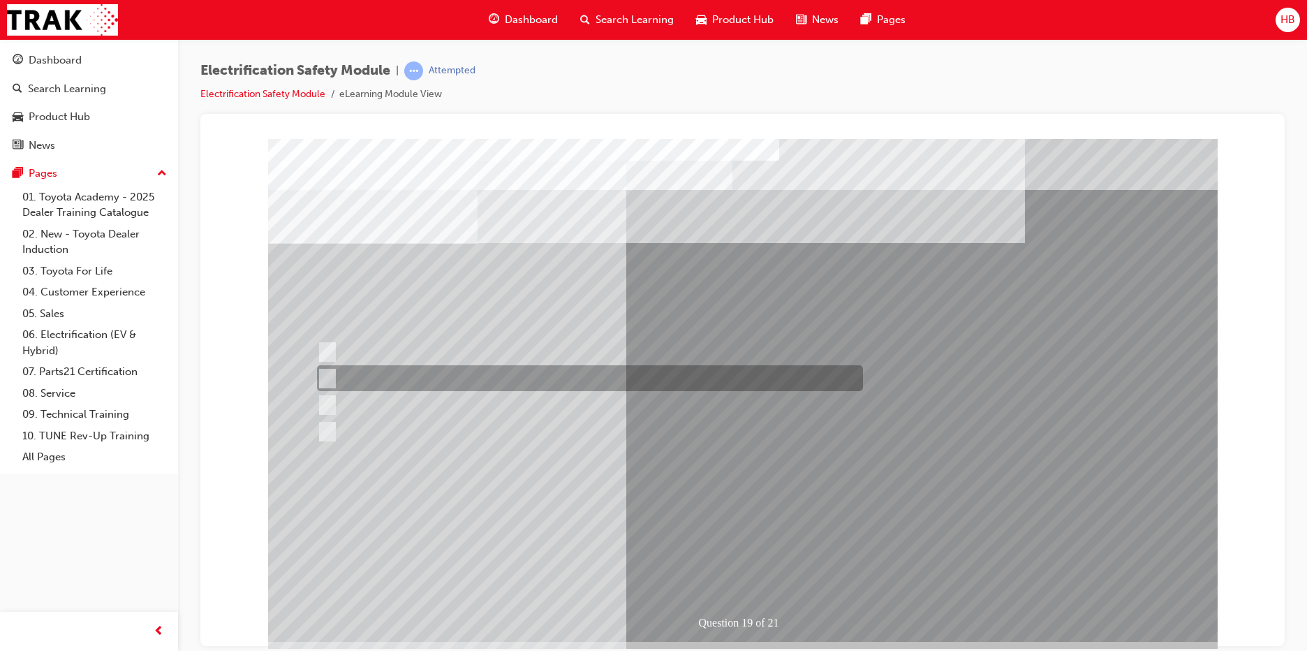
click at [496, 382] on div at bounding box center [586, 378] width 546 height 26
radio input "true"
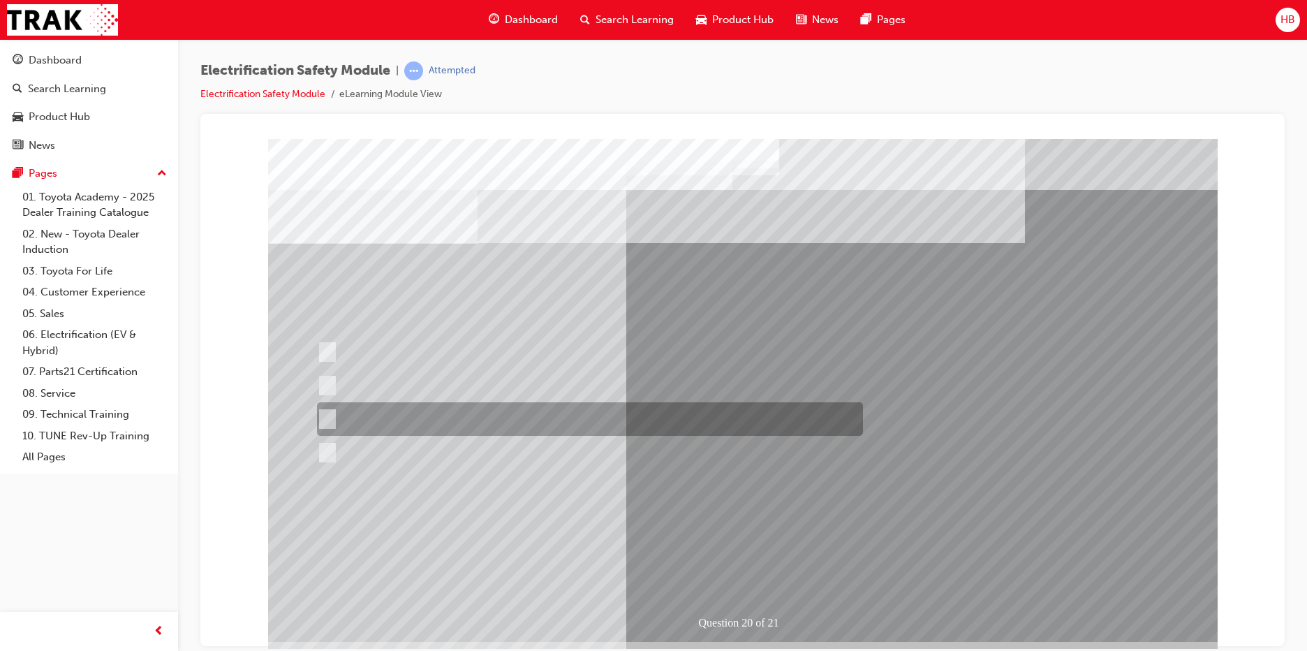
click at [633, 408] on div at bounding box center [586, 419] width 546 height 34
radio input "true"
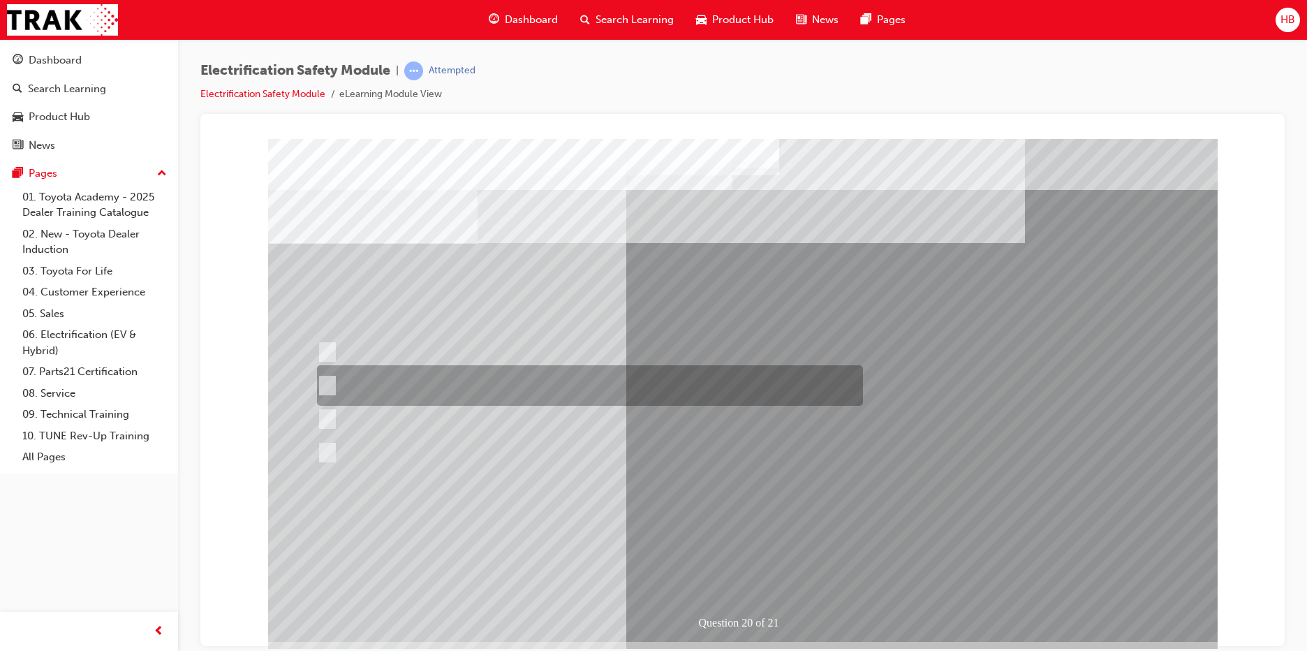
click at [494, 376] on div at bounding box center [586, 385] width 546 height 40
radio input "true"
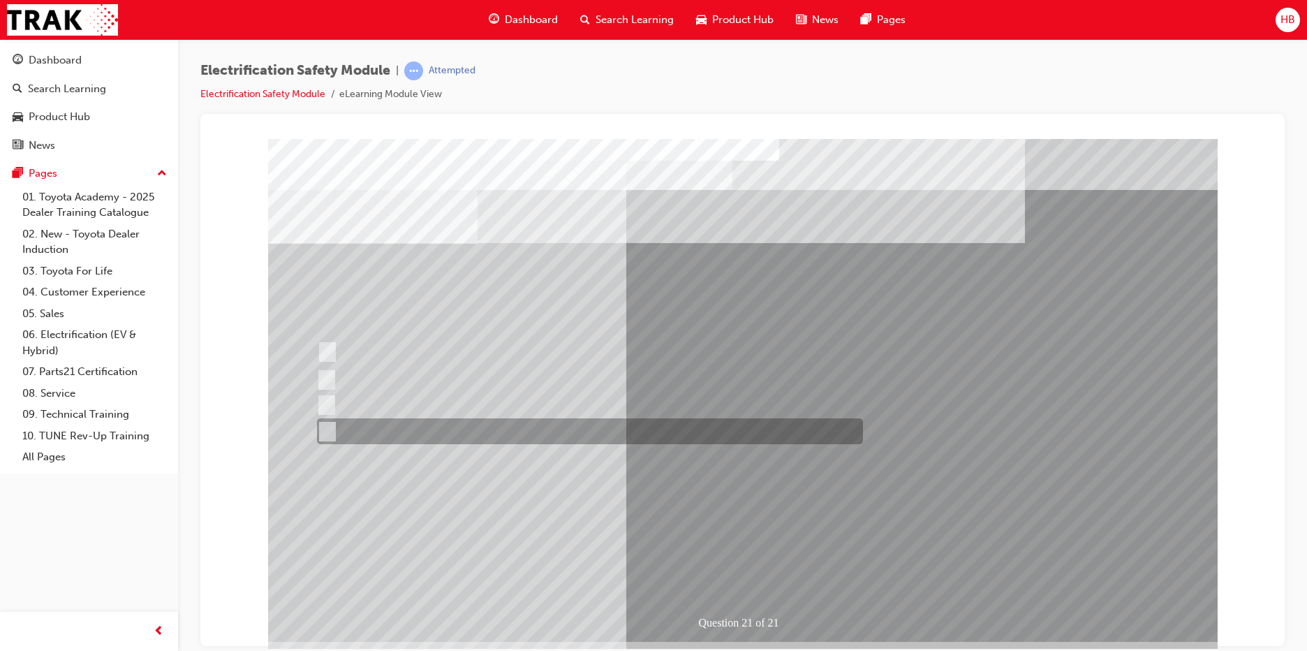
click at [505, 431] on div at bounding box center [586, 431] width 546 height 26
radio input "true"
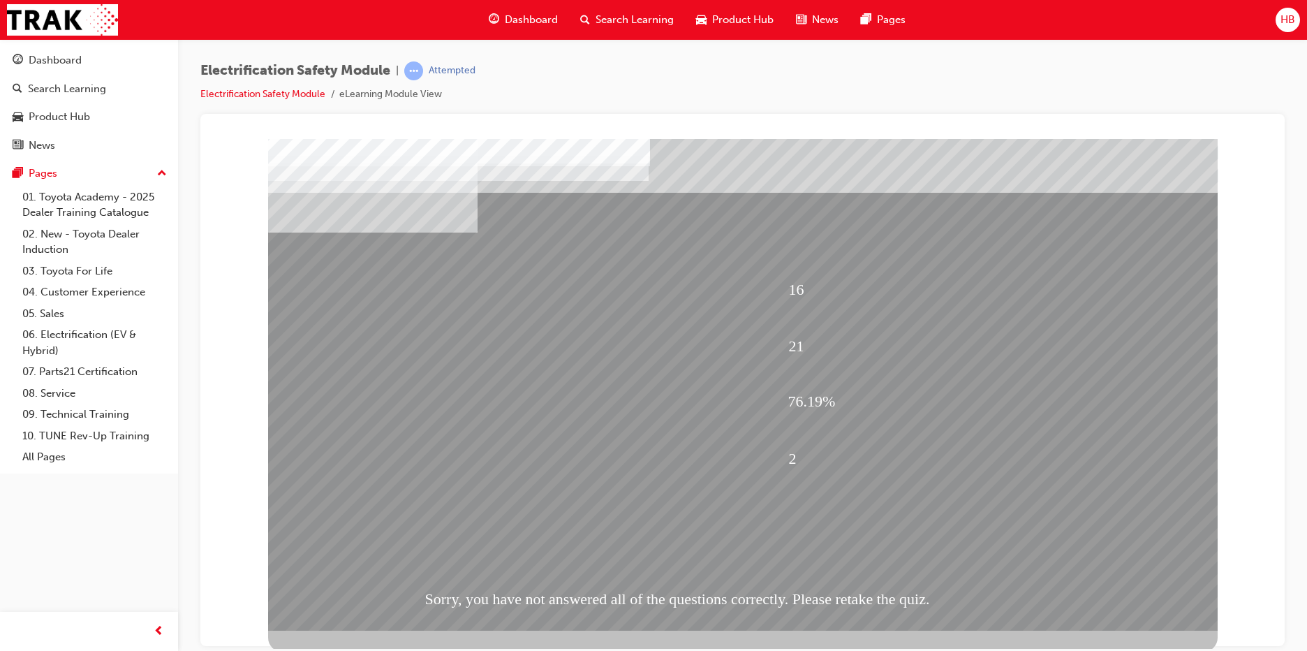
scroll to position [14, 0]
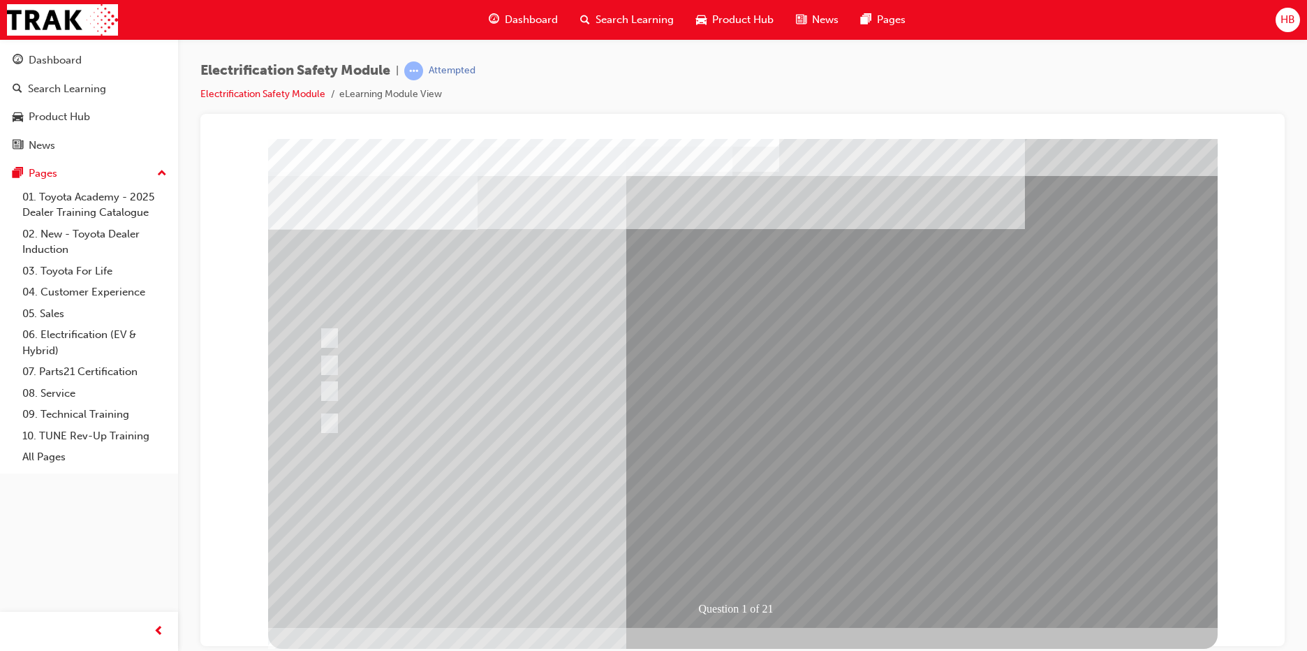
scroll to position [0, 0]
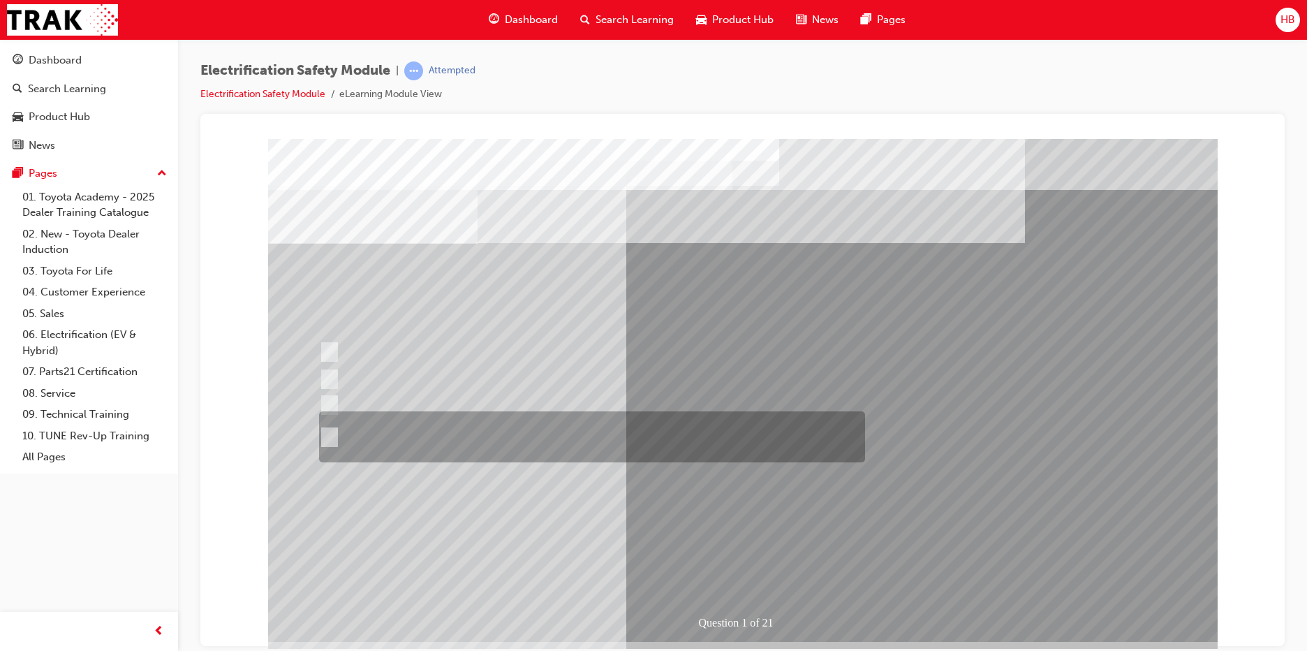
click at [452, 443] on div at bounding box center [589, 436] width 546 height 51
radio input "true"
click at [450, 443] on div at bounding box center [589, 436] width 546 height 51
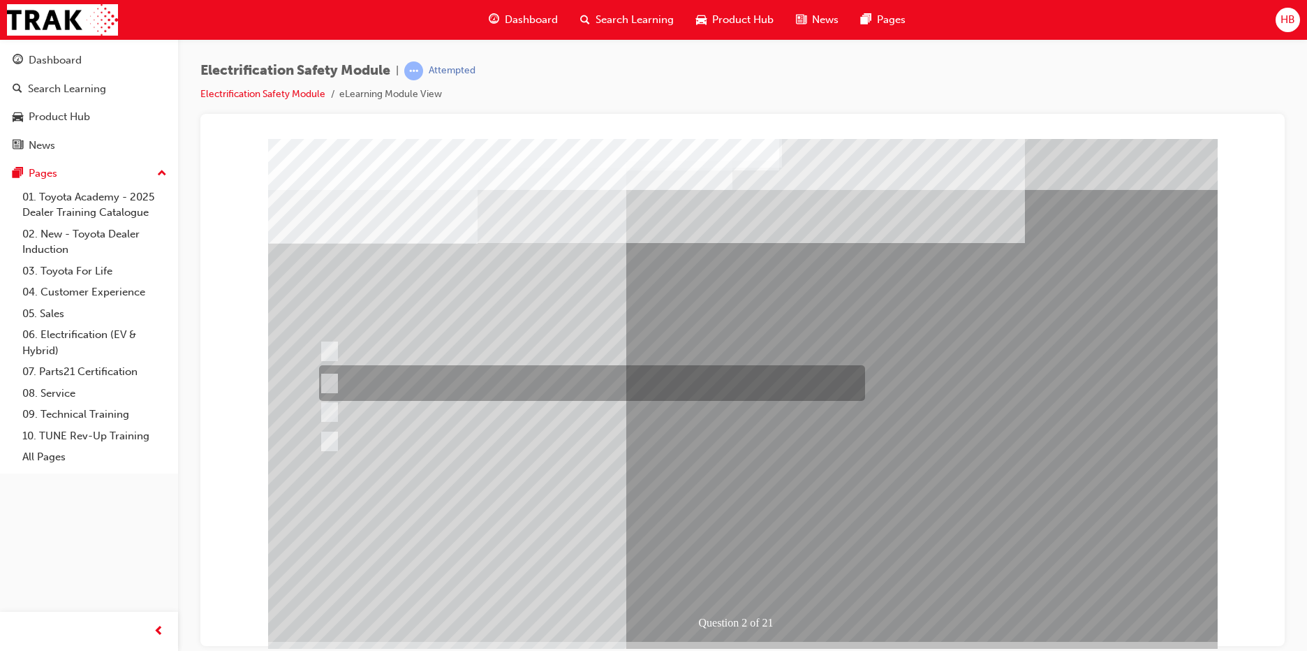
click at [386, 376] on div at bounding box center [589, 383] width 546 height 36
radio input "true"
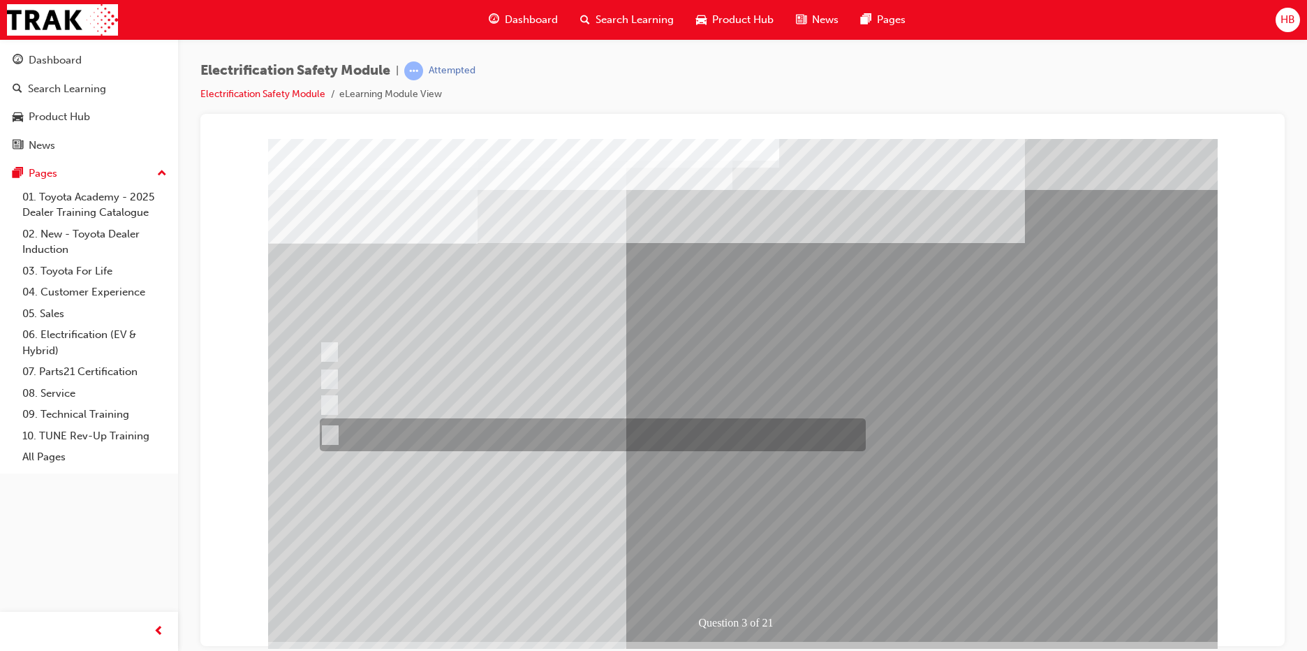
click at [421, 442] on div at bounding box center [589, 434] width 546 height 33
radio input "true"
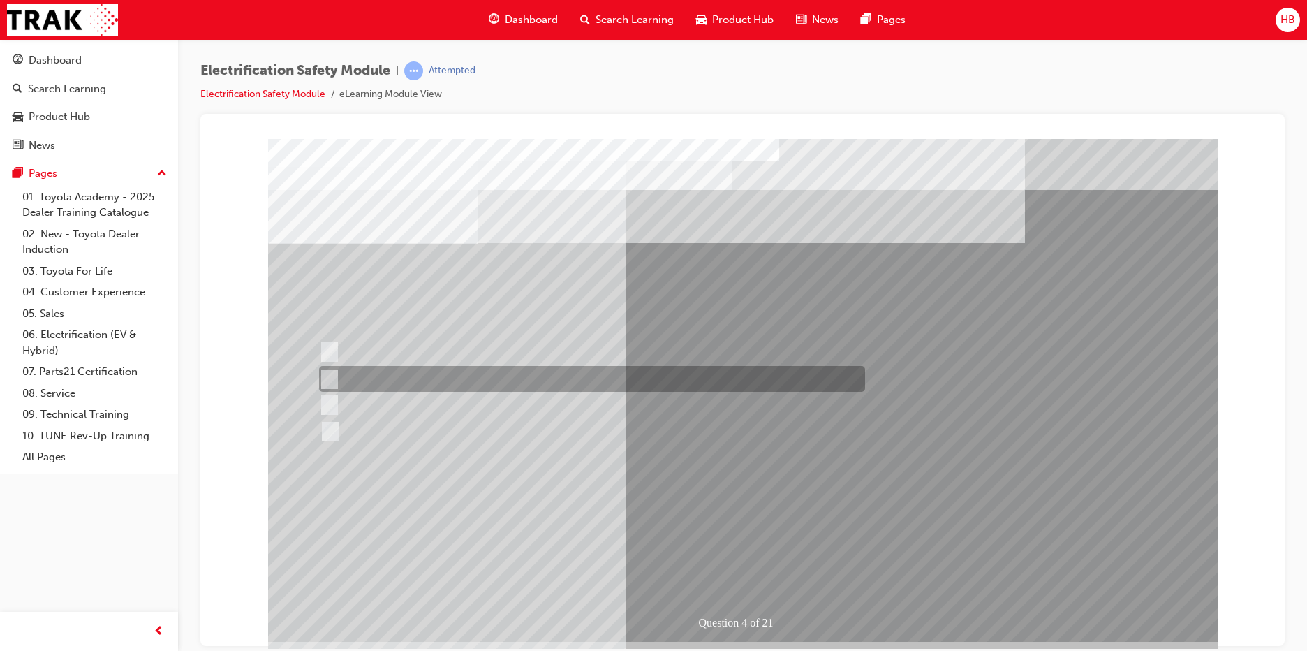
click at [552, 378] on div at bounding box center [589, 379] width 546 height 26
checkbox input "true"
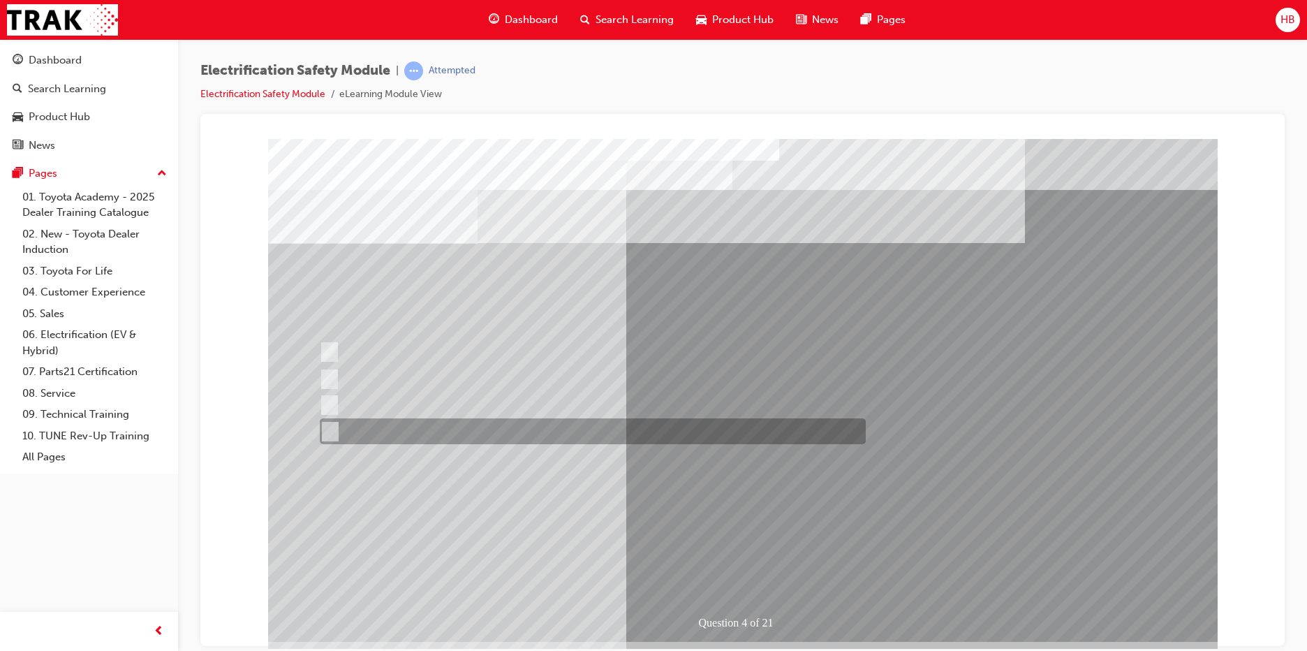
click at [543, 436] on div at bounding box center [589, 431] width 546 height 26
checkbox input "true"
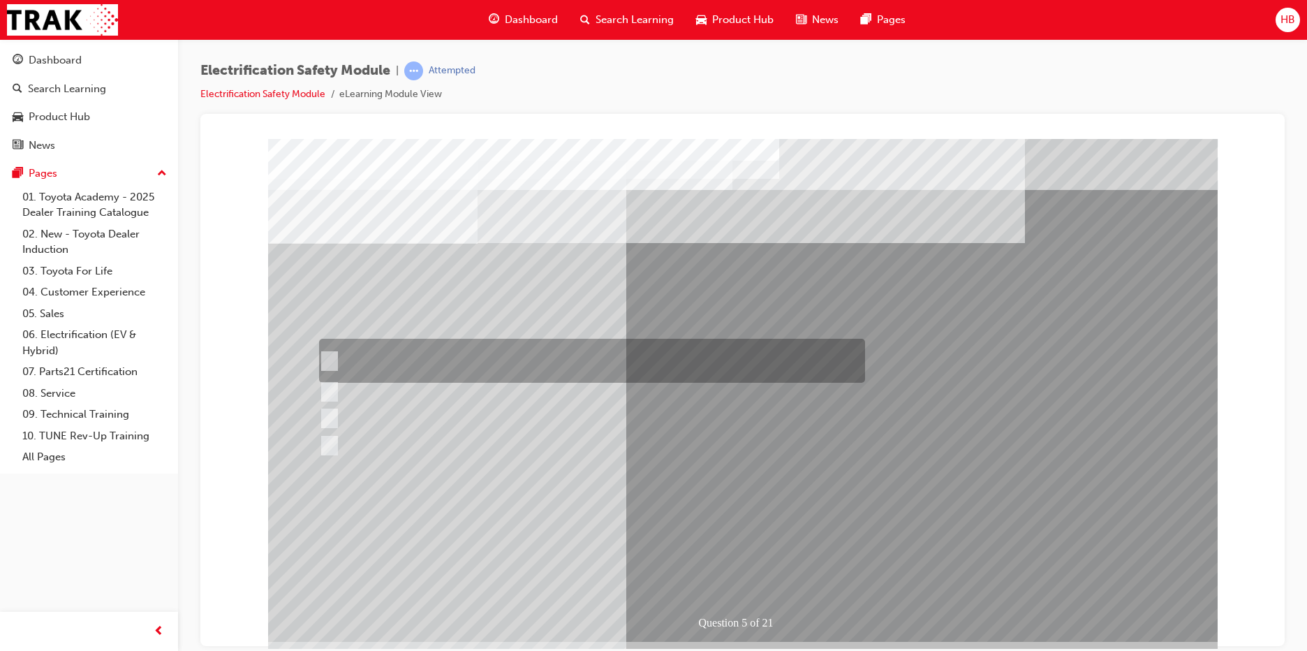
click at [326, 360] on input "The READY light will illuminate when the vehicle is turned on and ready to driv…" at bounding box center [325, 360] width 15 height 15
checkbox input "true"
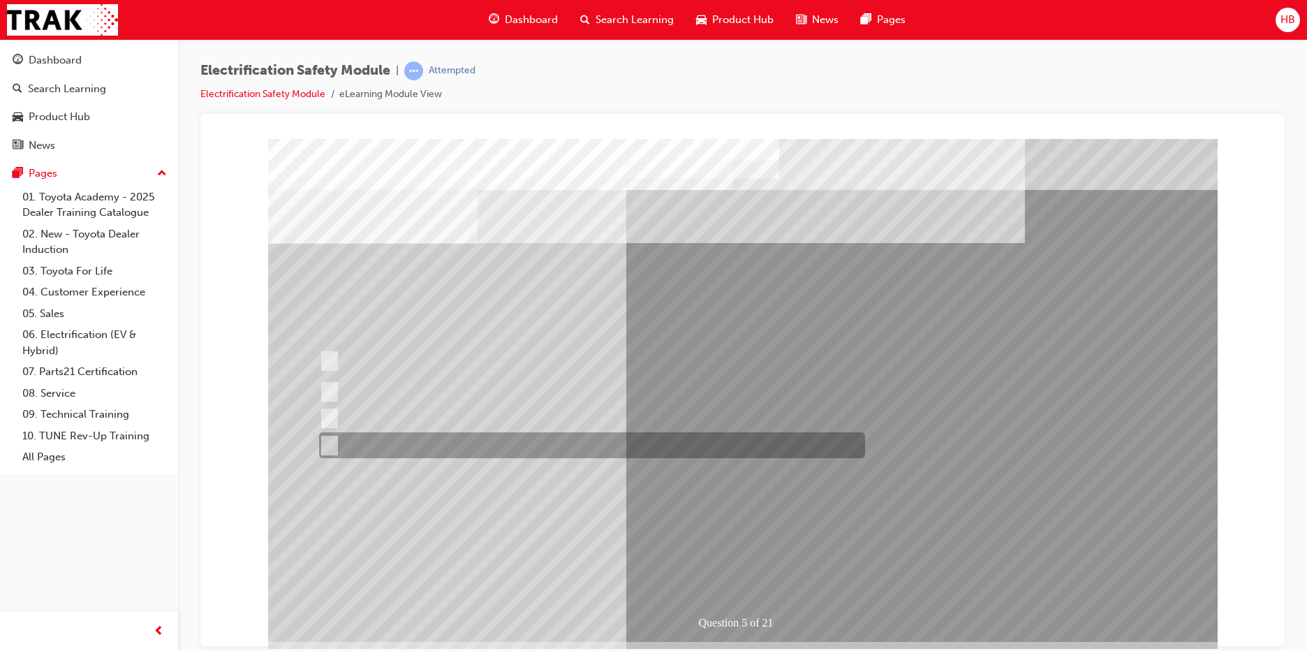
click at [527, 443] on div at bounding box center [589, 445] width 546 height 26
checkbox input "true"
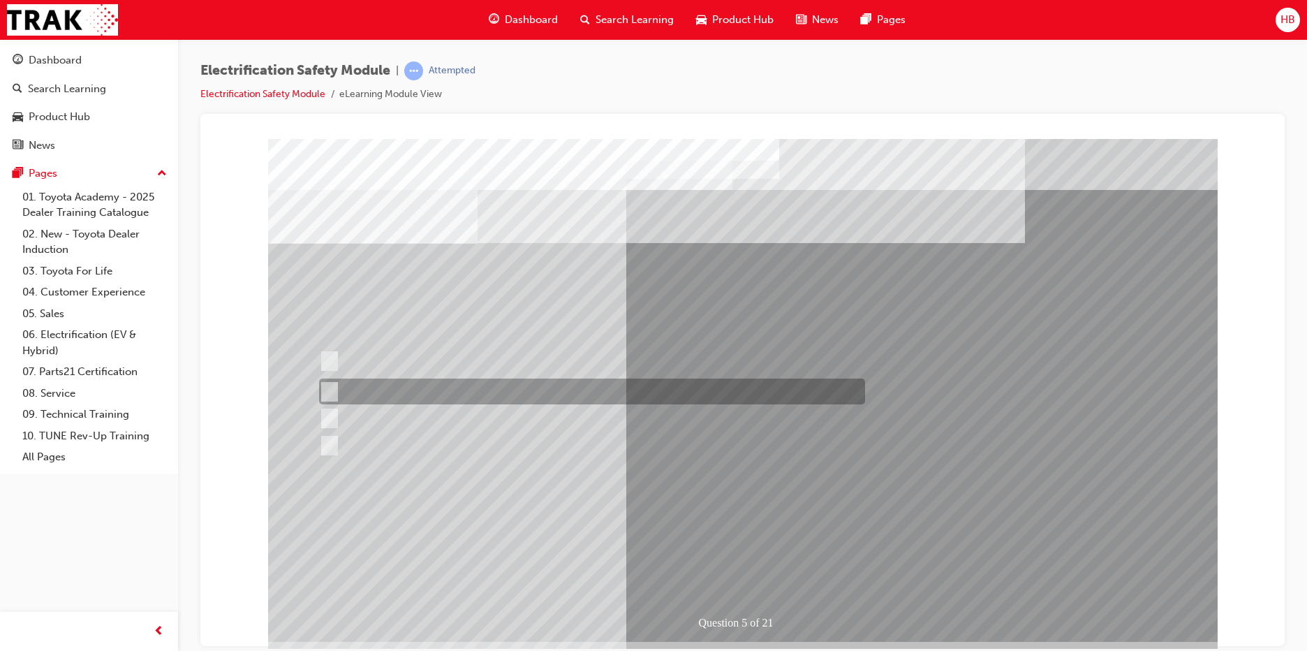
click at [330, 391] on input "The Main Display will show the power flow for the driveline." at bounding box center [325, 391] width 15 height 15
checkbox input "true"
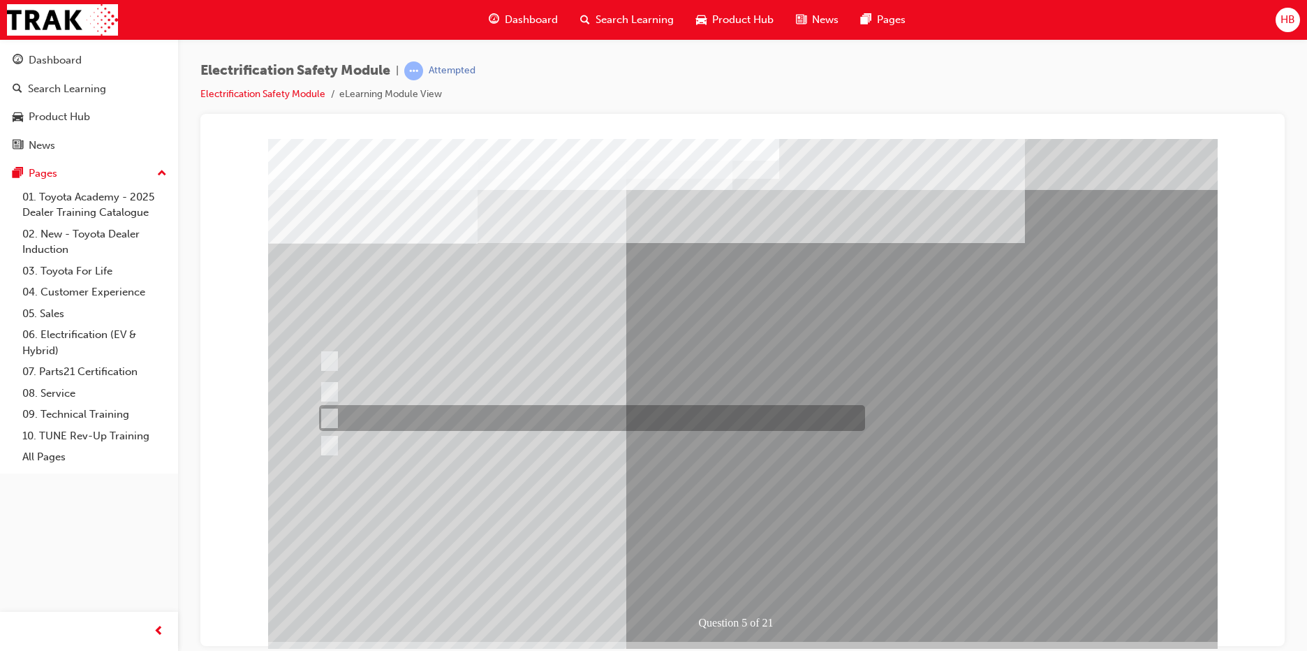
click at [332, 417] on input "Vehicle Motive Force selection types illuminated e.g. (EV/HV)." at bounding box center [325, 418] width 15 height 15
checkbox input "true"
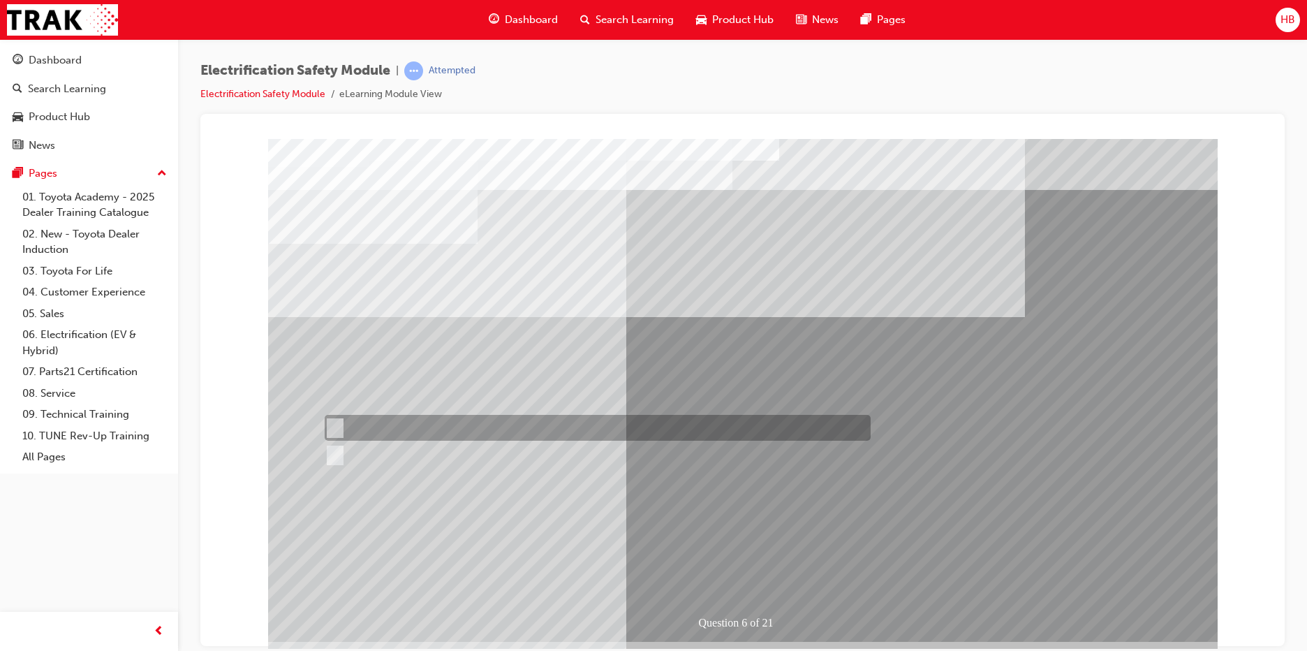
click at [340, 429] on div at bounding box center [594, 428] width 546 height 26
radio input "true"
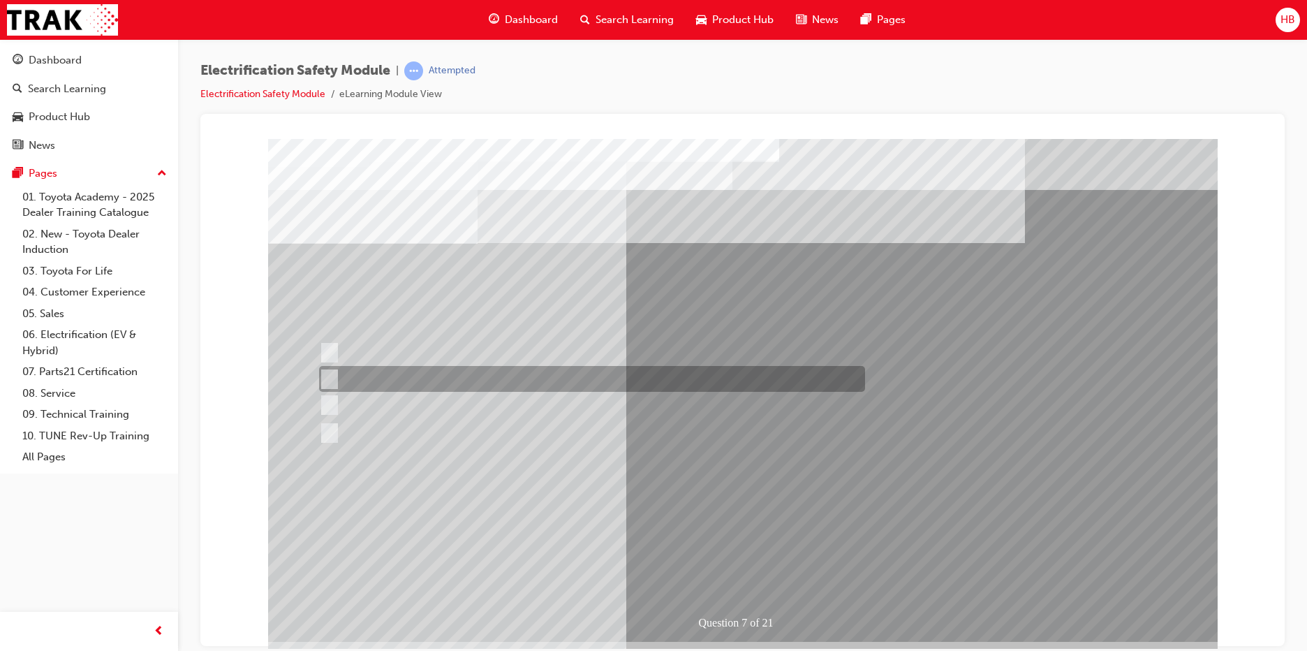
click at [568, 385] on div at bounding box center [589, 379] width 546 height 26
radio input "true"
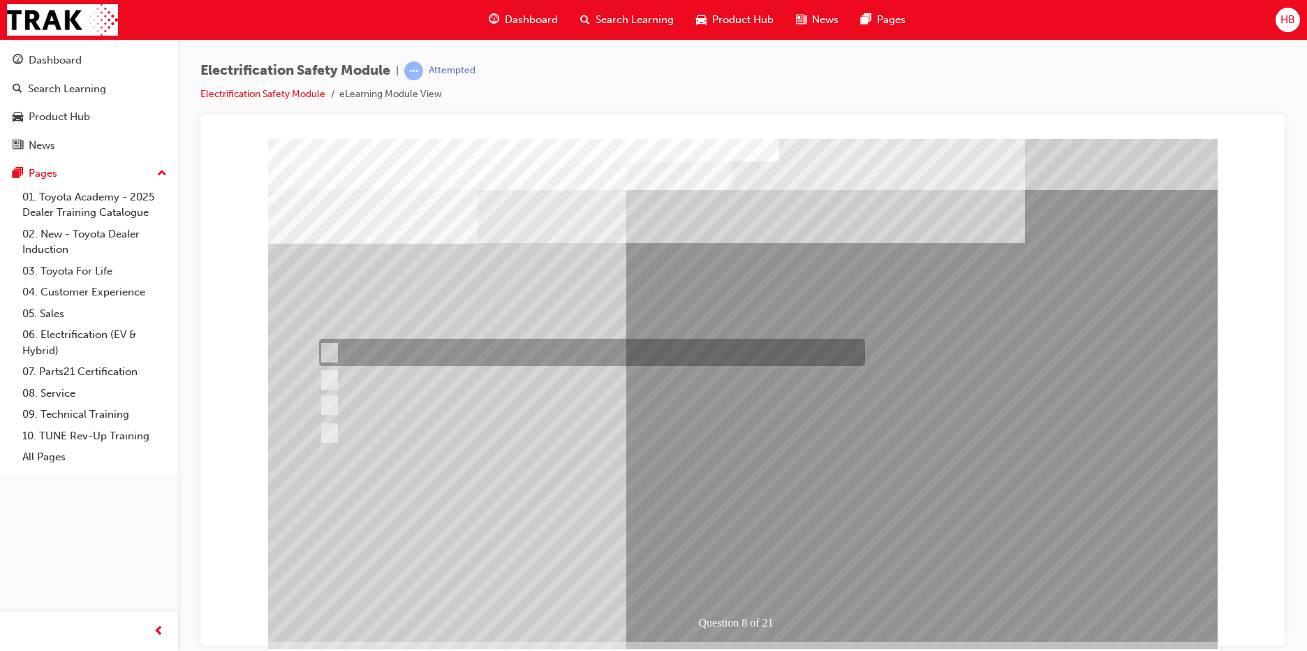
click at [432, 347] on div at bounding box center [589, 352] width 546 height 27
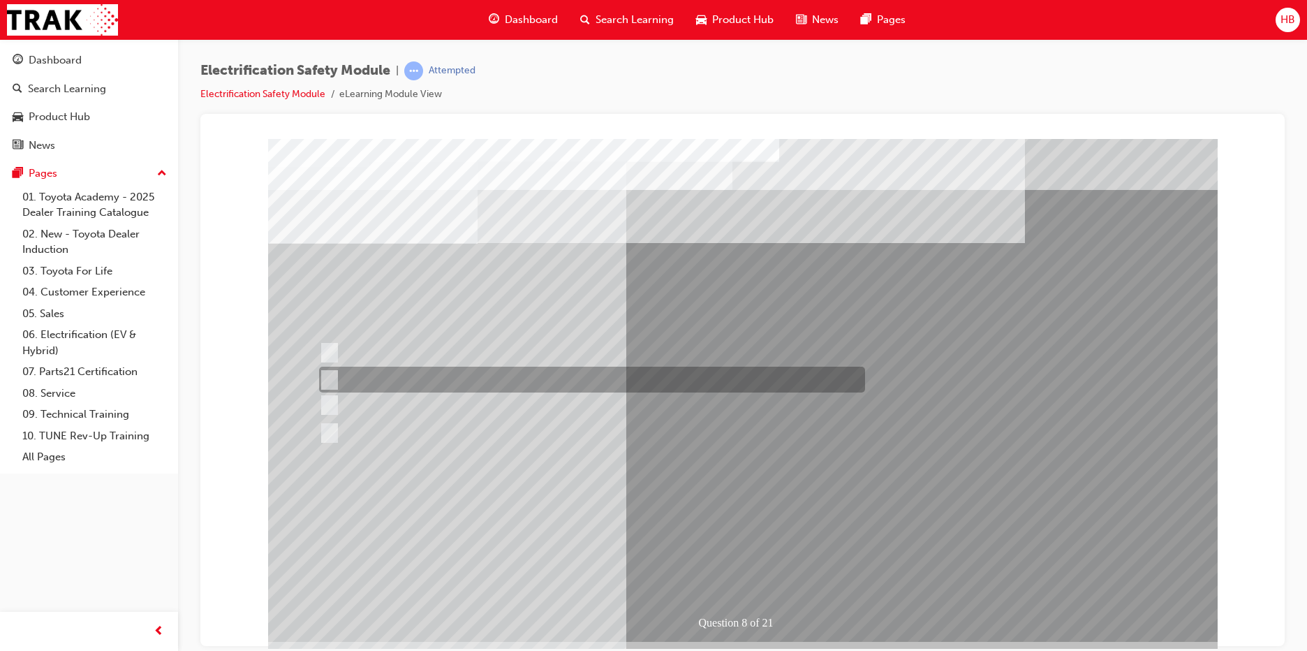
click at [432, 383] on div at bounding box center [589, 380] width 546 height 26
radio input "false"
radio input "true"
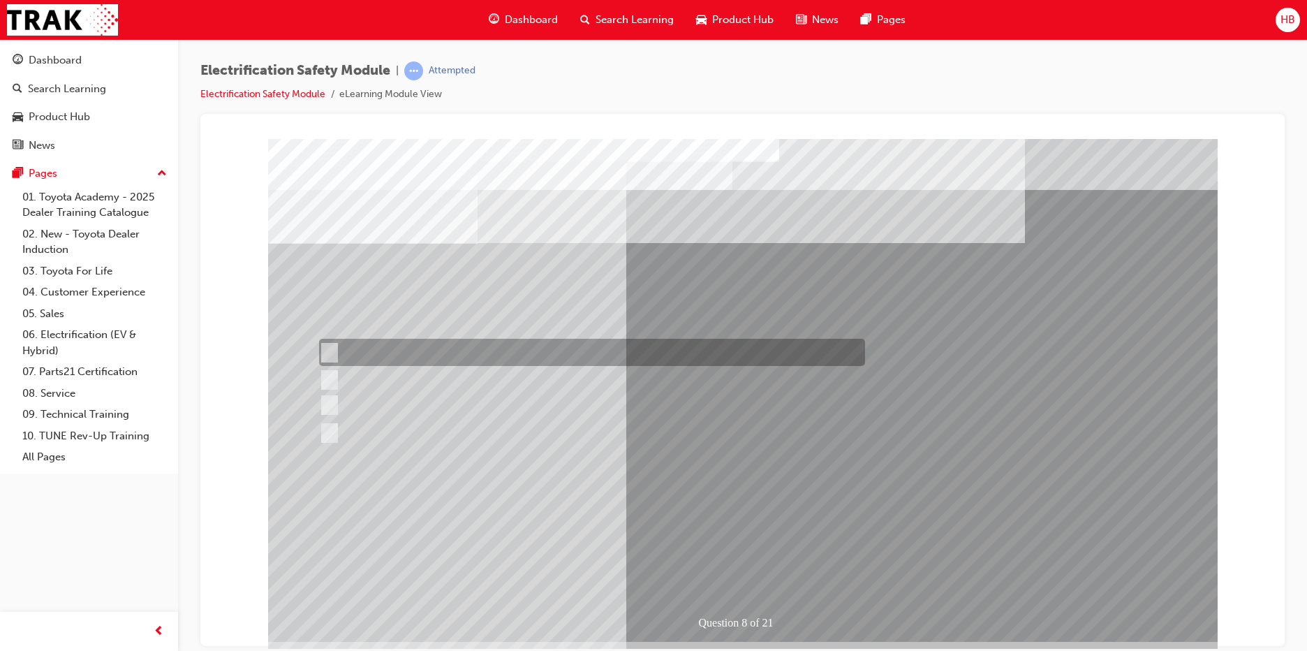
click at [425, 351] on div at bounding box center [589, 352] width 546 height 27
radio input "true"
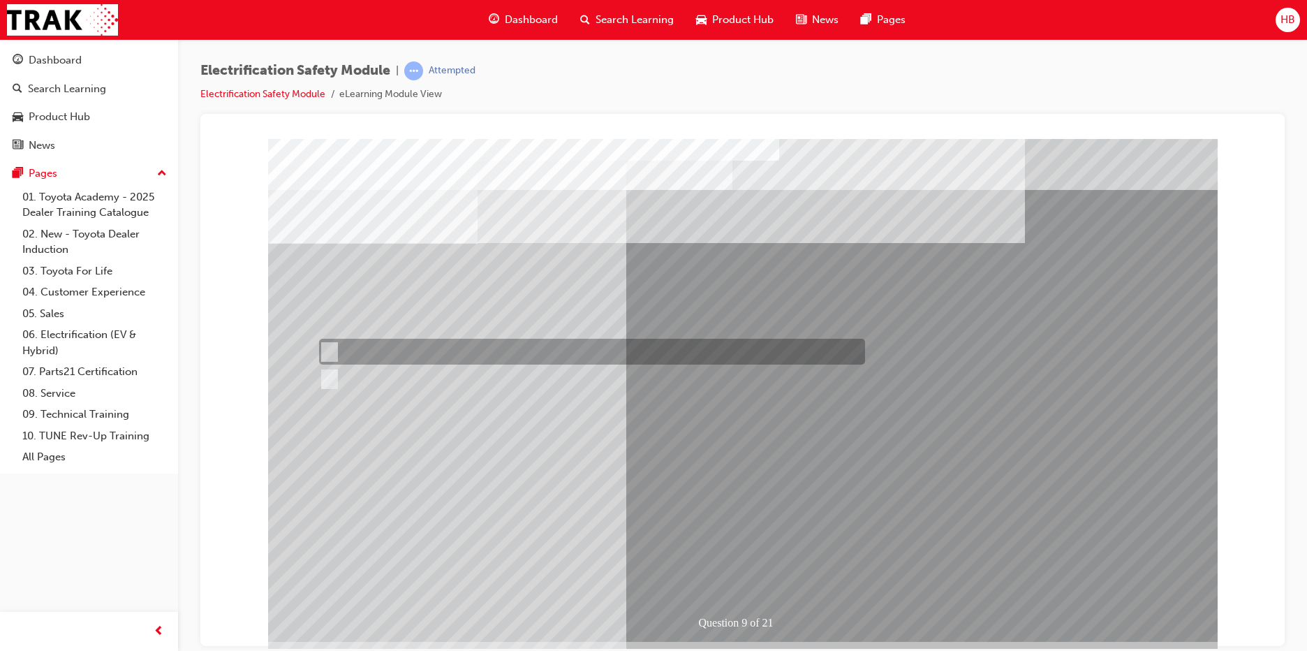
click at [329, 351] on input "True" at bounding box center [326, 351] width 15 height 15
radio input "true"
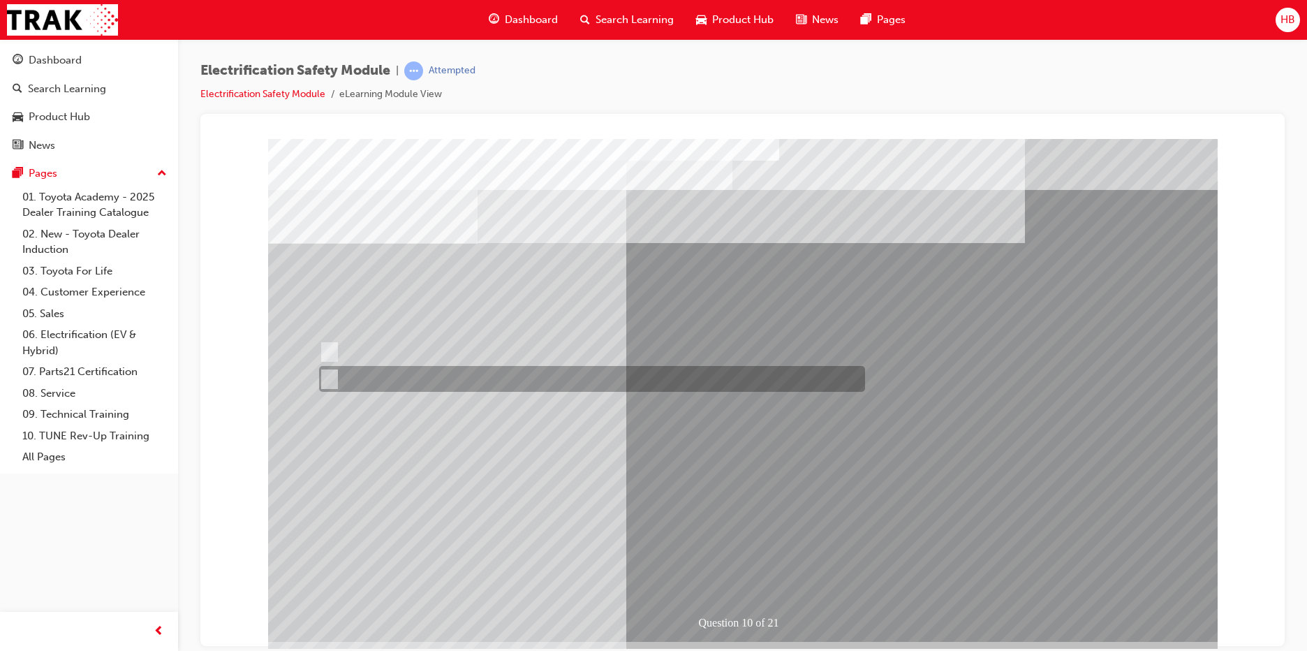
click at [340, 380] on div at bounding box center [589, 379] width 546 height 26
radio input "true"
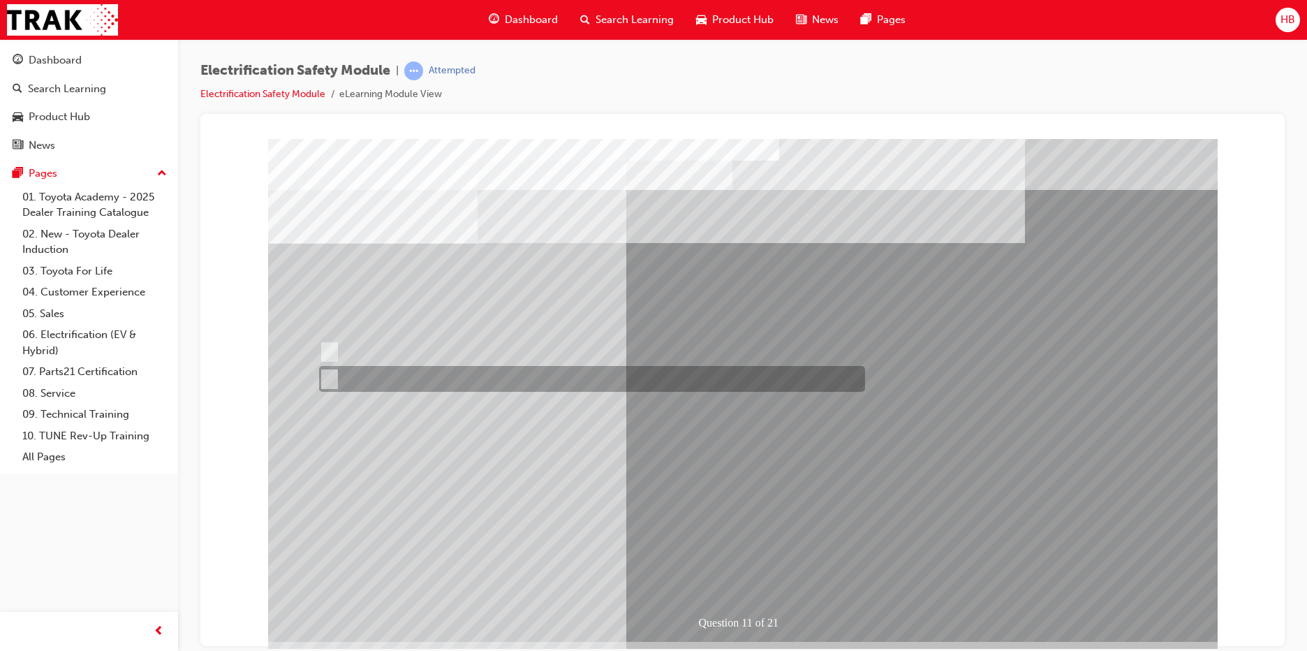
click at [334, 379] on input "False" at bounding box center [326, 378] width 15 height 15
radio input "true"
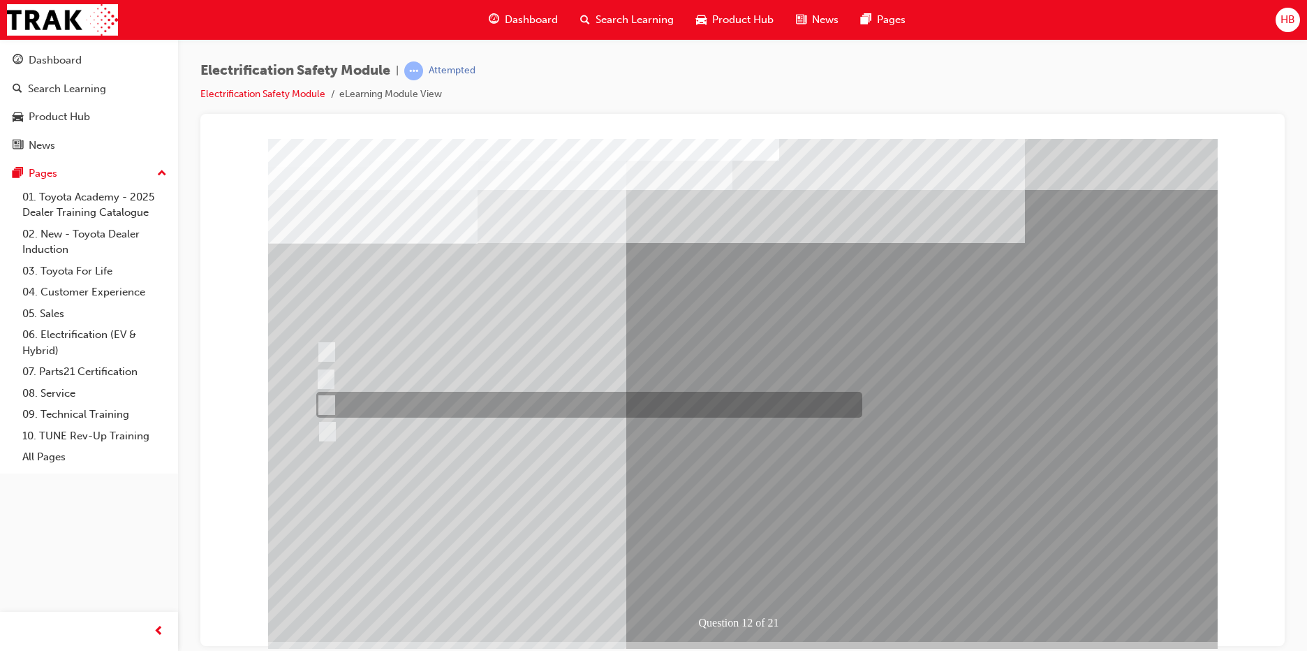
click at [676, 408] on div at bounding box center [586, 405] width 546 height 26
radio input "true"
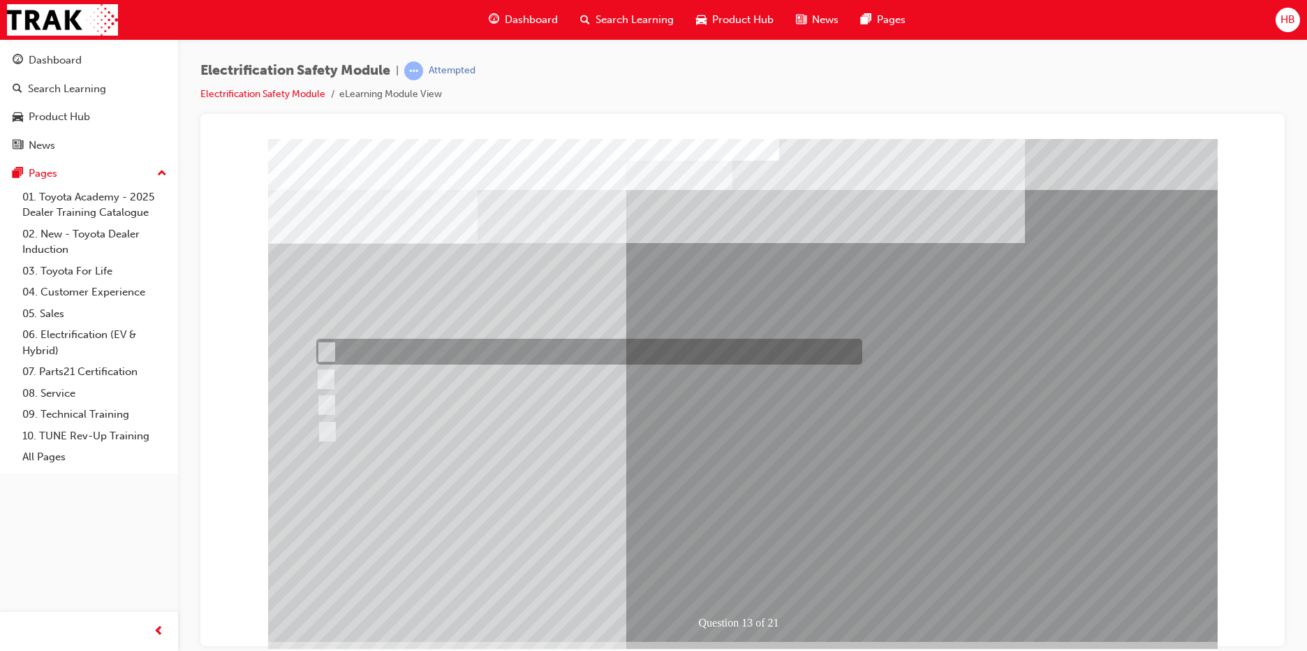
click at [326, 350] on input "Remove the Service Plug Grip" at bounding box center [323, 351] width 15 height 15
radio input "true"
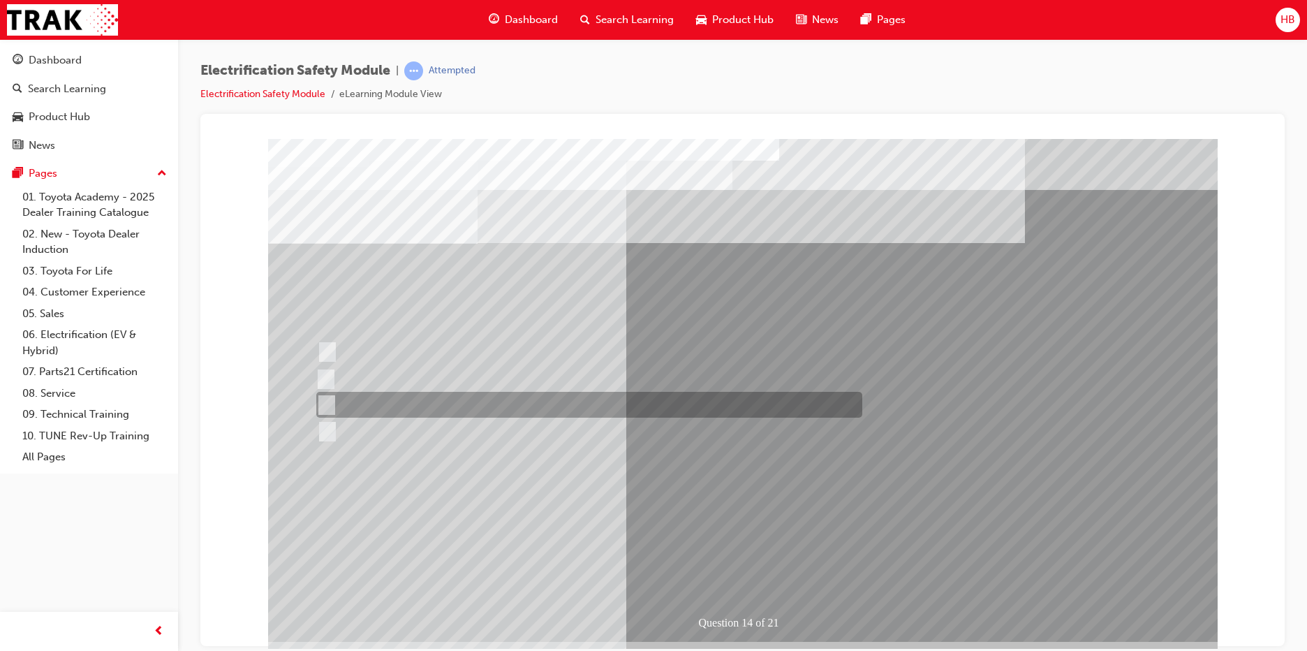
click at [385, 400] on div at bounding box center [586, 405] width 546 height 26
radio input "true"
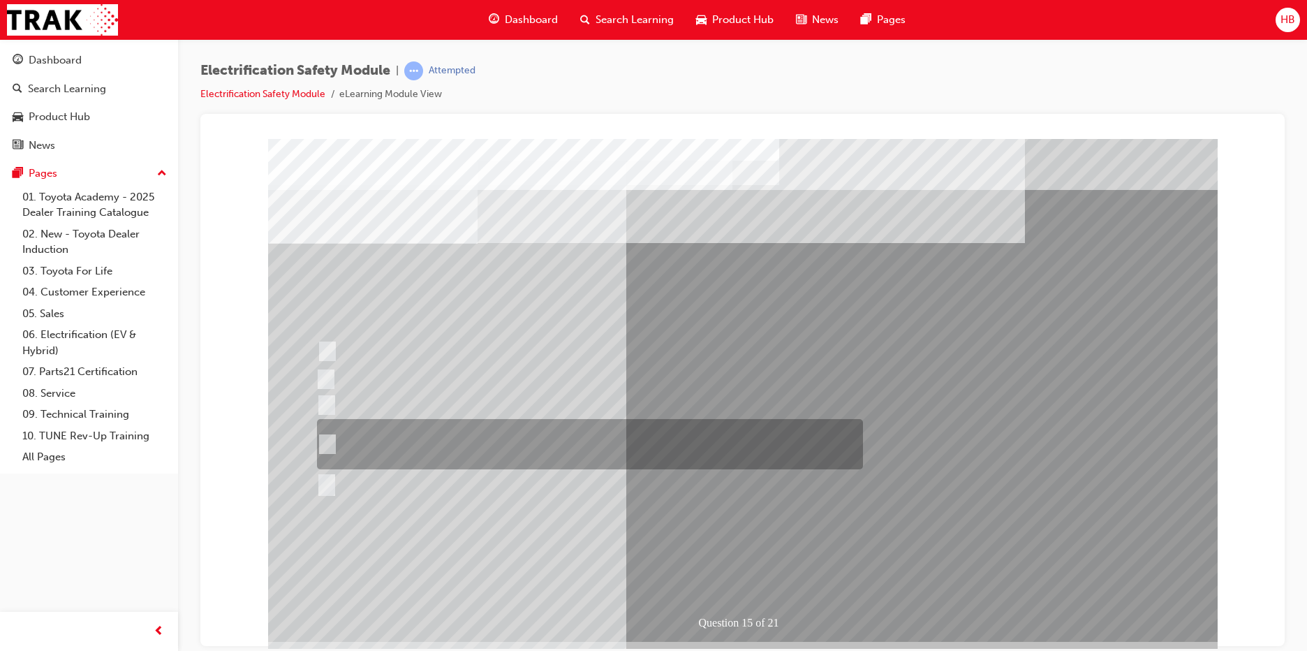
click at [518, 455] on div at bounding box center [586, 444] width 546 height 50
radio input "true"
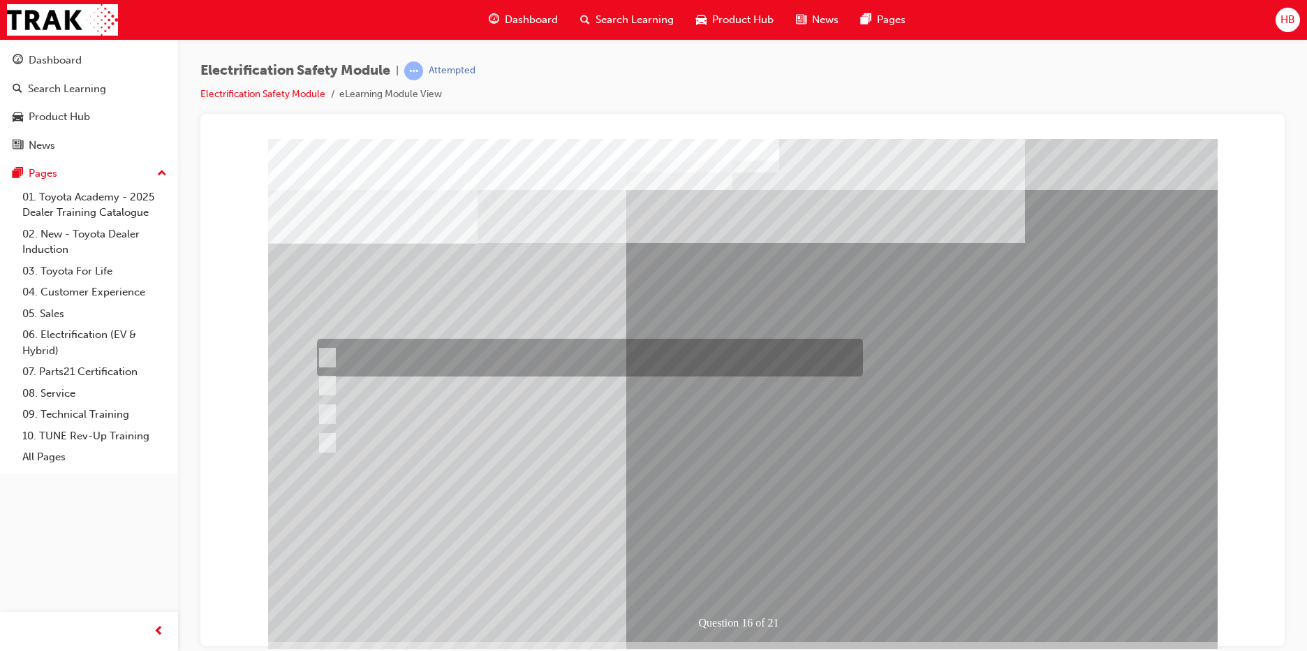
click at [598, 352] on div at bounding box center [586, 358] width 546 height 38
radio input "true"
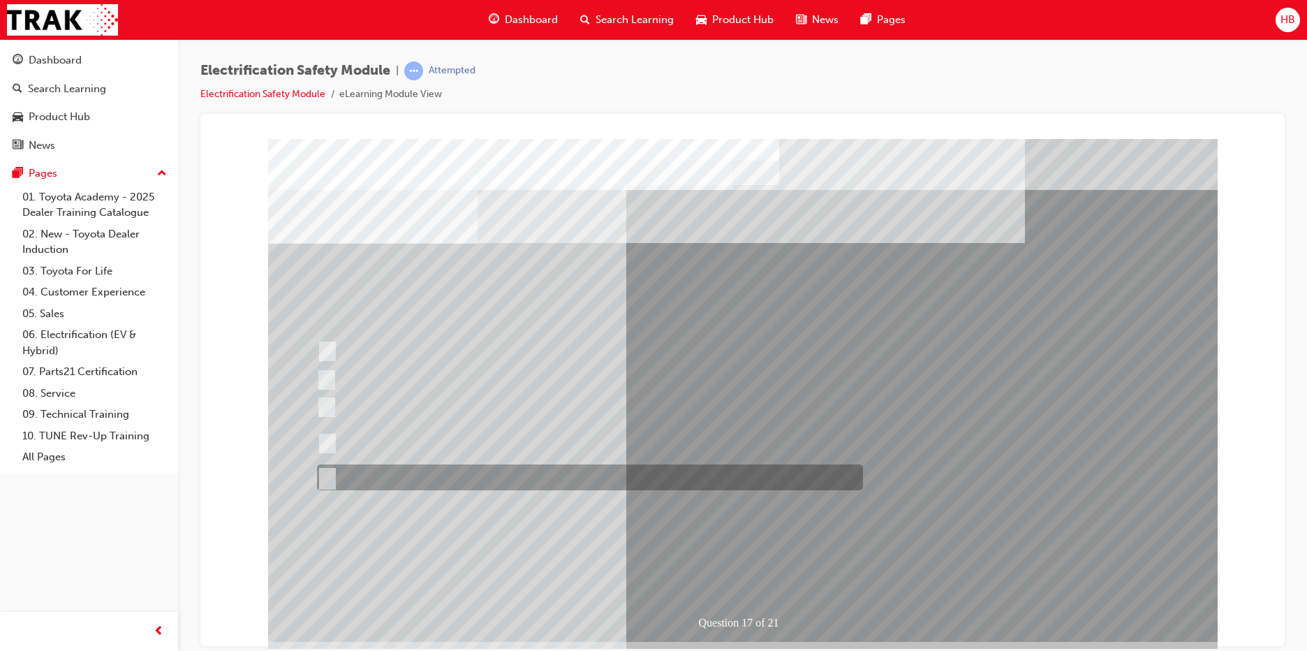
click at [429, 476] on div at bounding box center [586, 477] width 546 height 26
radio input "true"
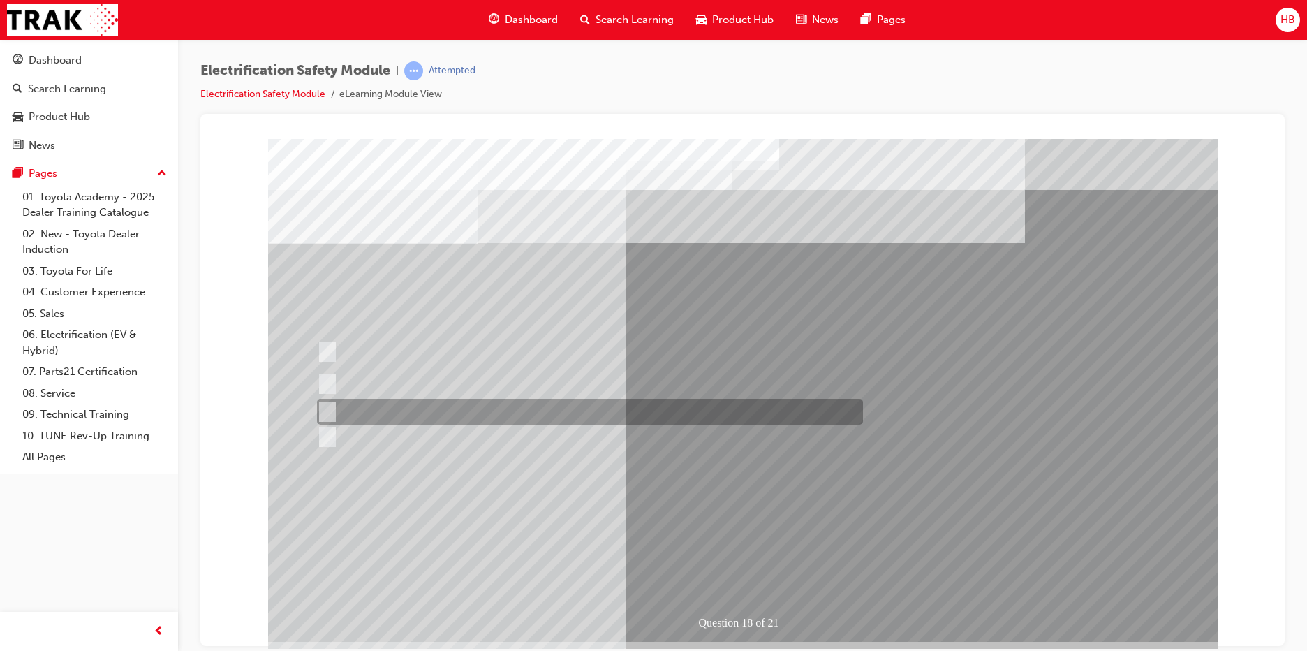
click at [535, 415] on div at bounding box center [586, 412] width 546 height 26
radio input "true"
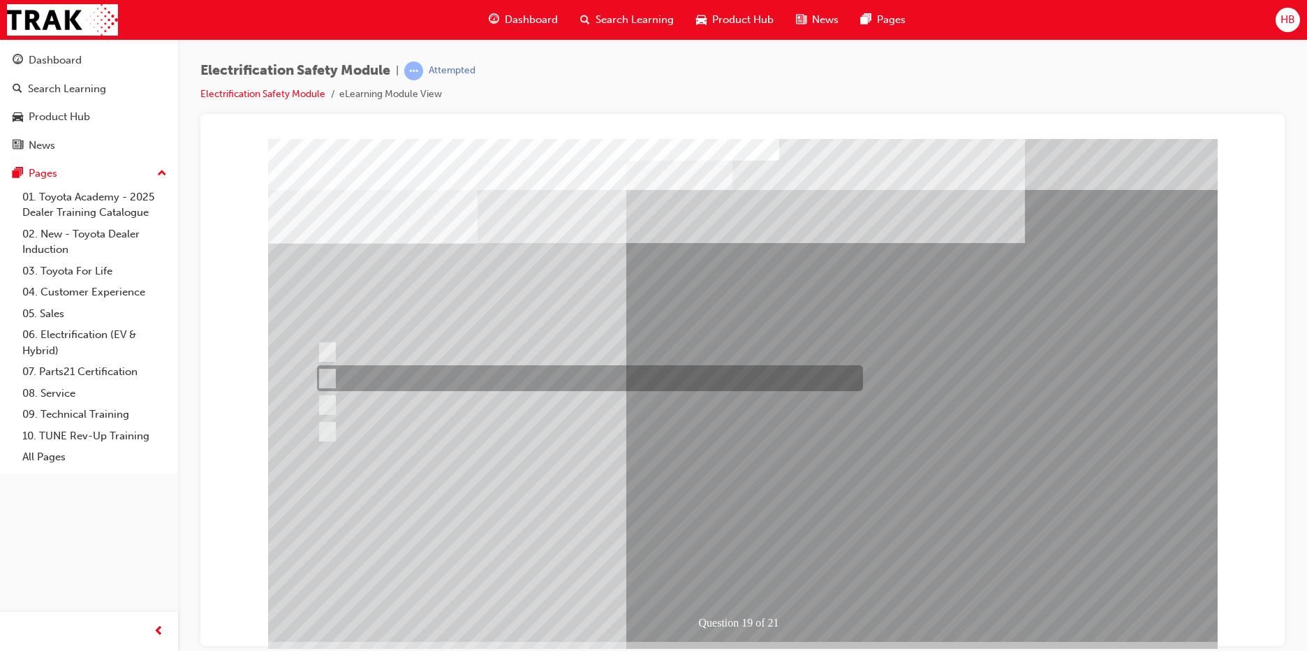
click at [417, 379] on div at bounding box center [586, 378] width 546 height 26
radio input "true"
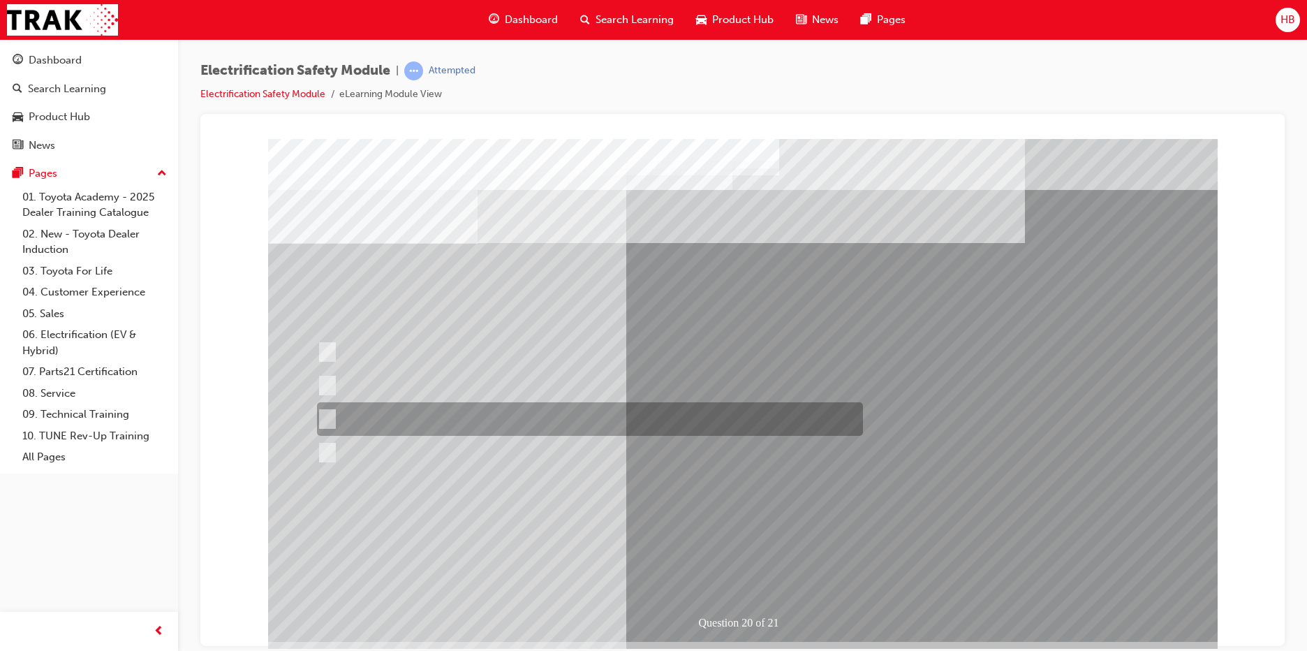
click at [610, 419] on div at bounding box center [586, 419] width 546 height 34
radio input "true"
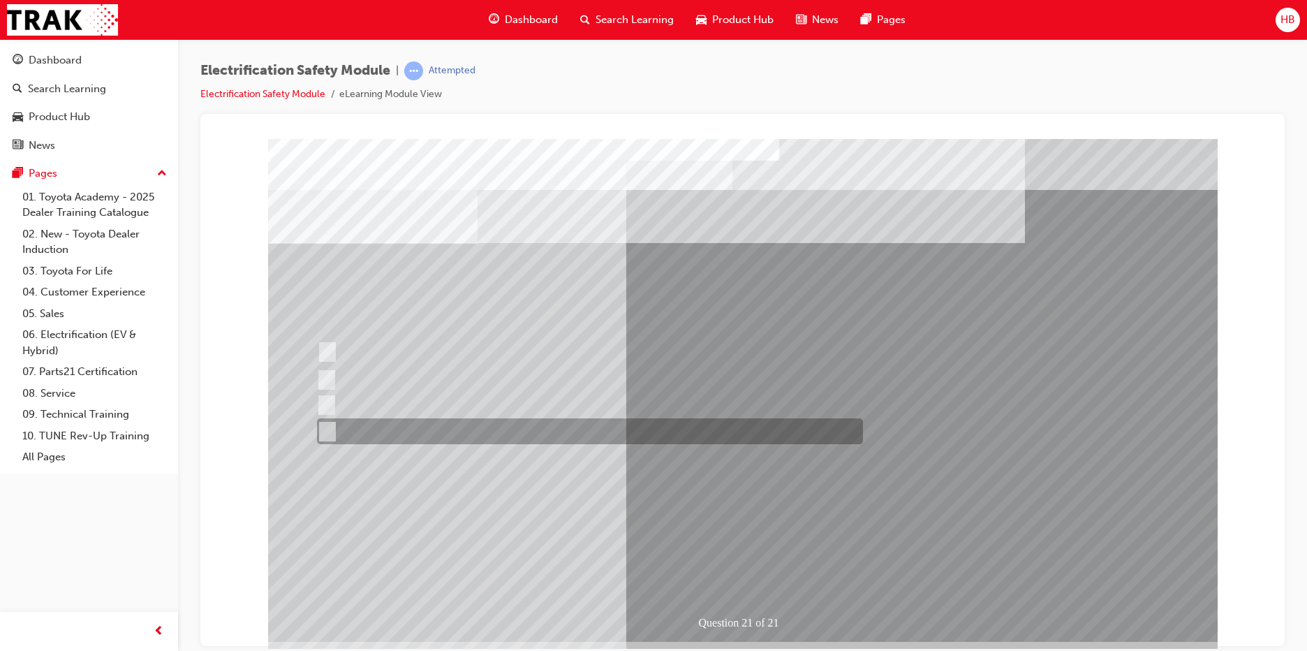
click at [457, 438] on div at bounding box center [586, 431] width 546 height 26
radio input "true"
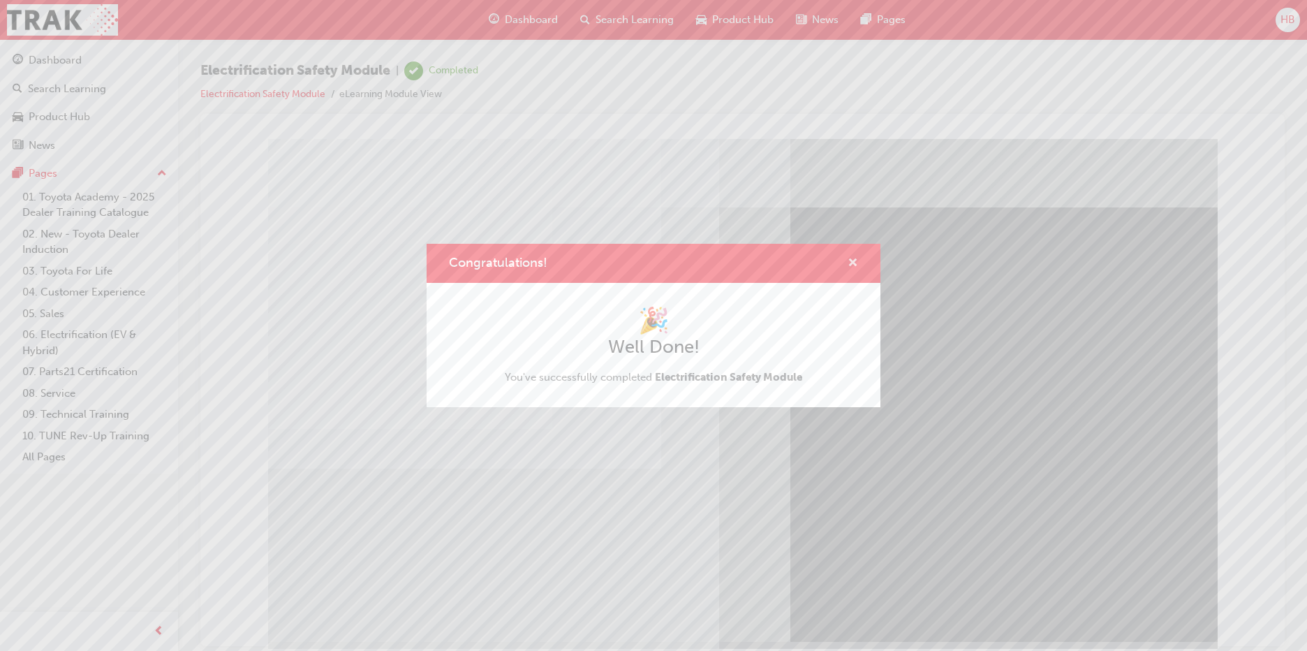
click at [849, 266] on span "cross-icon" at bounding box center [853, 264] width 10 height 13
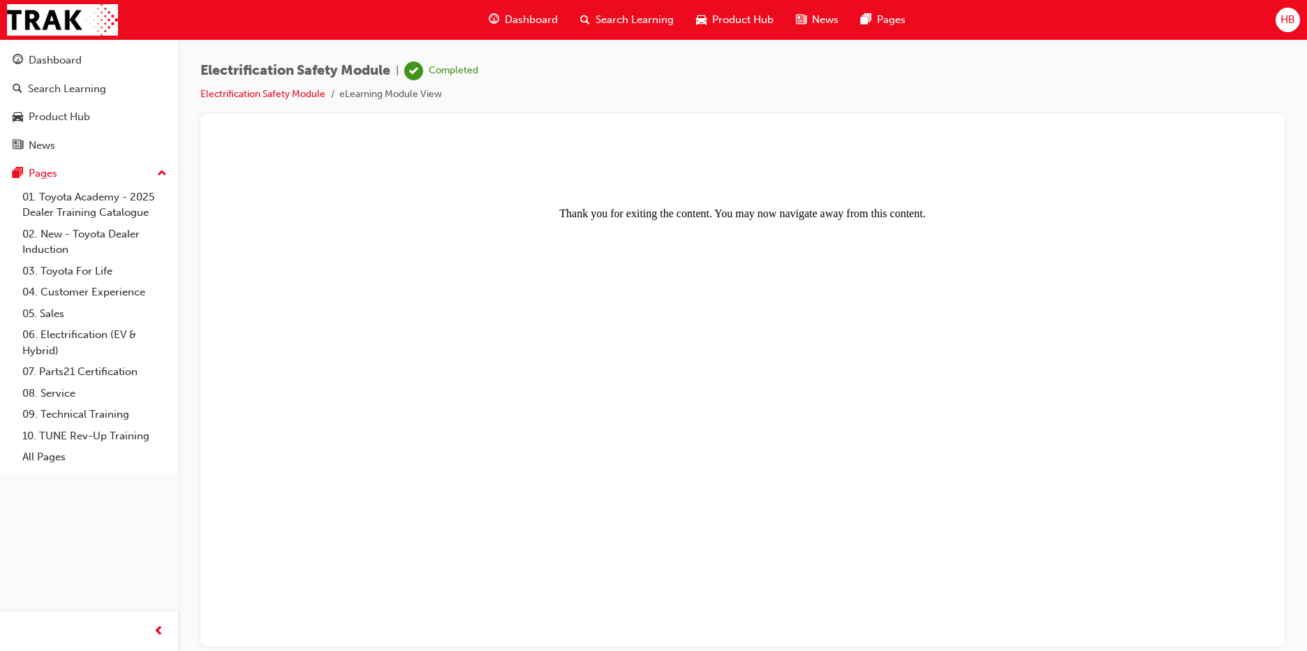
click at [1285, 22] on span "HB" at bounding box center [1288, 20] width 15 height 16
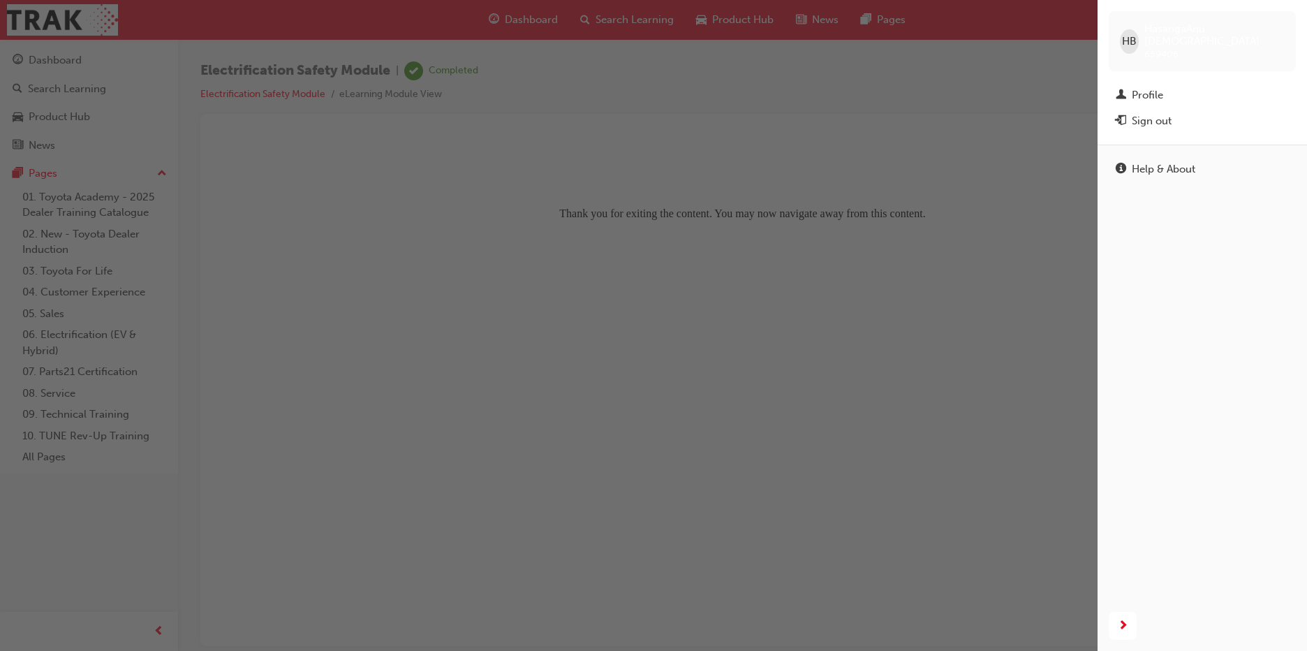
click at [538, 11] on div "button" at bounding box center [549, 325] width 1098 height 651
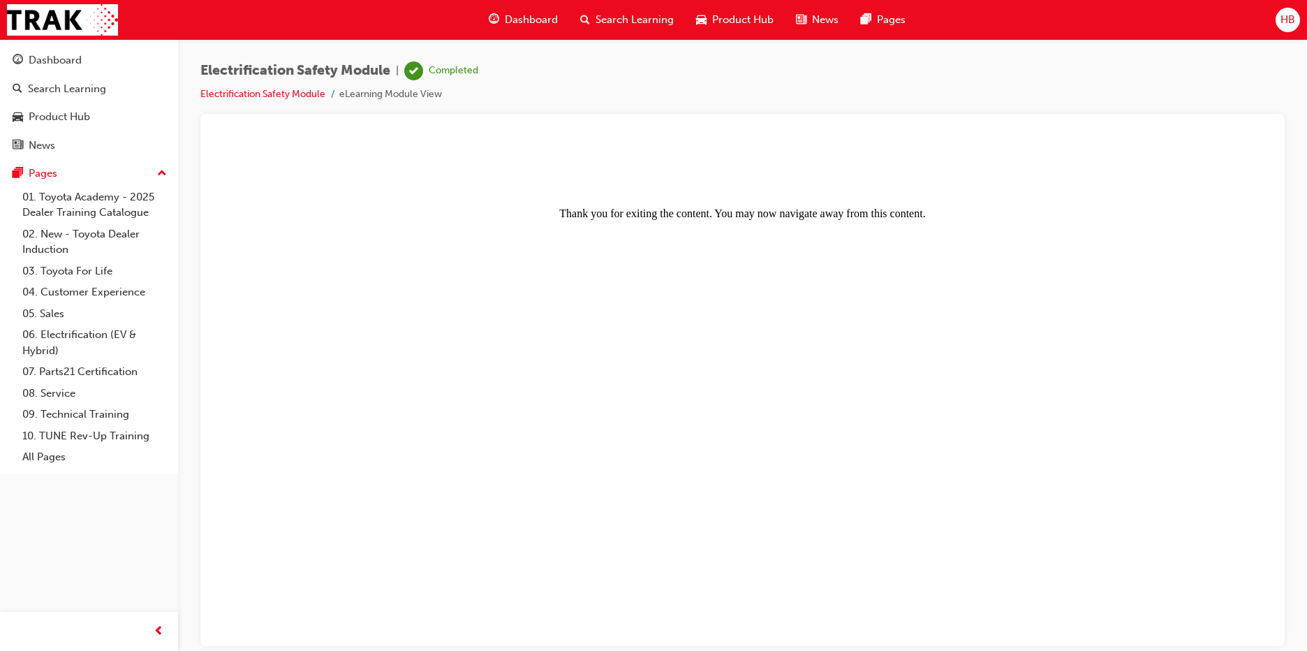
click at [538, 16] on span "Dashboard" at bounding box center [531, 20] width 53 height 16
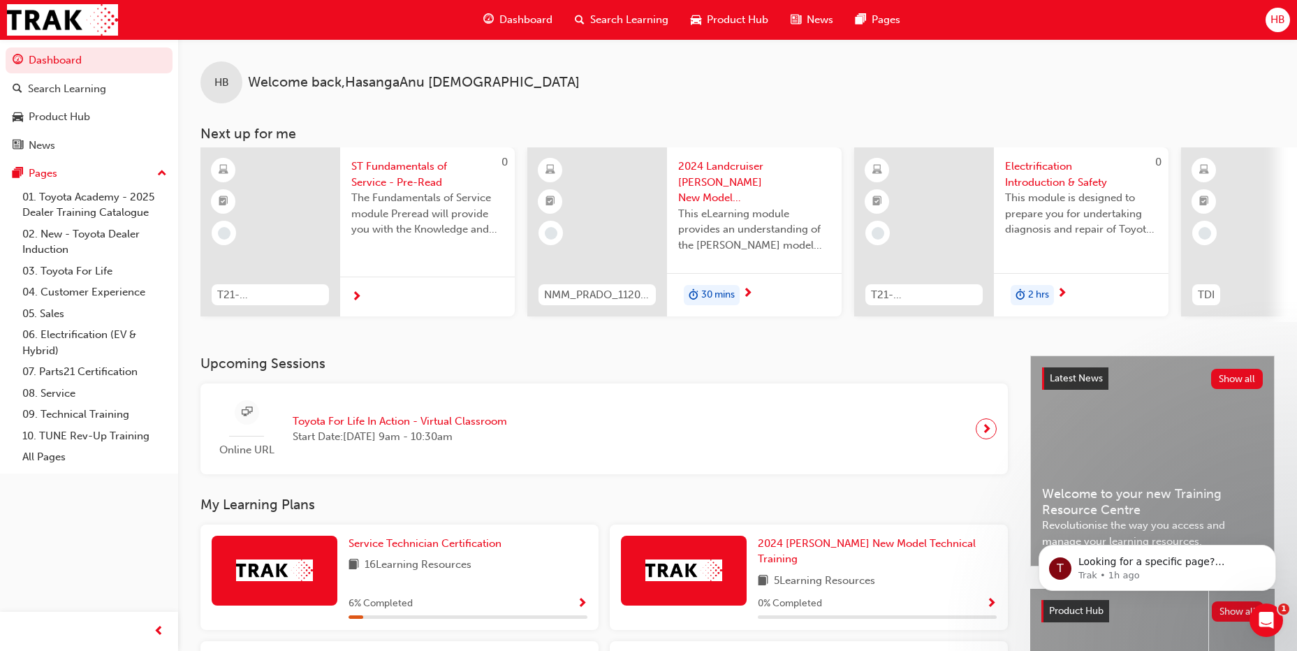
click at [1053, 181] on span "Electrification Introduction & Safety" at bounding box center [1081, 173] width 152 height 31
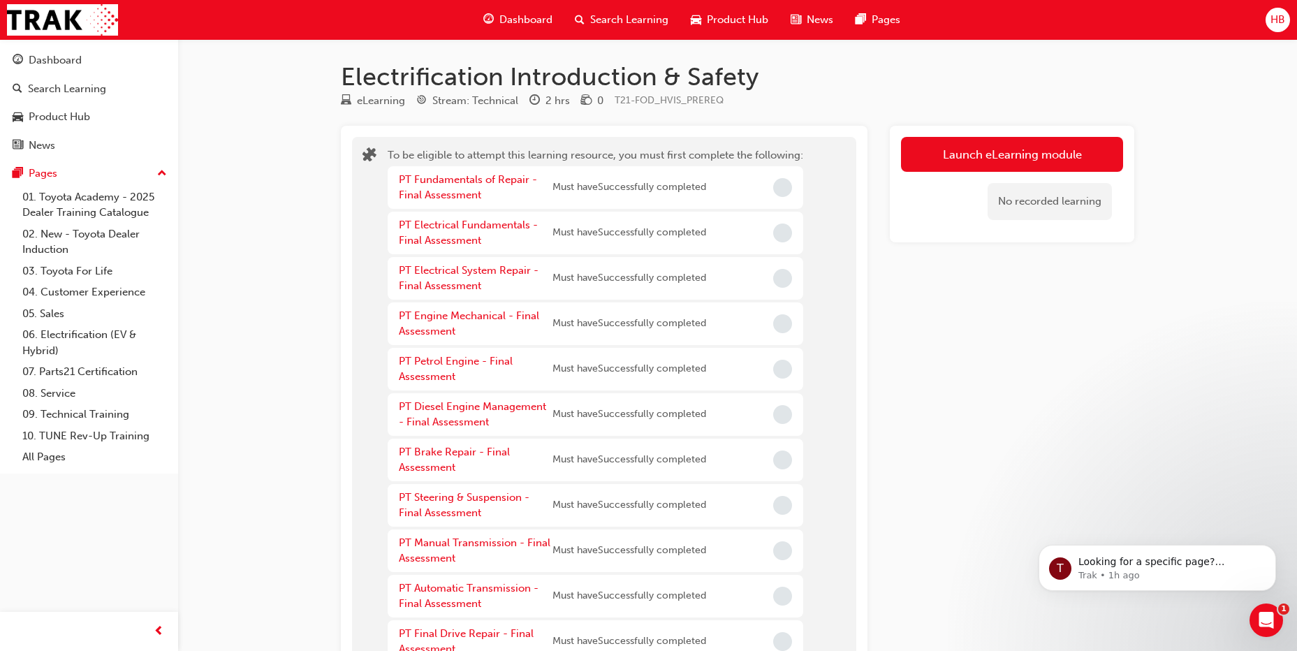
click at [536, 17] on span "Dashboard" at bounding box center [525, 20] width 53 height 16
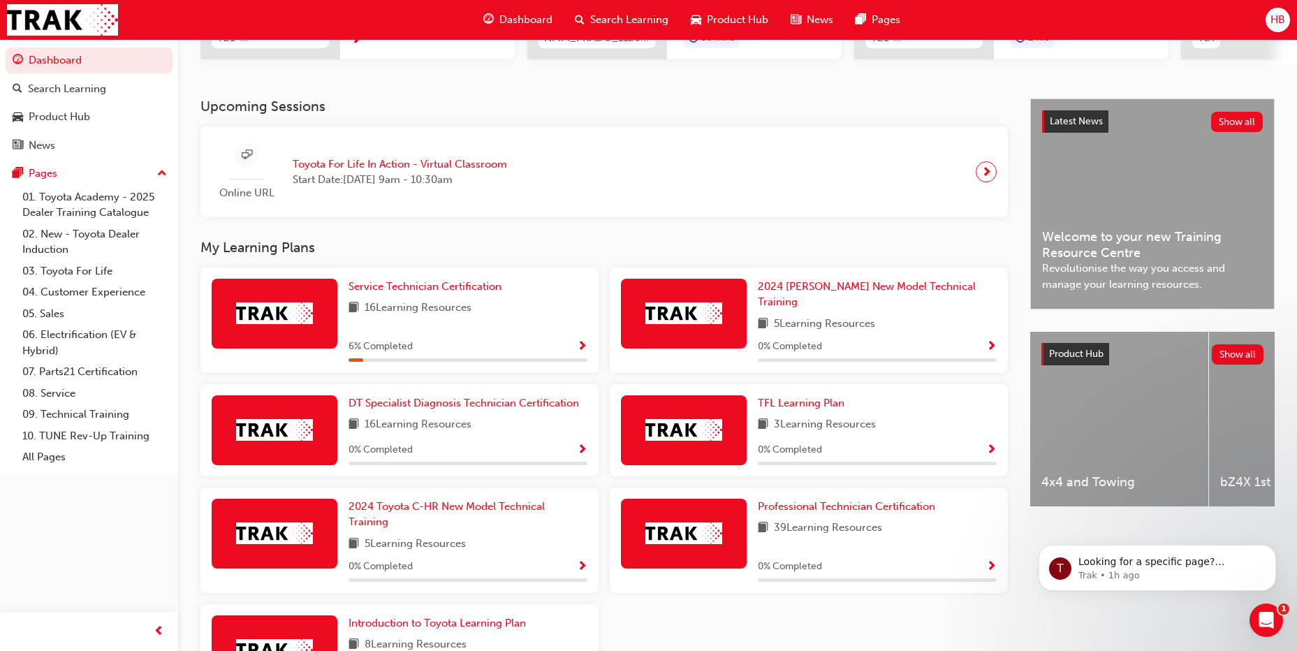
scroll to position [279, 0]
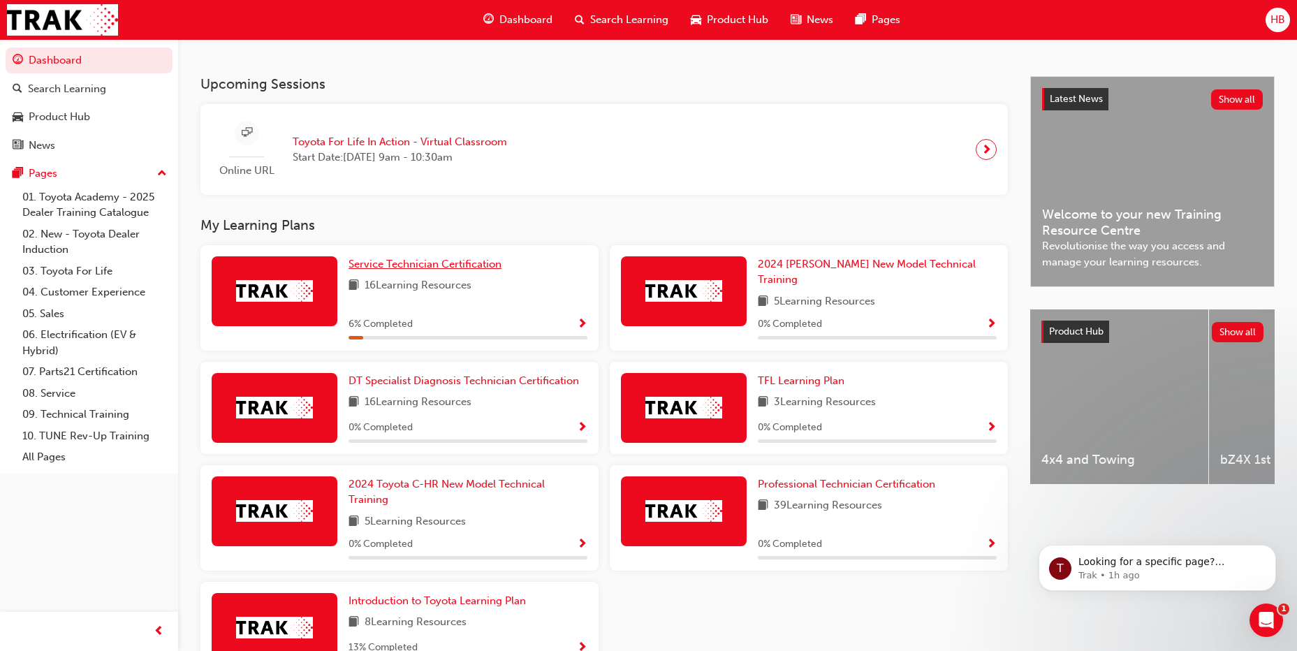
click at [464, 270] on span "Service Technician Certification" at bounding box center [424, 264] width 153 height 13
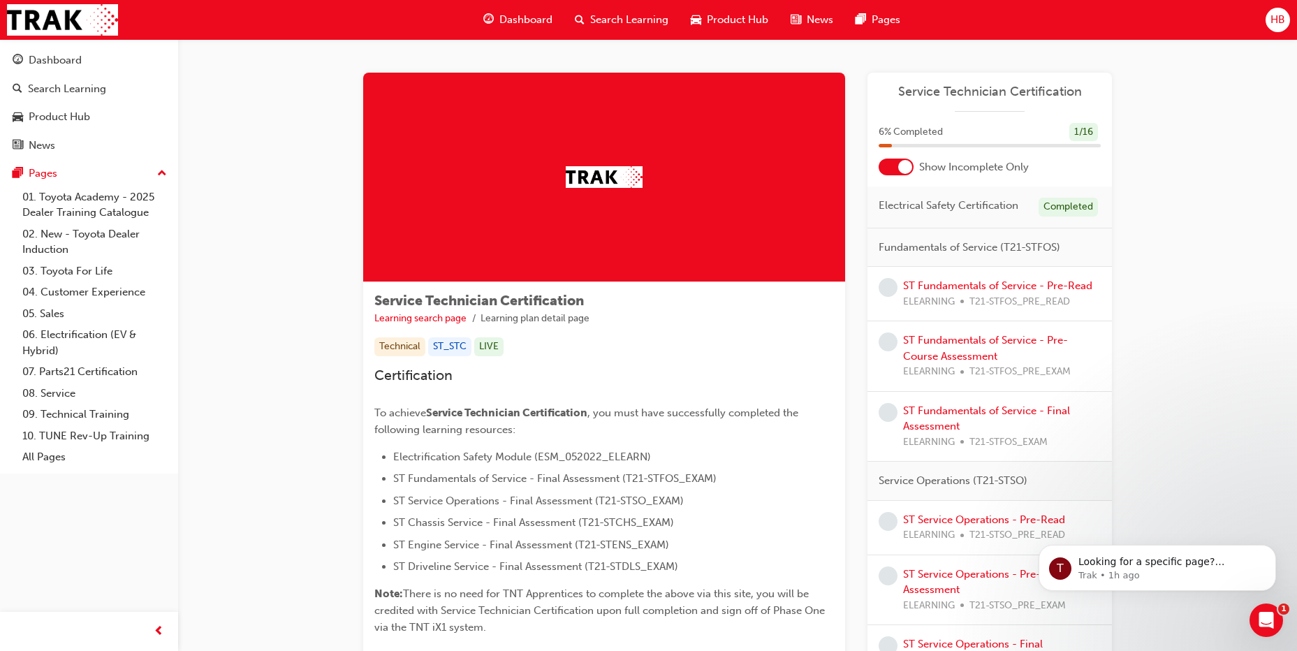
drag, startPoint x: 1227, startPoint y: 194, endPoint x: 1165, endPoint y: 242, distance: 77.6
drag, startPoint x: 2412, startPoint y: 843, endPoint x: 1270, endPoint y: 617, distance: 1164.3
click at [1270, 617] on icon "Open Intercom Messenger" at bounding box center [1264, 618] width 23 height 23
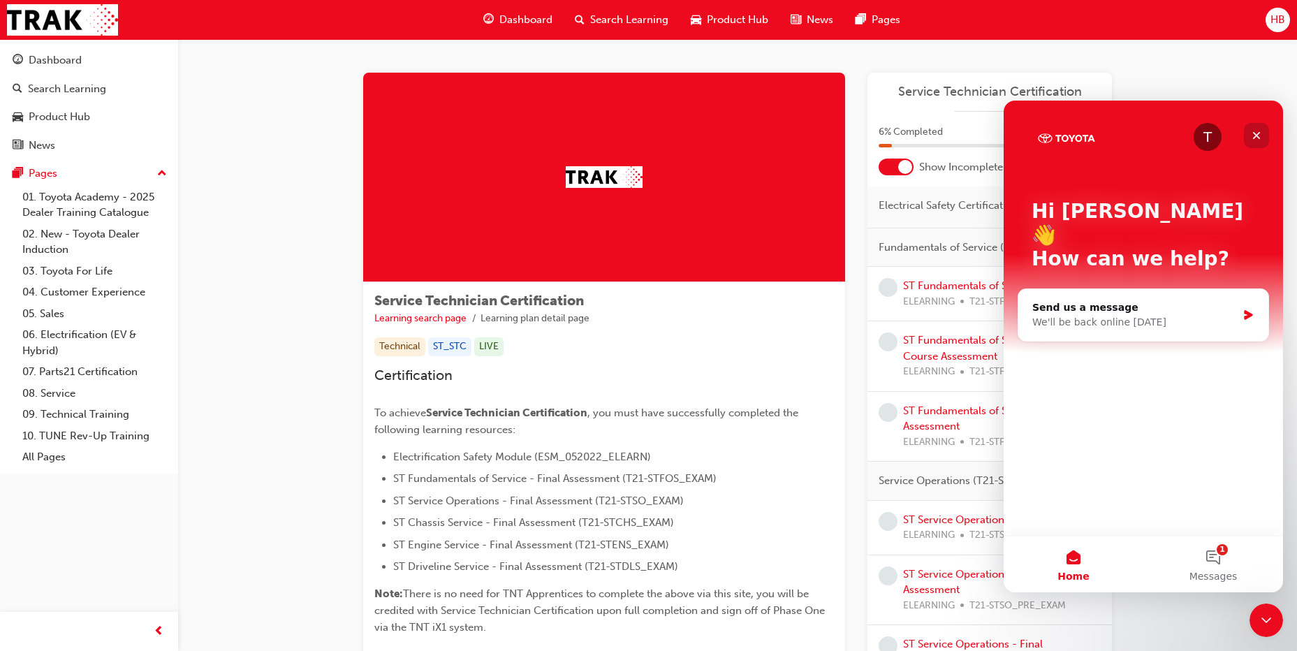
click at [1256, 135] on icon "Close" at bounding box center [1257, 136] width 8 height 8
